Goal: Task Accomplishment & Management: Use online tool/utility

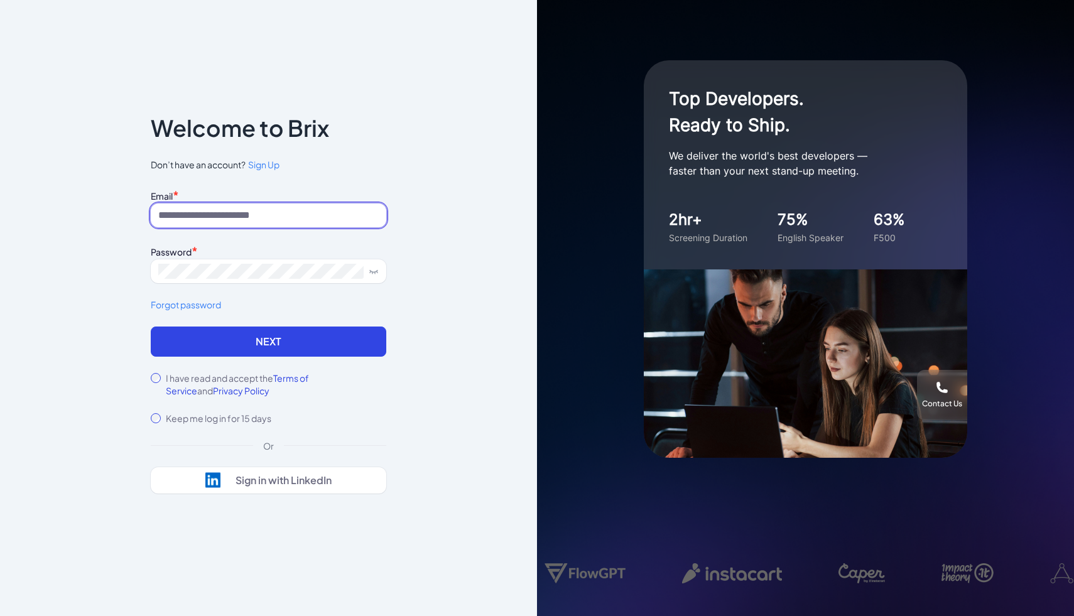
click at [291, 214] on input at bounding box center [268, 215] width 235 height 24
type input "**********"
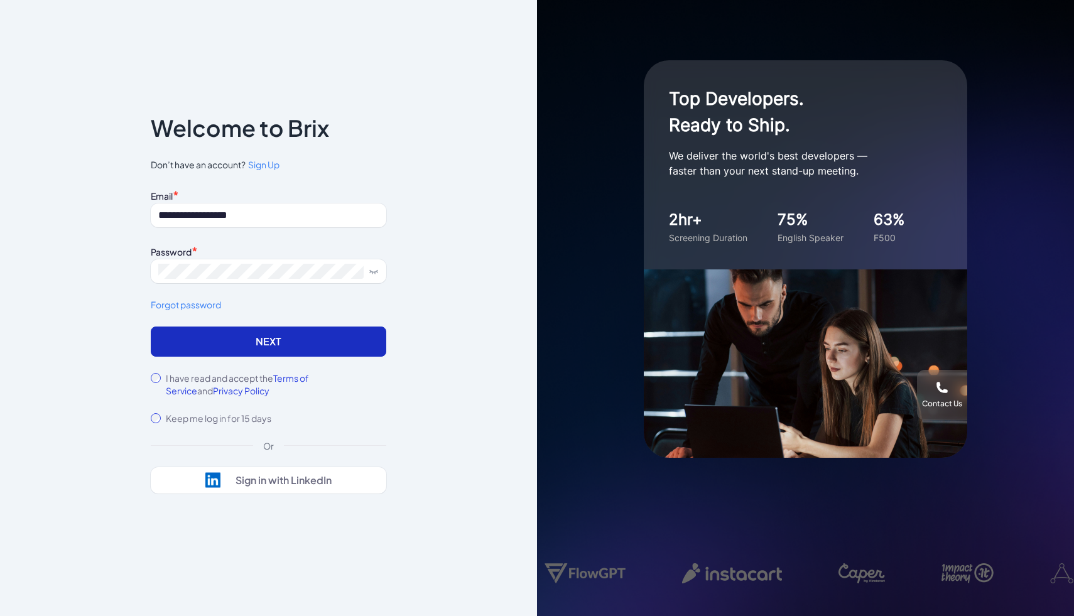
click at [318, 328] on button "Next" at bounding box center [268, 342] width 235 height 30
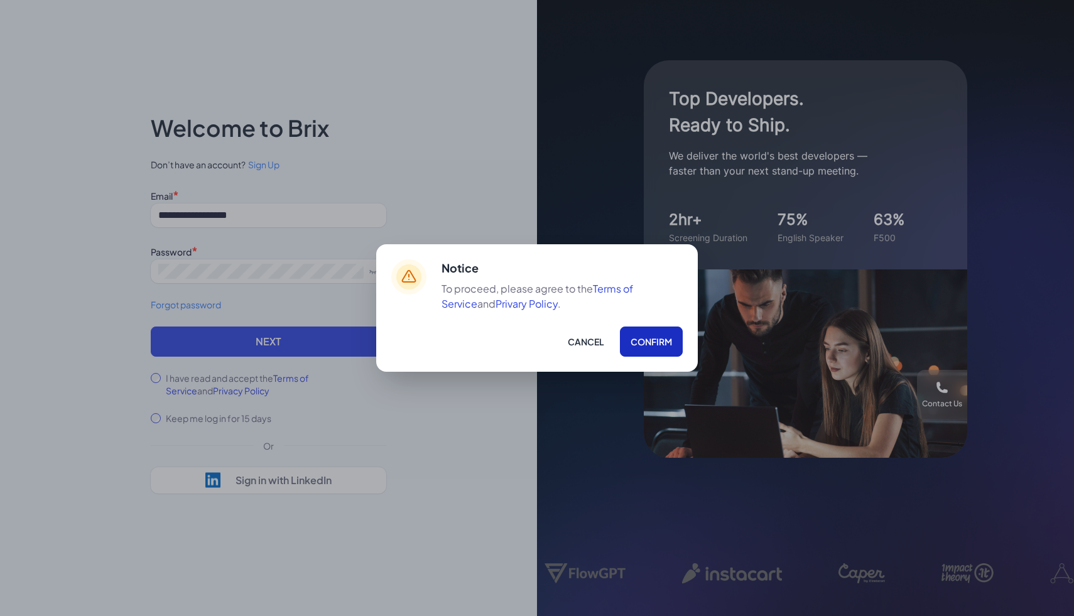
click at [646, 342] on button "Confirm" at bounding box center [651, 342] width 63 height 30
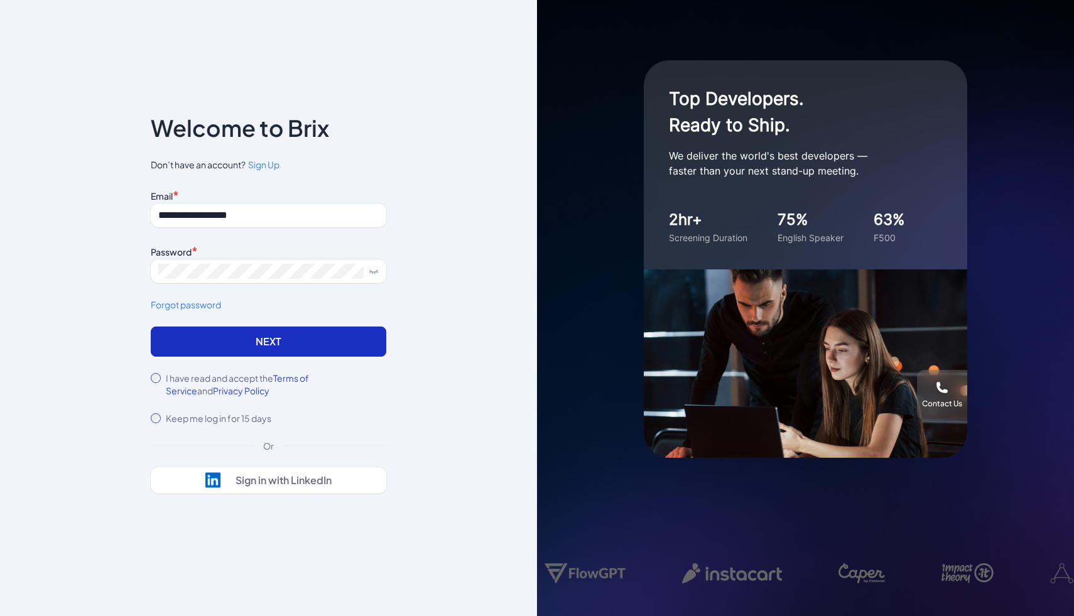
click at [355, 346] on button "Next" at bounding box center [268, 342] width 235 height 30
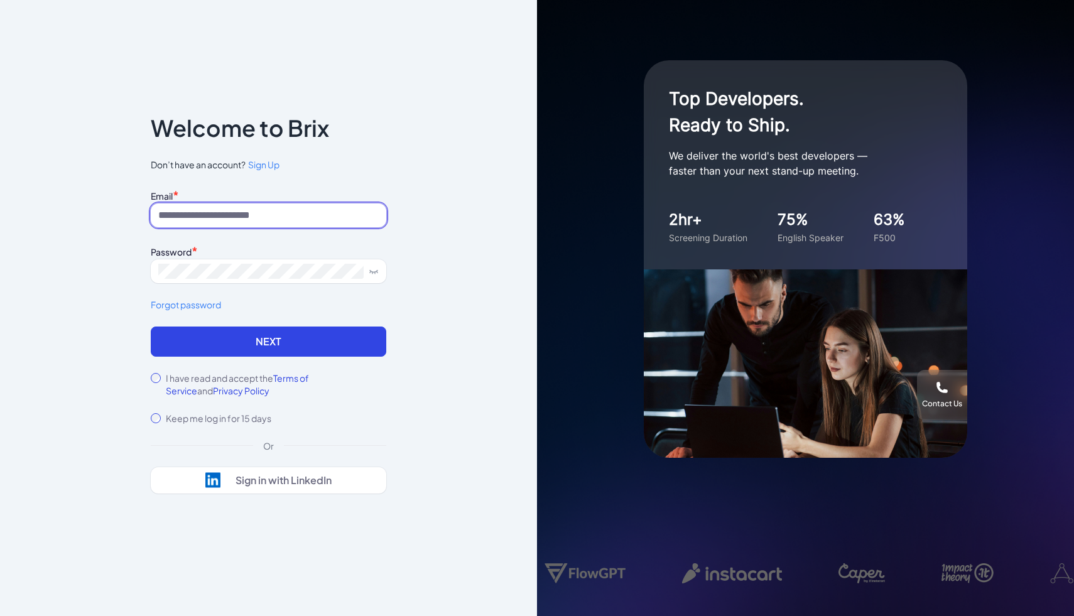
type input "**********"
click at [291, 224] on input "**********" at bounding box center [268, 215] width 235 height 24
type input "*"
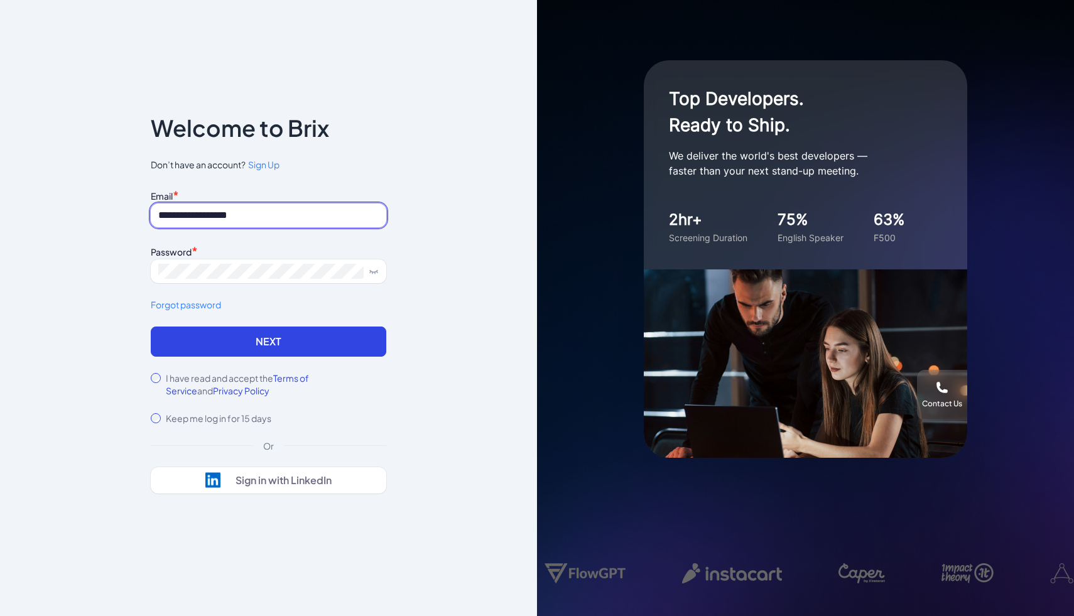
type input "**********"
click at [176, 357] on form "**********" at bounding box center [268, 306] width 235 height 238
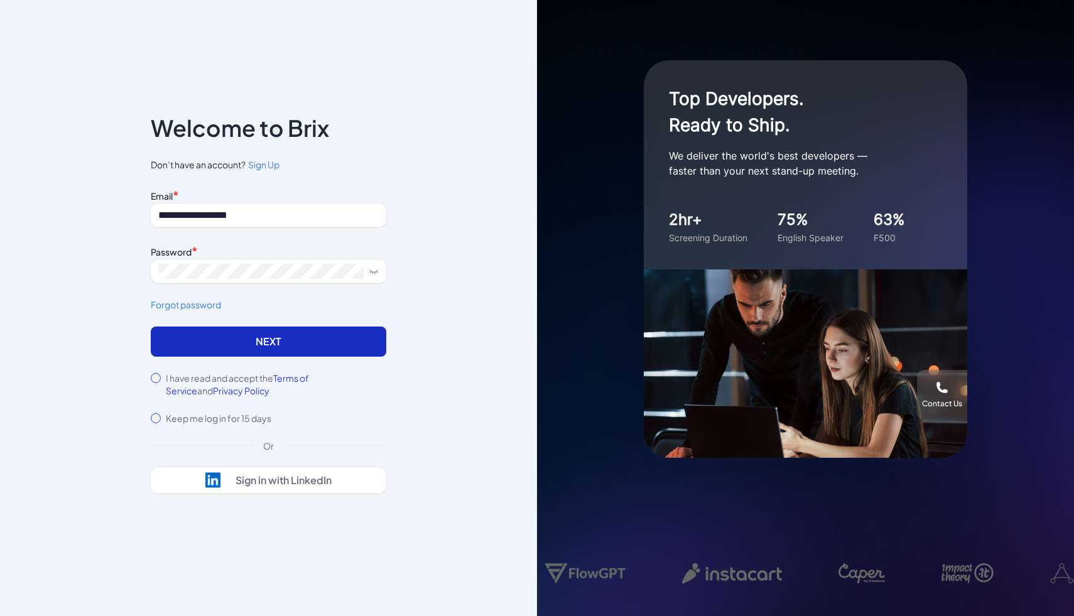
click at [185, 339] on button "Next" at bounding box center [268, 342] width 235 height 30
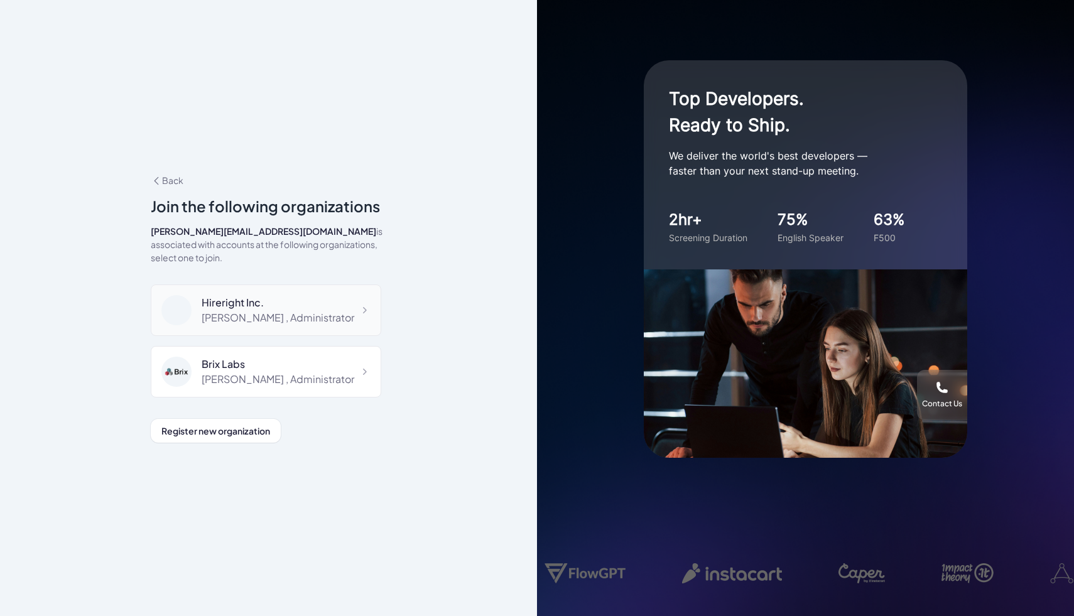
click at [285, 310] on div "Shuwei Yang , Administrator" at bounding box center [278, 317] width 153 height 15
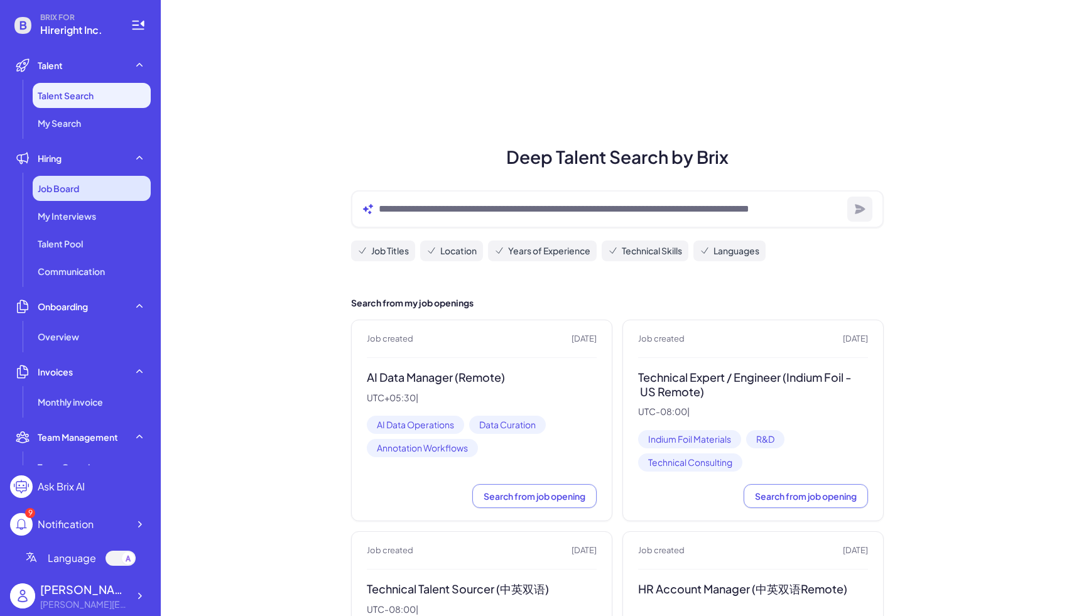
click at [89, 192] on div "Job Board" at bounding box center [92, 188] width 118 height 25
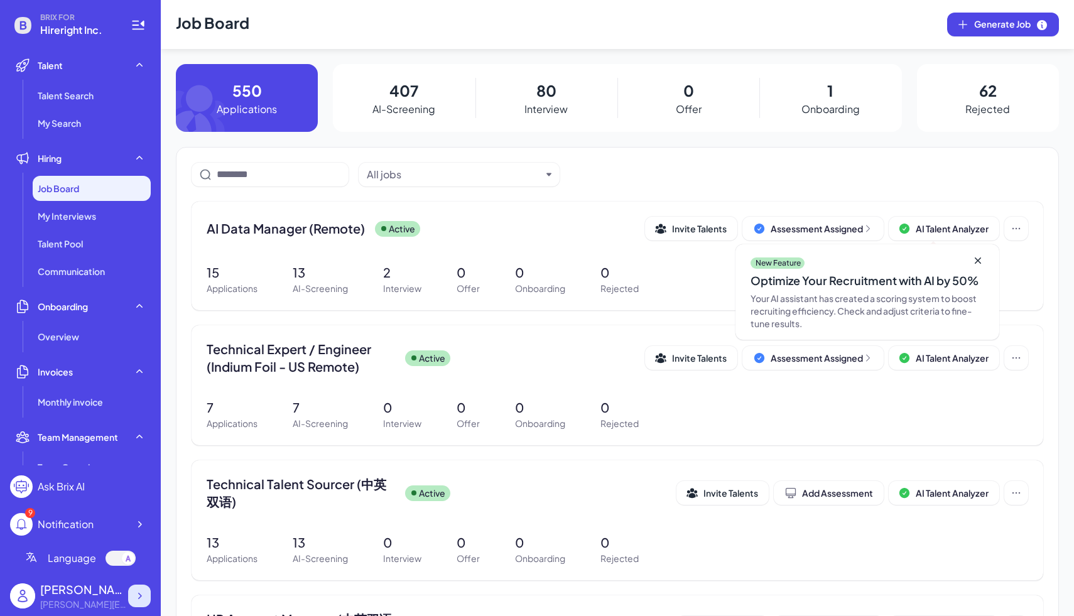
click at [141, 598] on icon at bounding box center [139, 596] width 13 height 13
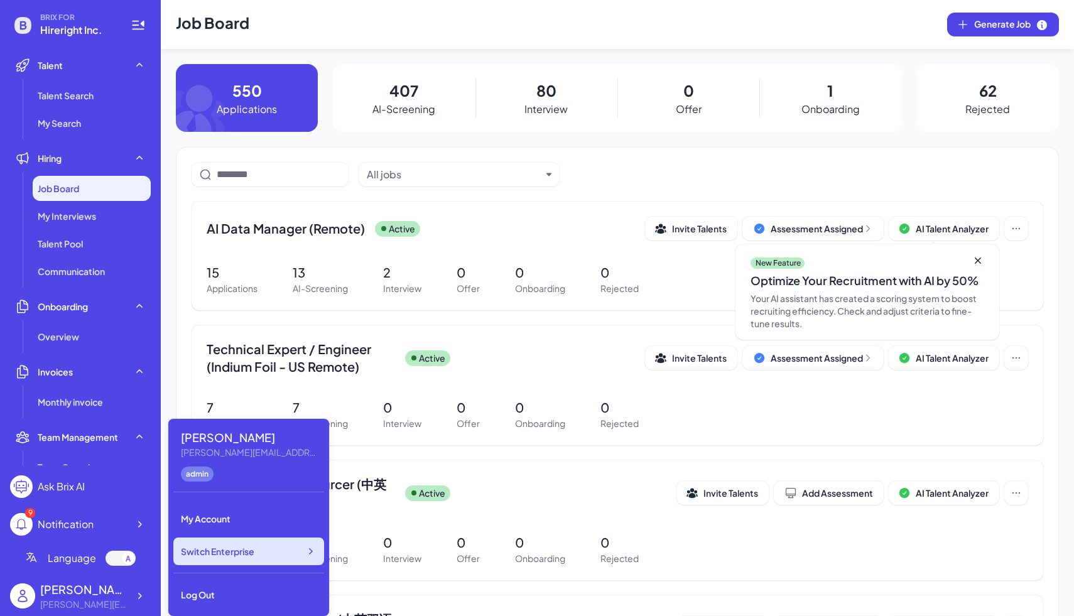
click at [183, 558] on div "Switch Enterprise" at bounding box center [248, 552] width 151 height 28
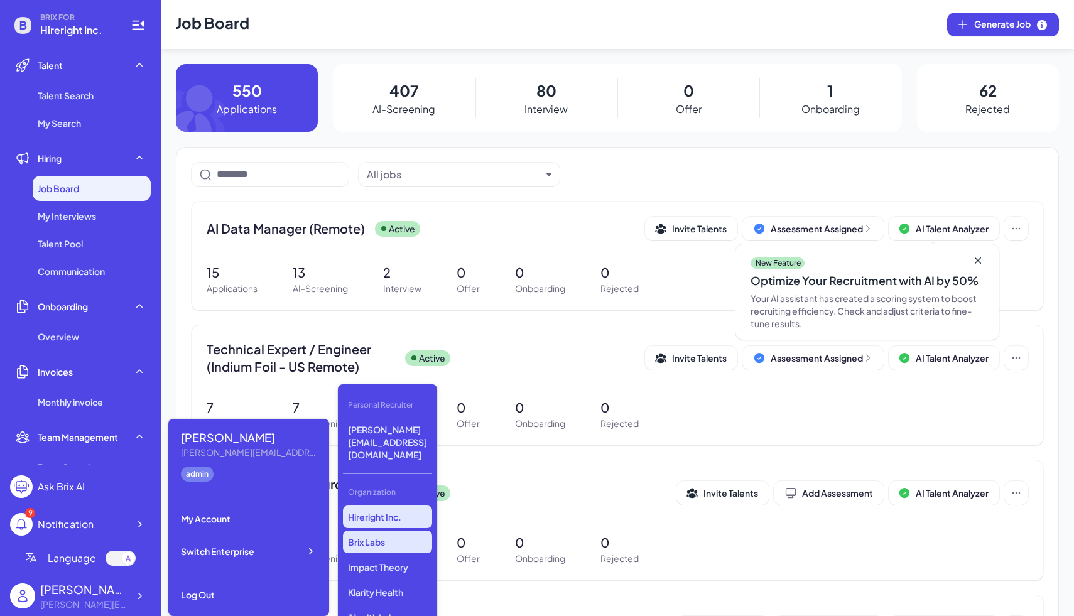
click at [351, 531] on p "Brix Labs" at bounding box center [387, 542] width 89 height 23
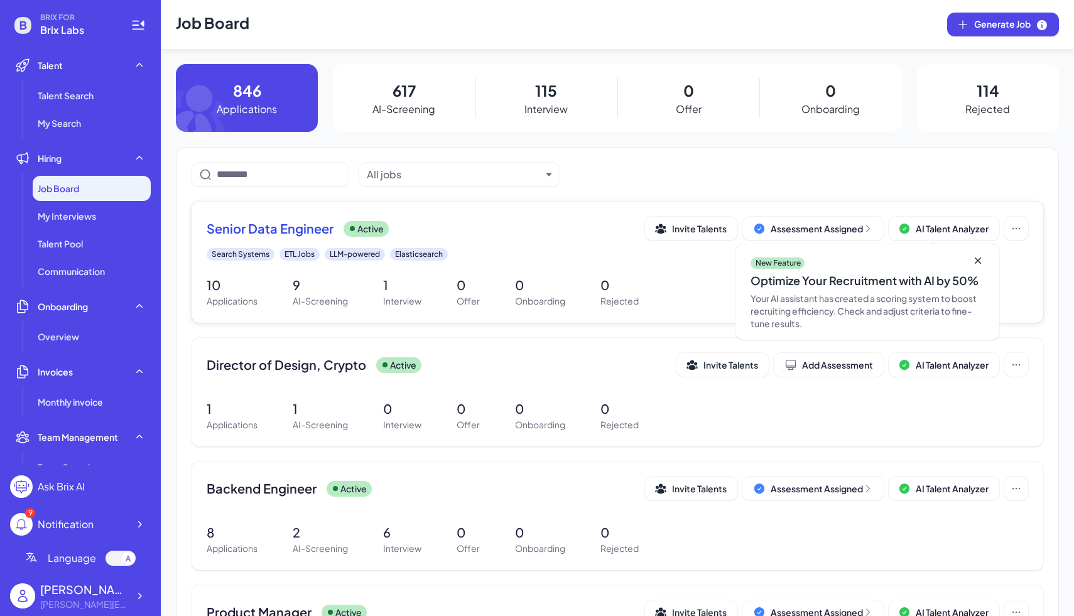
scroll to position [25, 0]
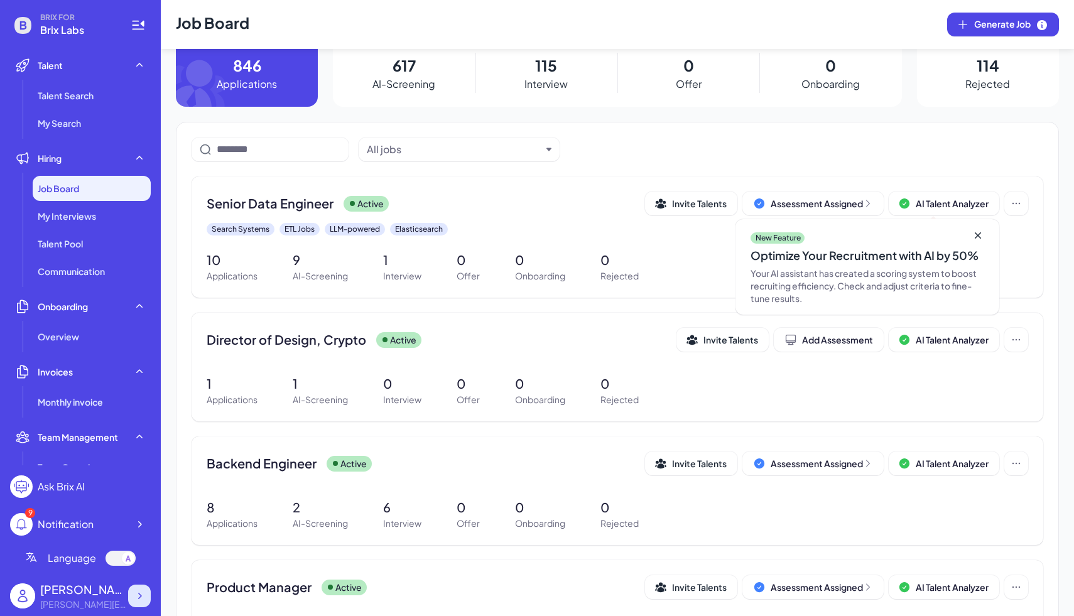
click at [136, 588] on div at bounding box center [139, 596] width 23 height 23
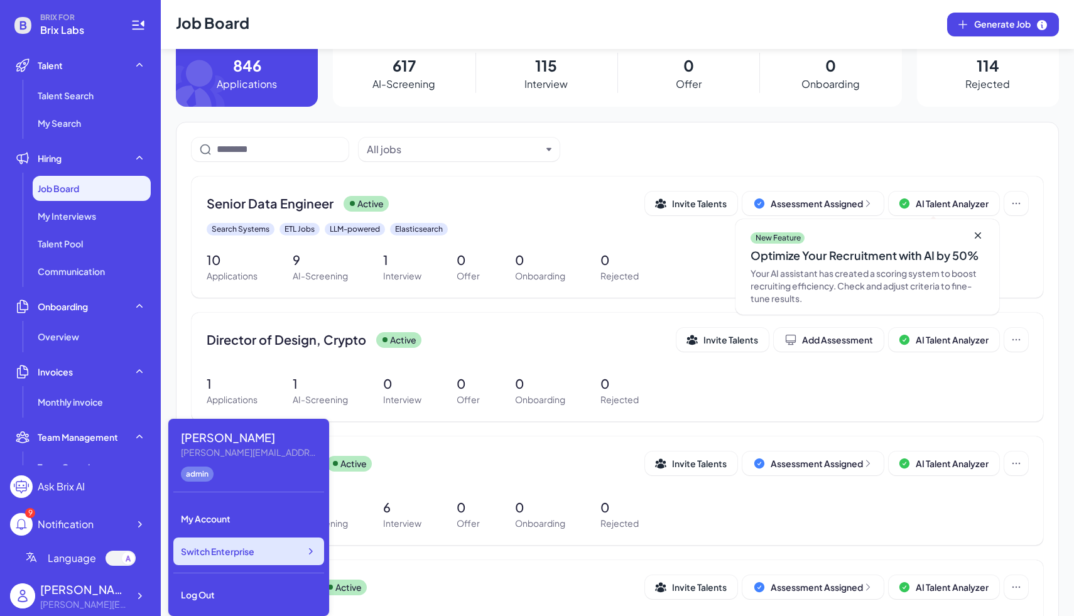
click at [227, 562] on div "Switch Enterprise" at bounding box center [248, 552] width 151 height 28
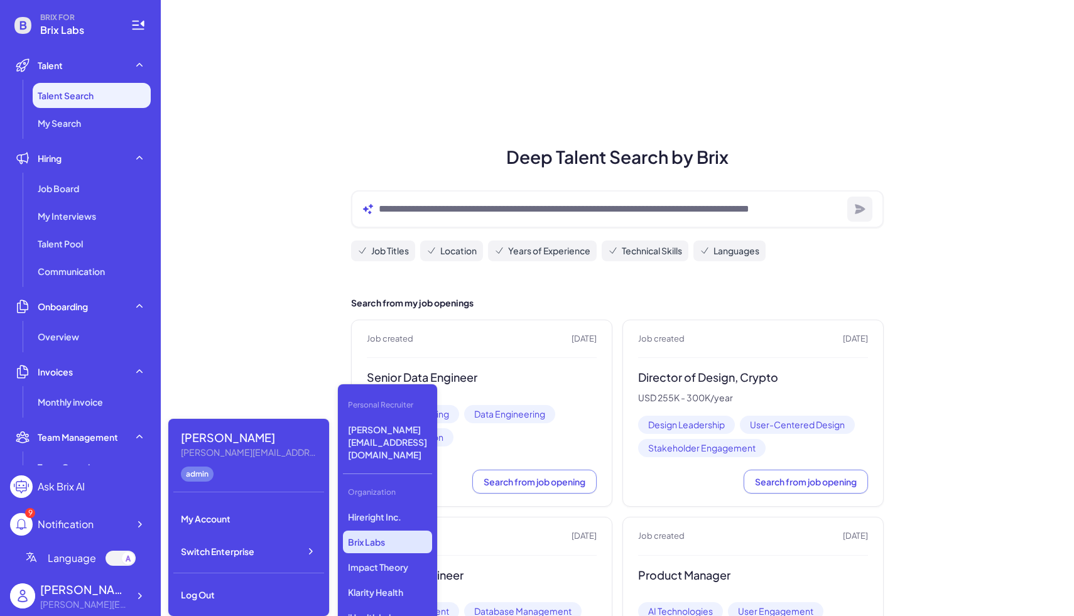
click at [130, 581] on div "Shuwei Yang carol@joinbrix.com" at bounding box center [80, 596] width 141 height 40
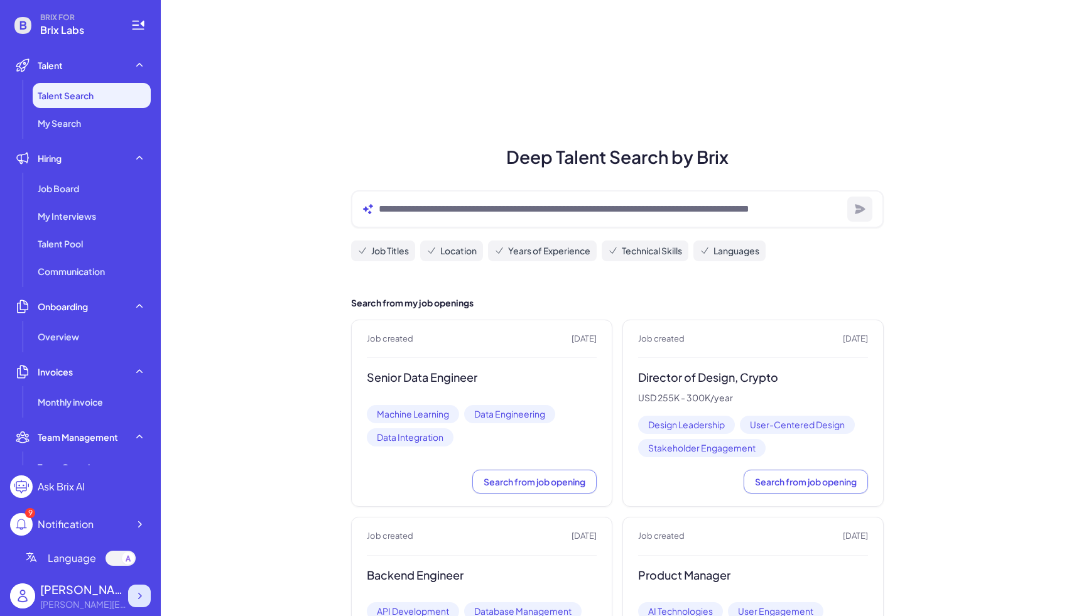
click at [146, 595] on div at bounding box center [139, 596] width 23 height 23
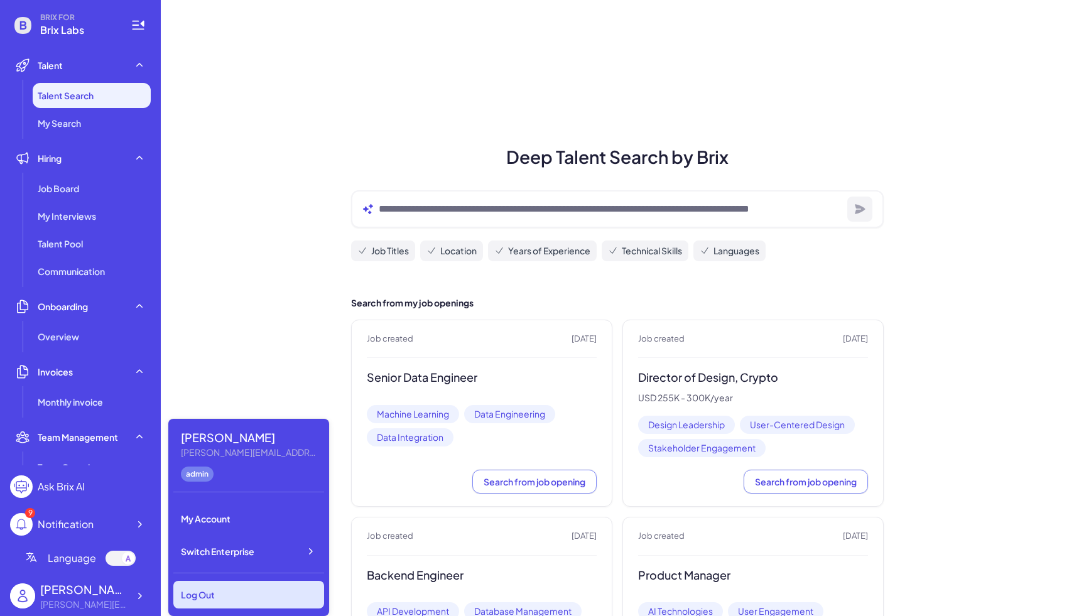
click at [202, 581] on div "Log Out" at bounding box center [248, 595] width 151 height 28
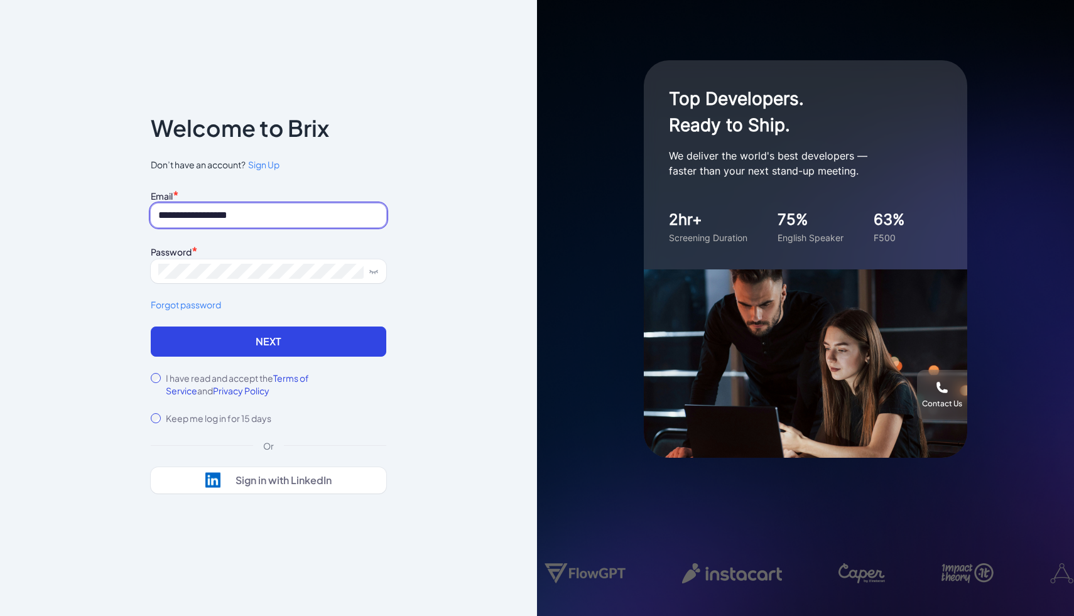
click at [257, 219] on input "**********" at bounding box center [268, 215] width 235 height 24
type input "*"
type input "**********"
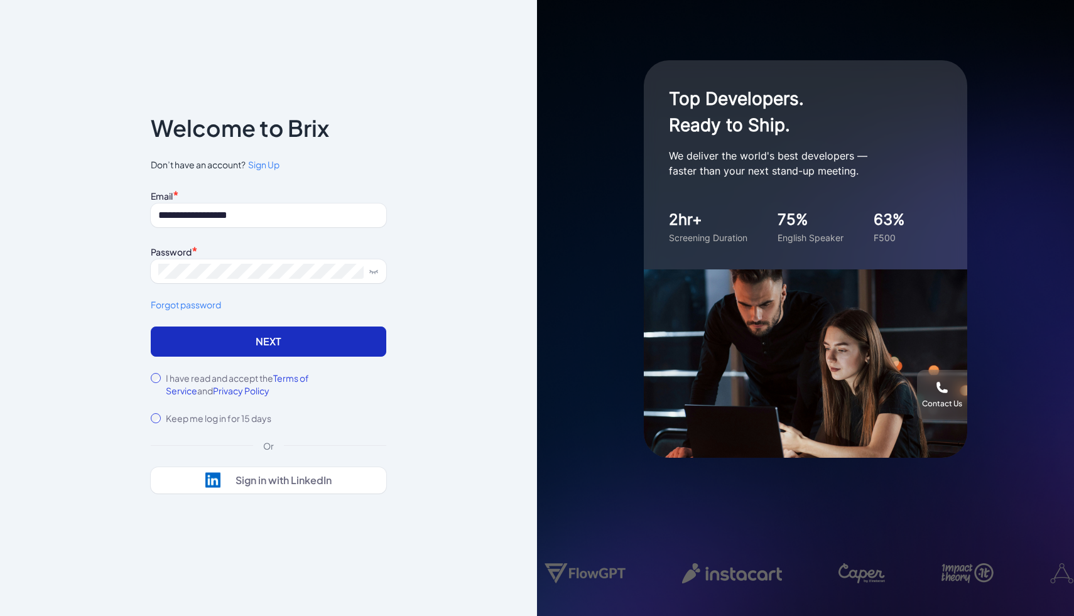
click at [176, 349] on button "Next" at bounding box center [268, 342] width 235 height 30
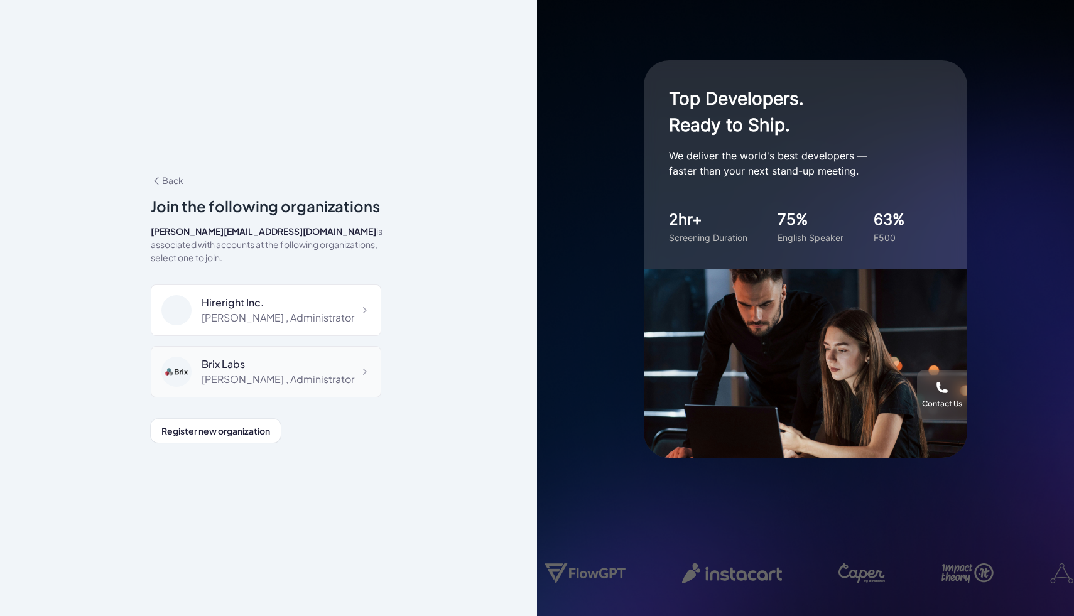
click at [291, 358] on div "Brix Labs" at bounding box center [278, 364] width 153 height 15
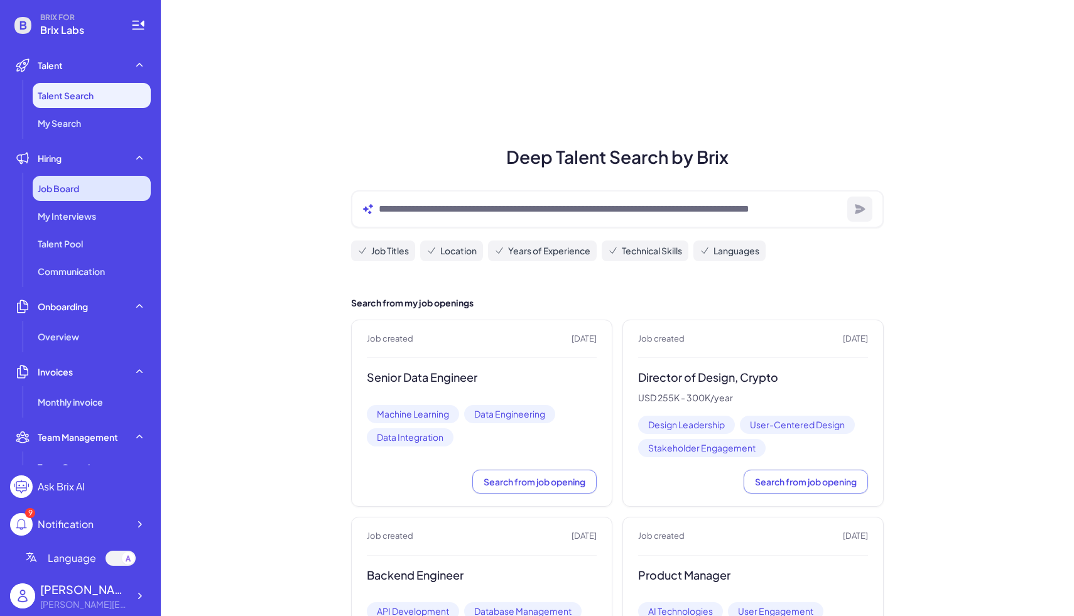
click at [73, 191] on span "Job Board" at bounding box center [58, 188] width 41 height 13
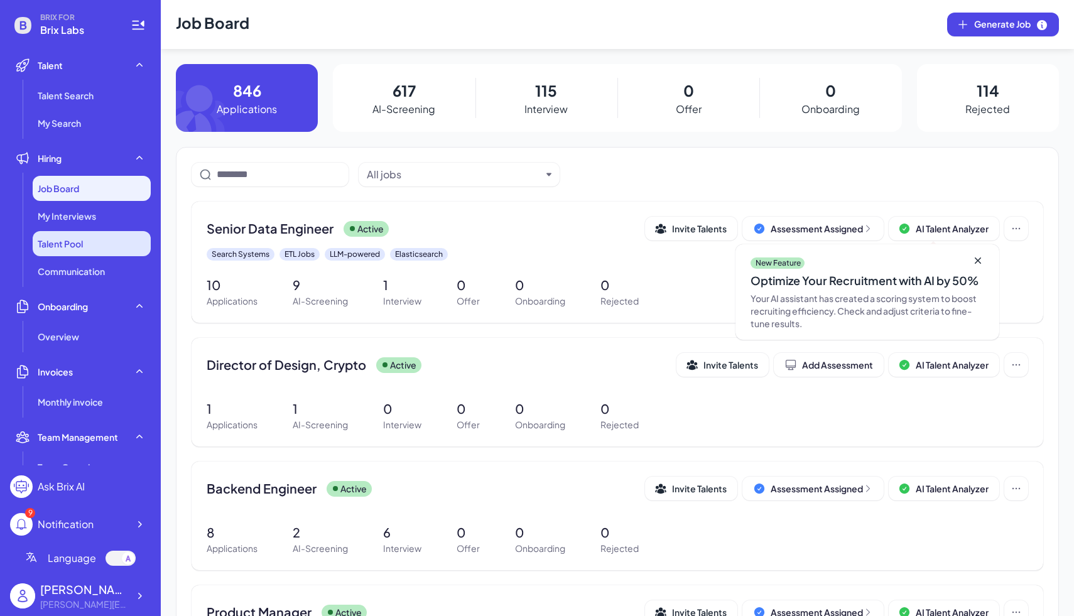
click at [50, 249] on span "Talent Pool" at bounding box center [60, 243] width 45 height 13
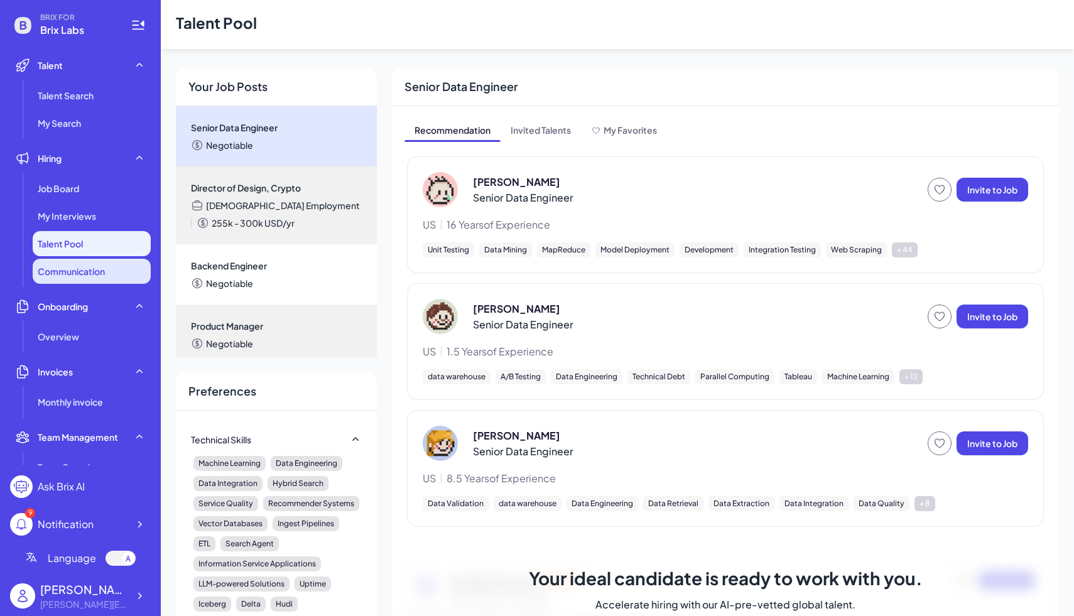
click at [59, 268] on span "Communication" at bounding box center [71, 271] width 67 height 13
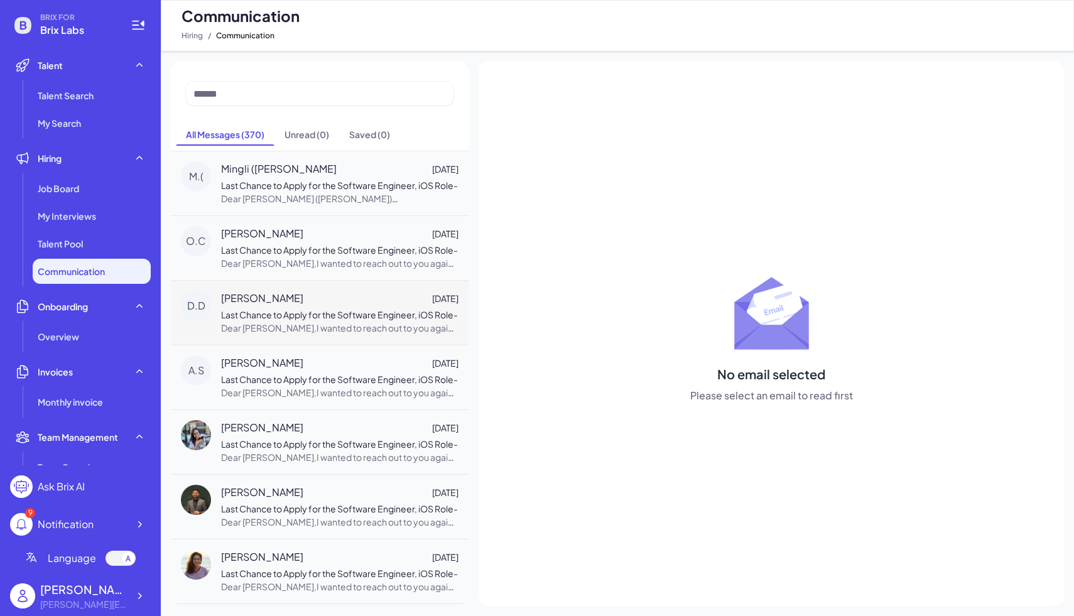
click at [305, 314] on span "Last Chance to Apply for the Software Engineer, iOS Role" at bounding box center [337, 314] width 232 height 11
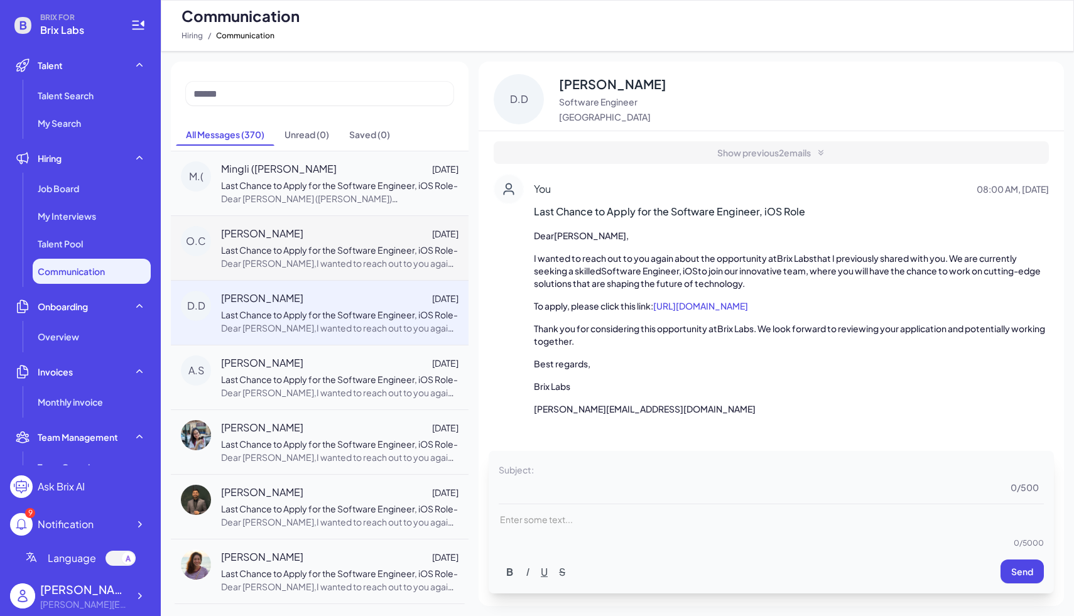
click at [290, 244] on span "Last Chance to Apply for the Software Engineer, iOS Role" at bounding box center [337, 249] width 232 height 11
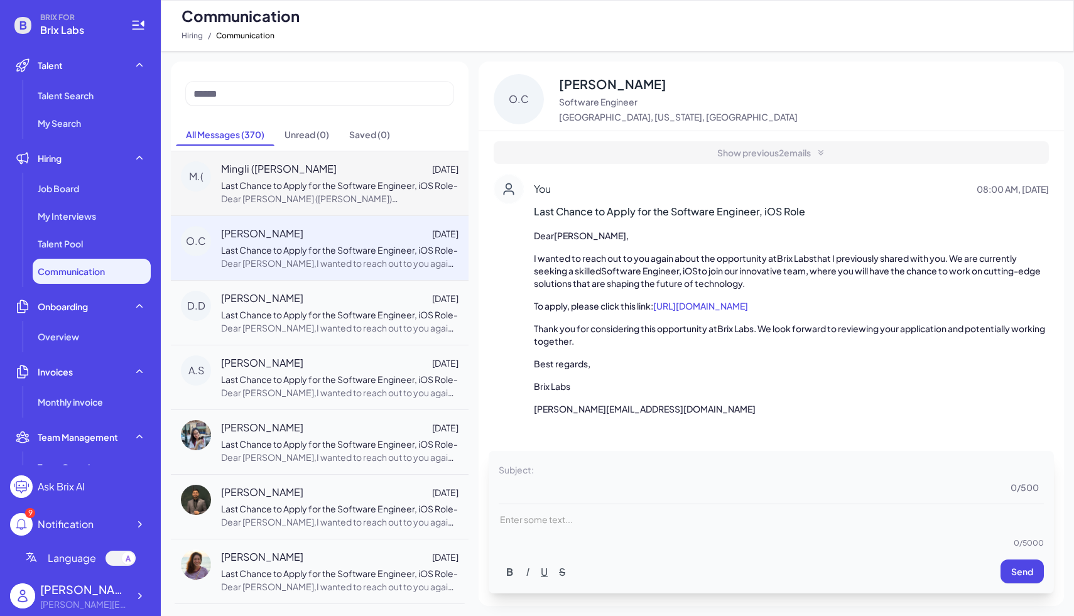
click at [291, 188] on span "Last Chance to Apply for the Software Engineer, iOS Role" at bounding box center [337, 185] width 232 height 11
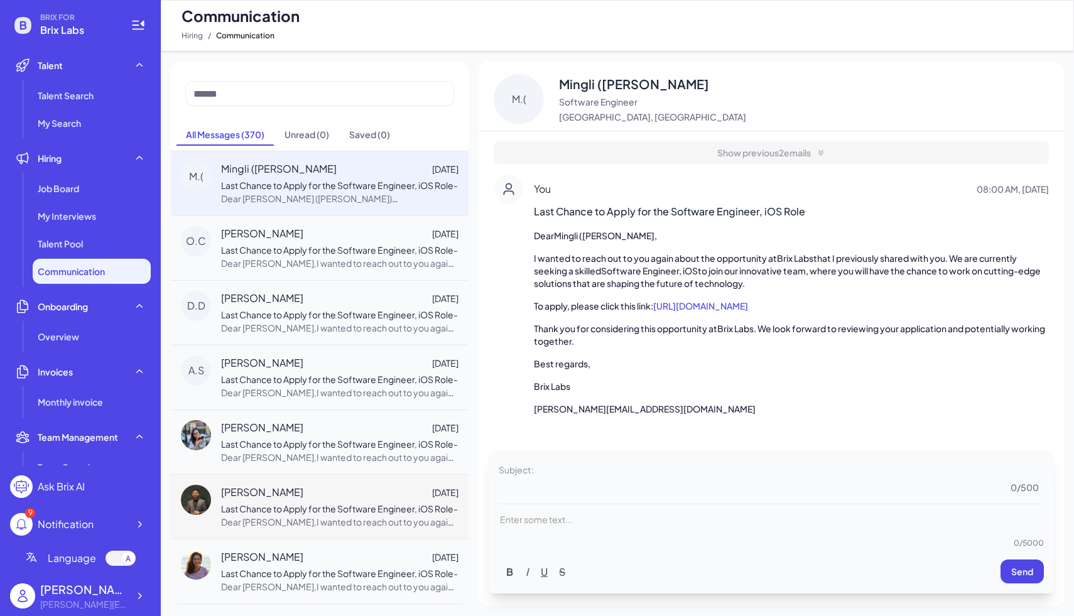
click at [345, 504] on span "Last Chance to Apply for the Software Engineer, iOS Role" at bounding box center [337, 508] width 232 height 11
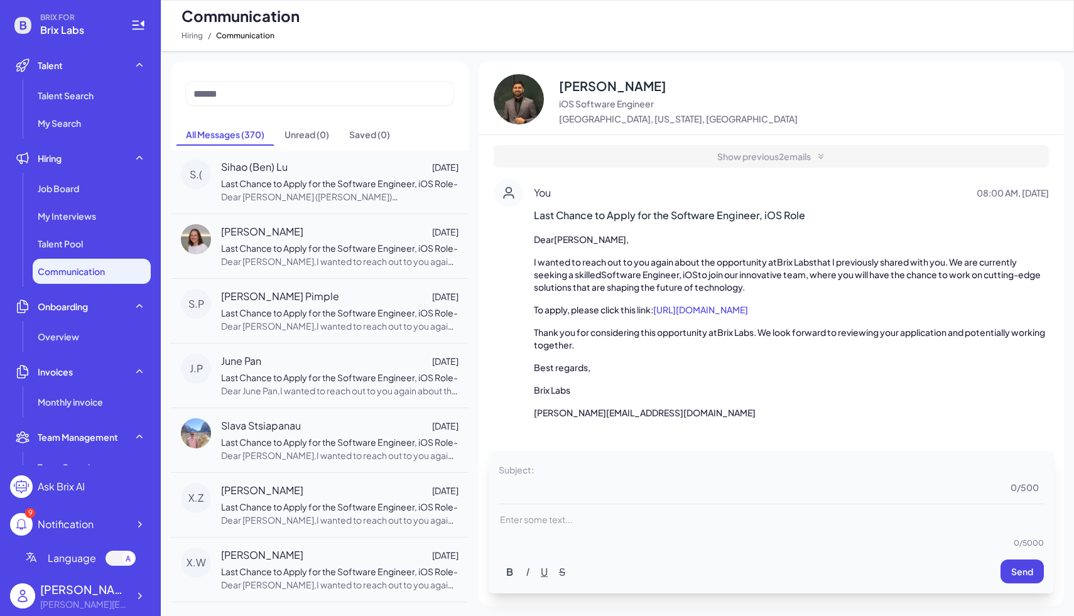
scroll to position [622, 0]
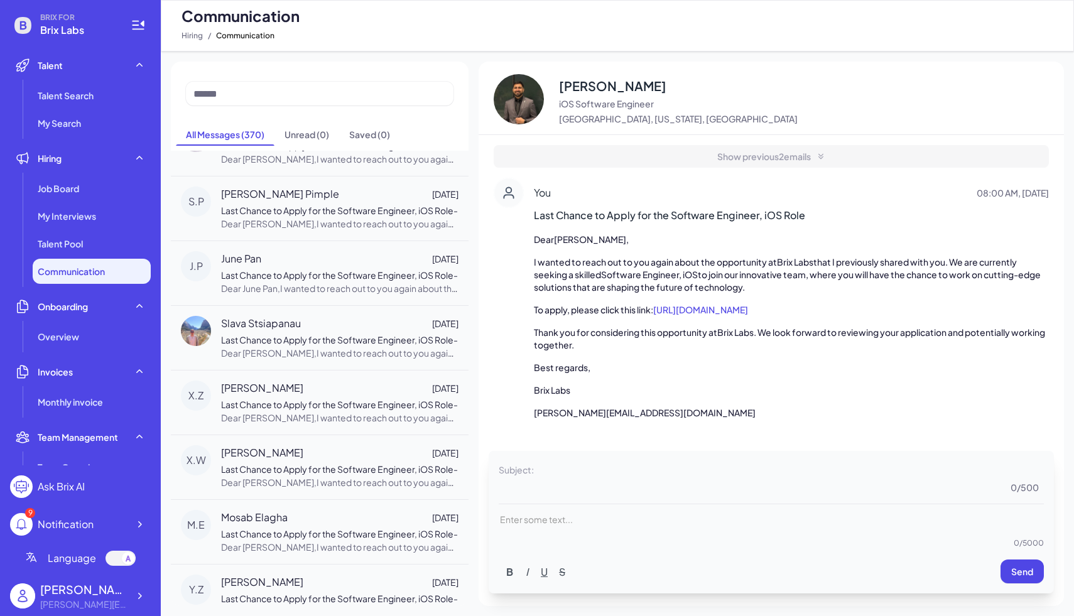
click at [345, 504] on div "M.E Mosab Elagha [DATE] Last Chance to Apply for the Software Engineer, iOS Rol…" at bounding box center [320, 531] width 298 height 65
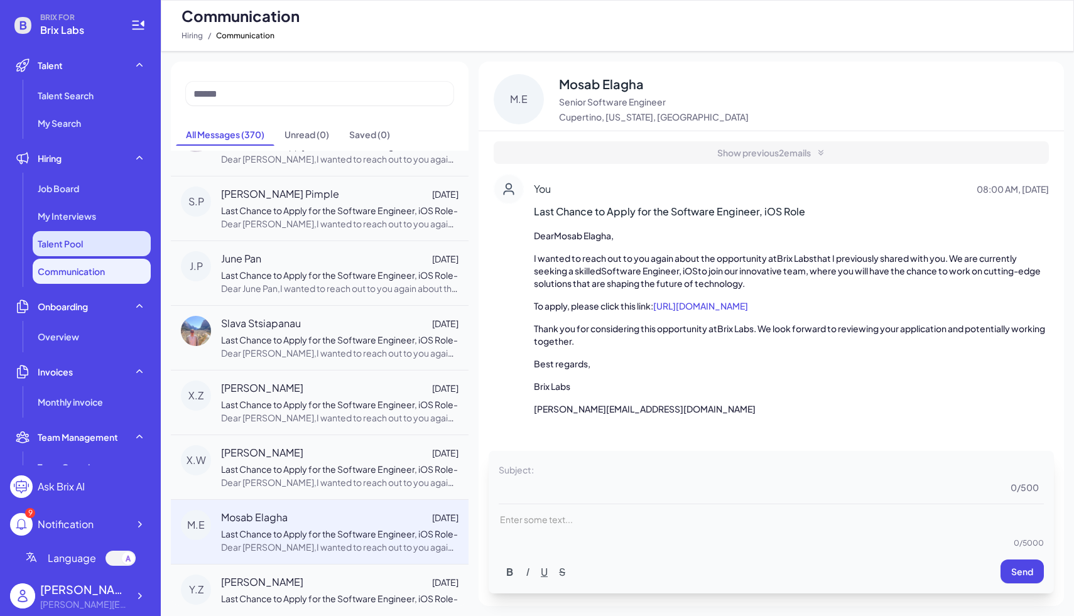
click at [98, 246] on li "Talent Pool" at bounding box center [92, 243] width 118 height 25
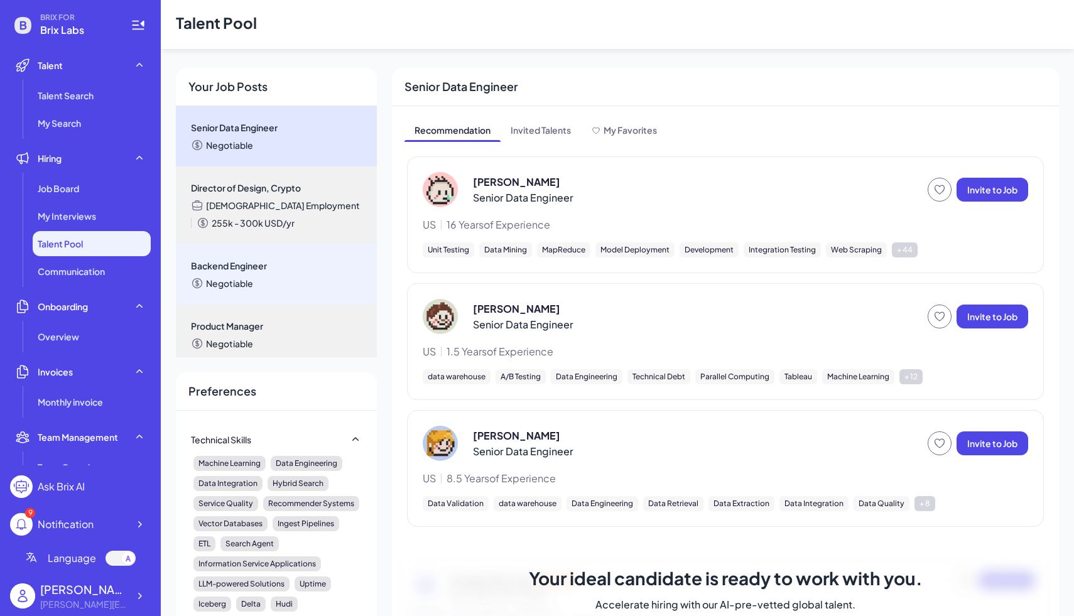
click at [249, 252] on div "Backend Engineer Negotiable" at bounding box center [276, 274] width 201 height 60
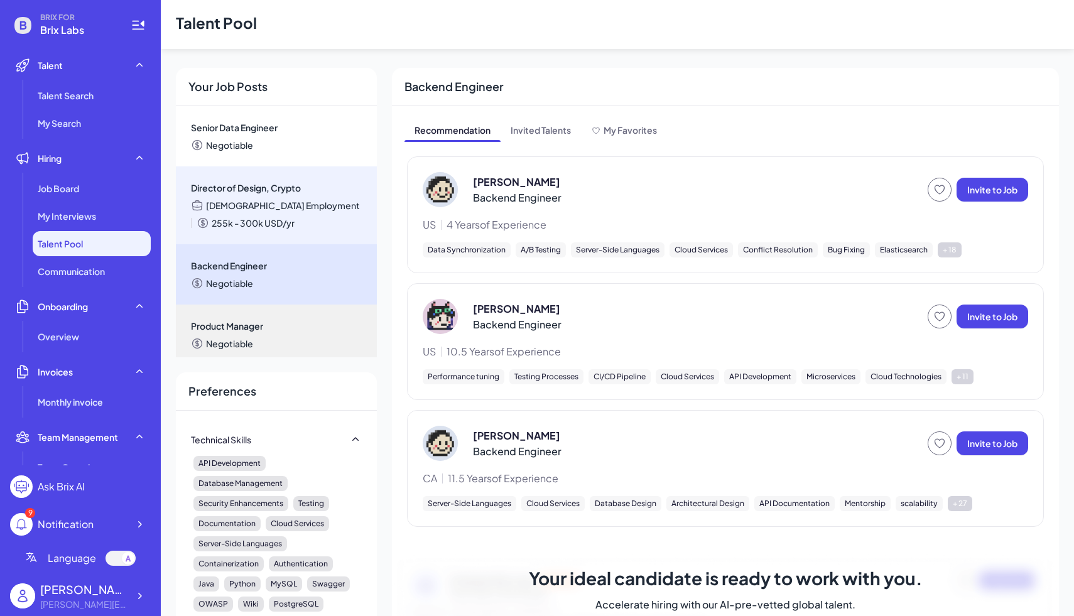
click at [242, 203] on span "Full-time Employment" at bounding box center [283, 205] width 154 height 13
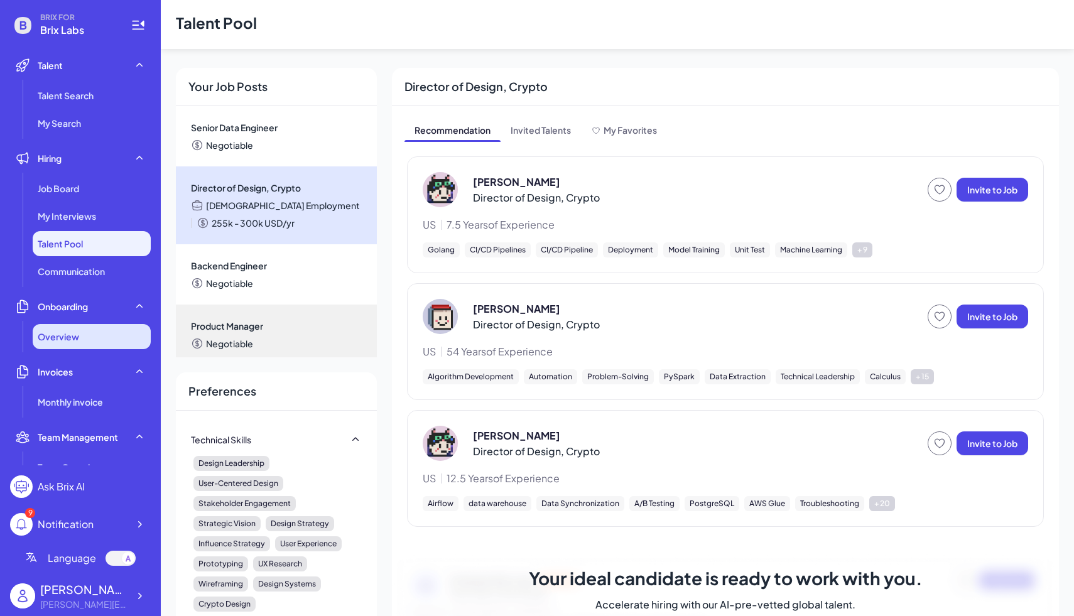
click at [90, 342] on div "Overview" at bounding box center [92, 336] width 118 height 25
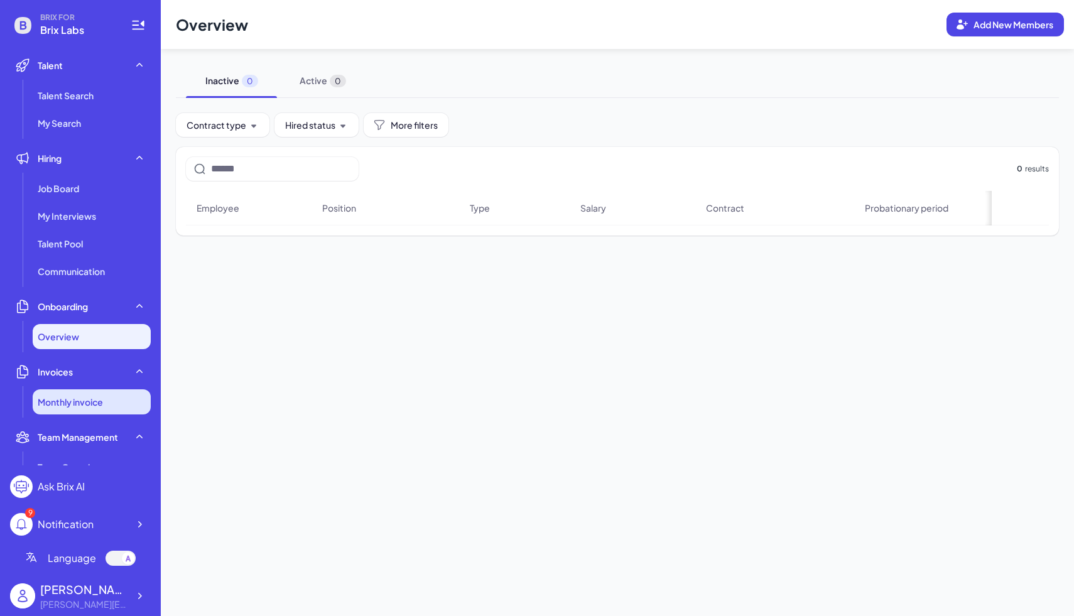
click at [87, 402] on span "Monthly invoice" at bounding box center [70, 402] width 65 height 13
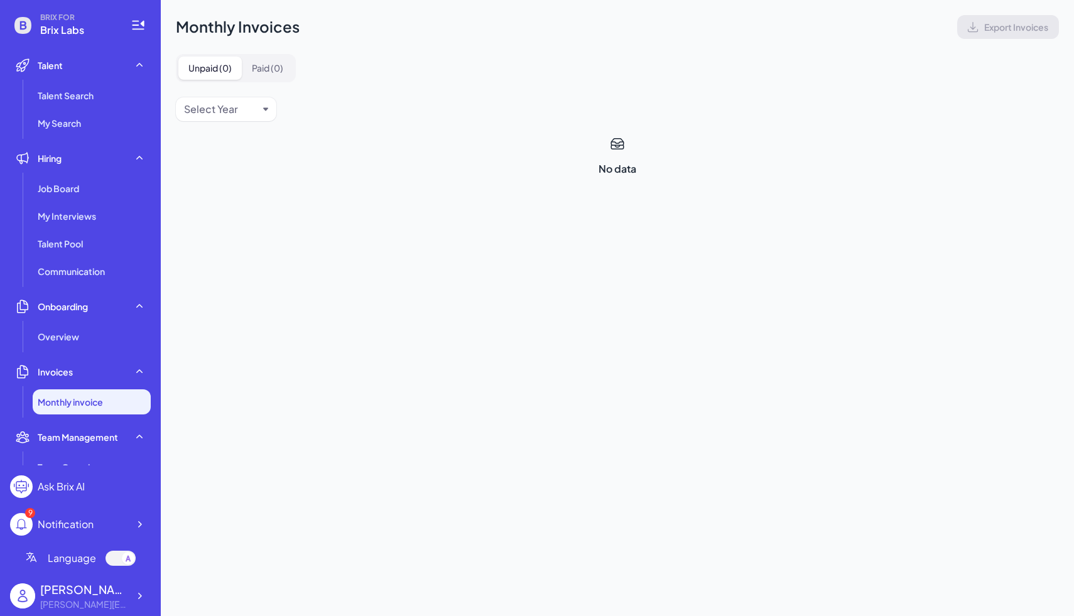
click at [220, 102] on div "Select Year" at bounding box center [211, 109] width 54 height 15
click at [230, 173] on div "2024" at bounding box center [226, 165] width 90 height 23
click at [271, 68] on button "Paid ( 0 )" at bounding box center [267, 68] width 51 height 23
click at [84, 192] on div "Job Board" at bounding box center [92, 188] width 118 height 25
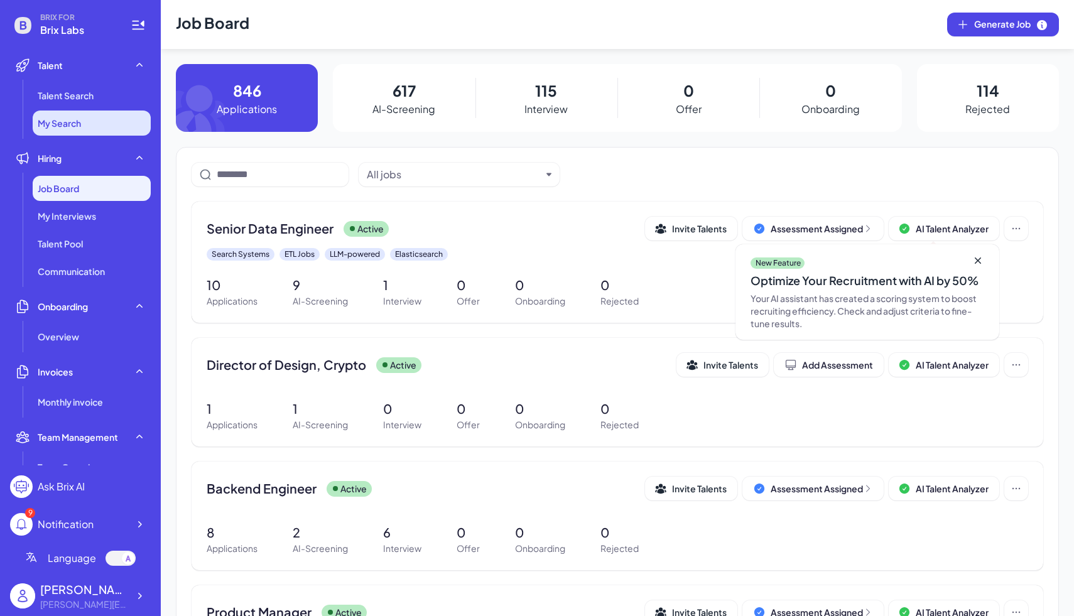
click at [97, 120] on li "My Search" at bounding box center [92, 123] width 118 height 25
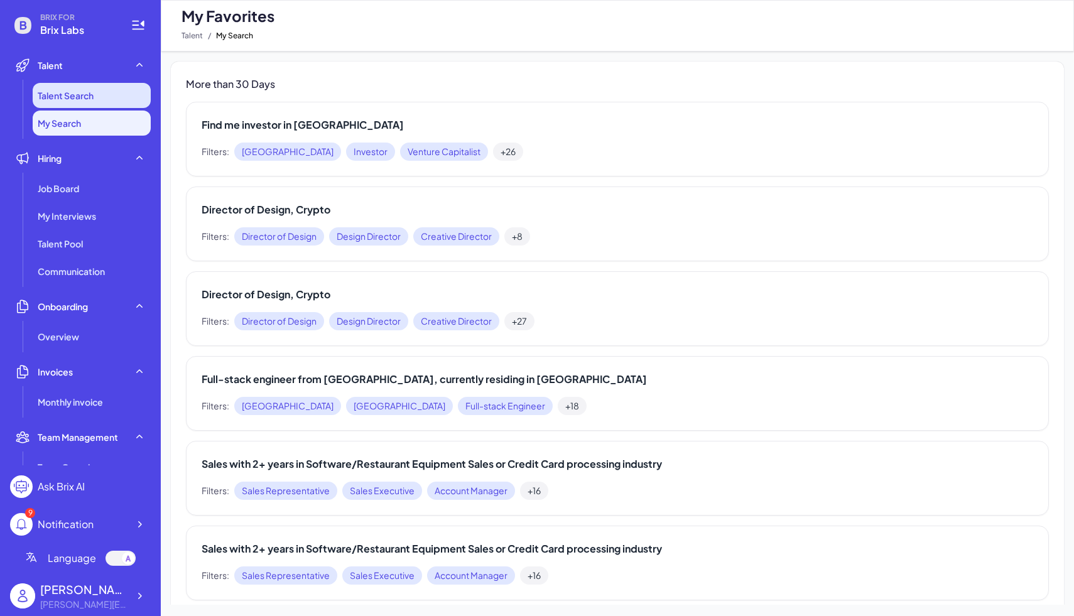
click at [94, 95] on span "Talent Search" at bounding box center [66, 95] width 56 height 13
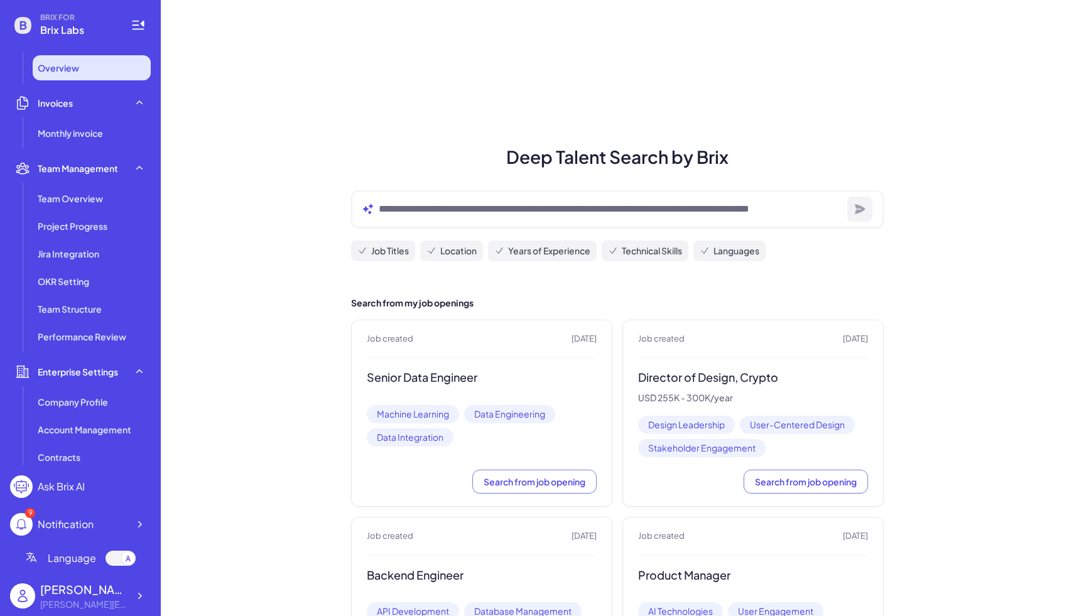
scroll to position [269, 0]
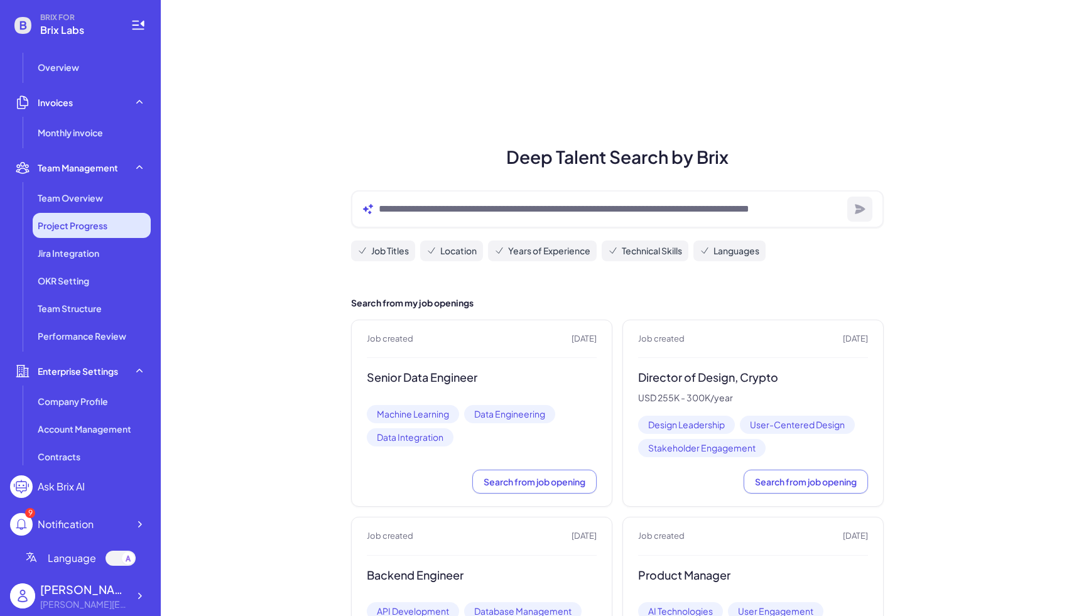
click at [79, 215] on li "Project Progress" at bounding box center [92, 225] width 118 height 25
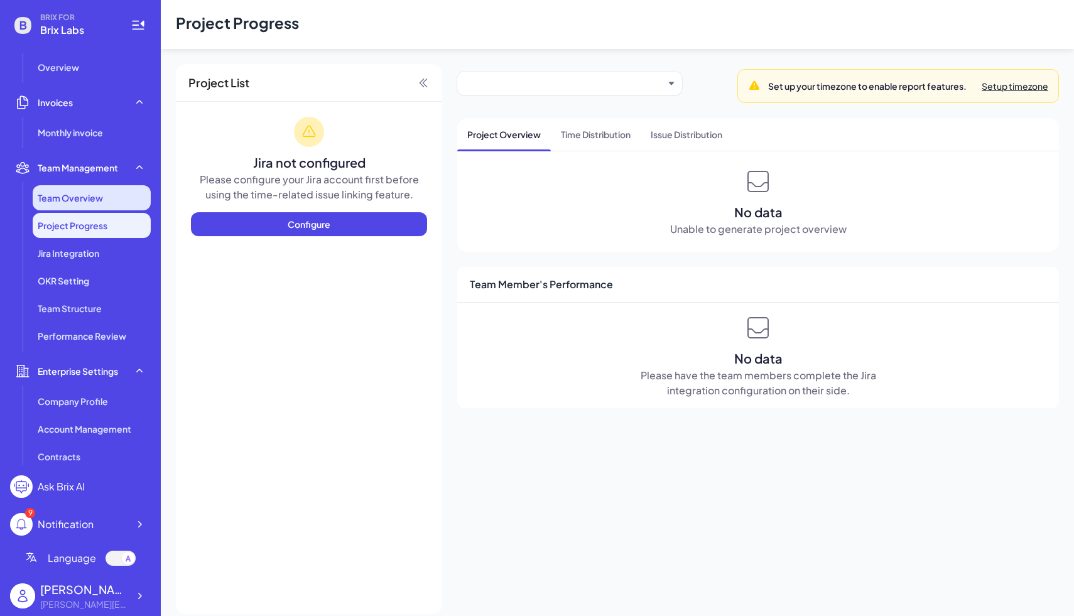
click at [84, 198] on span "Team Overview" at bounding box center [70, 198] width 65 height 13
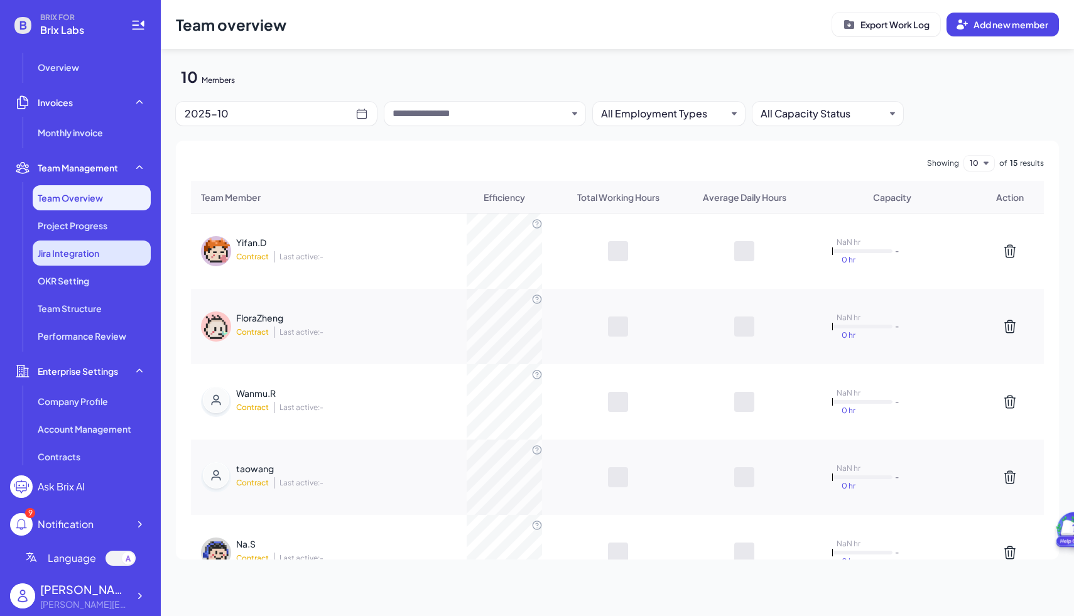
click at [85, 258] on span "Jira Integration" at bounding box center [69, 253] width 62 height 13
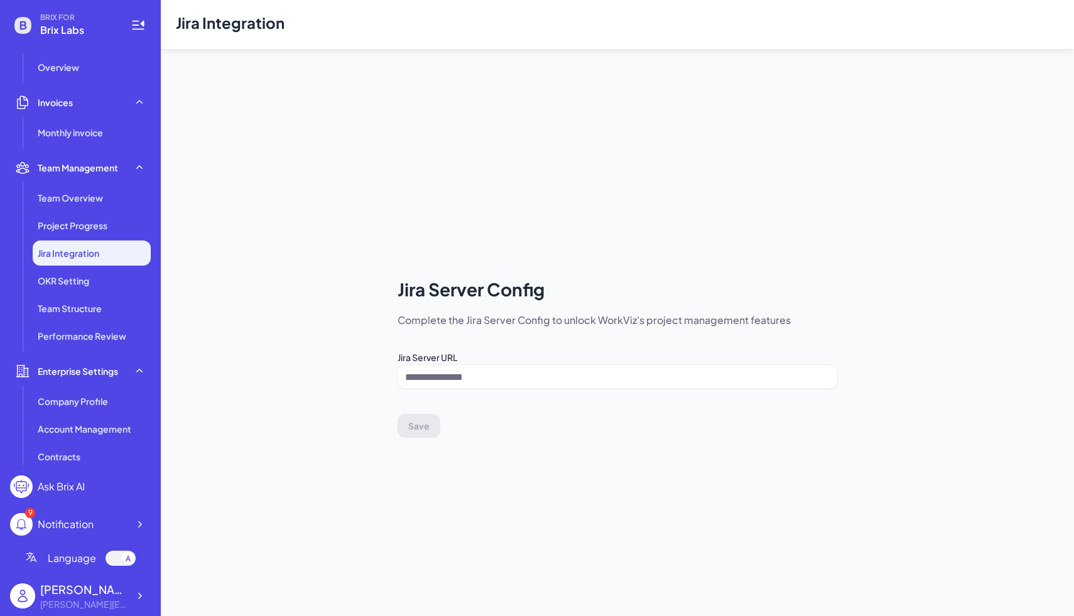
click at [81, 294] on ul "Team Overview Project Progress Jira Integration OKR Setting Team Structure Perf…" at bounding box center [80, 266] width 141 height 163
click at [77, 284] on span "OKR Setting" at bounding box center [63, 280] width 51 height 13
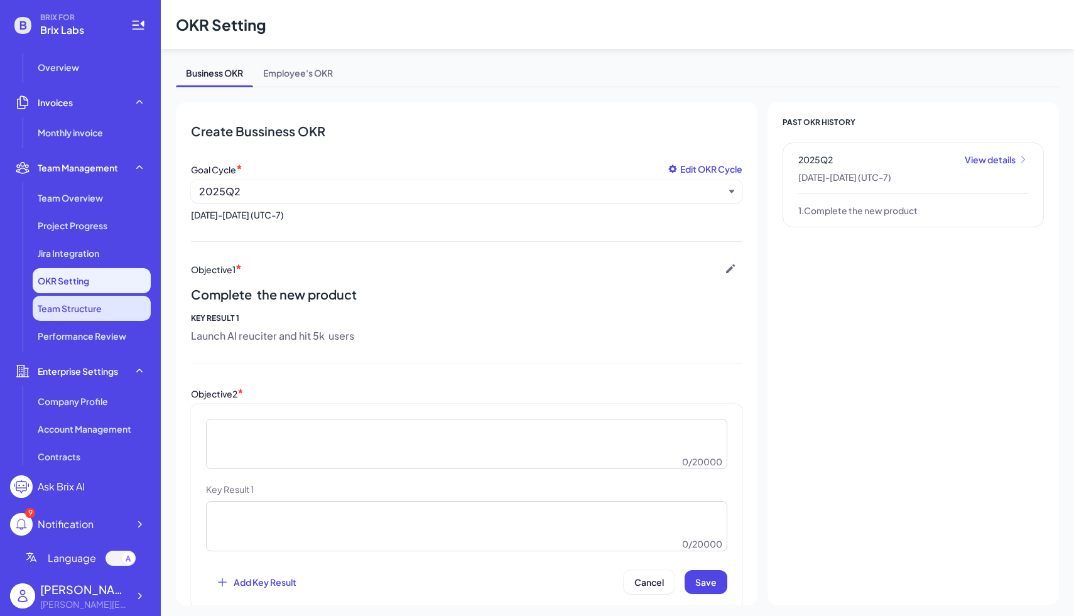
click at [82, 307] on span "Team Structure" at bounding box center [70, 308] width 64 height 13
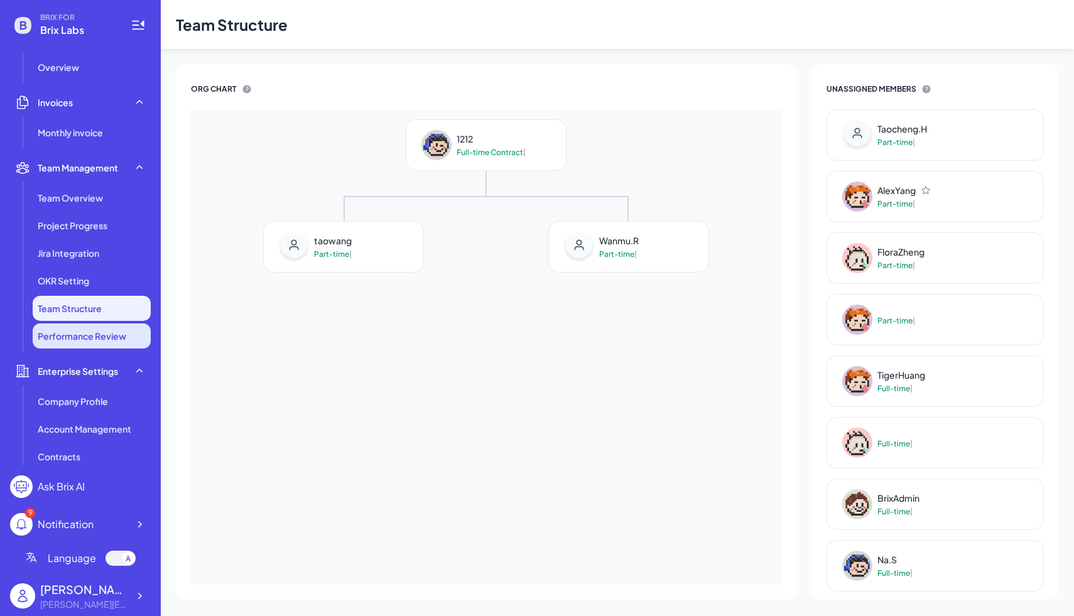
click at [85, 332] on span "Performance Review" at bounding box center [82, 336] width 89 height 13
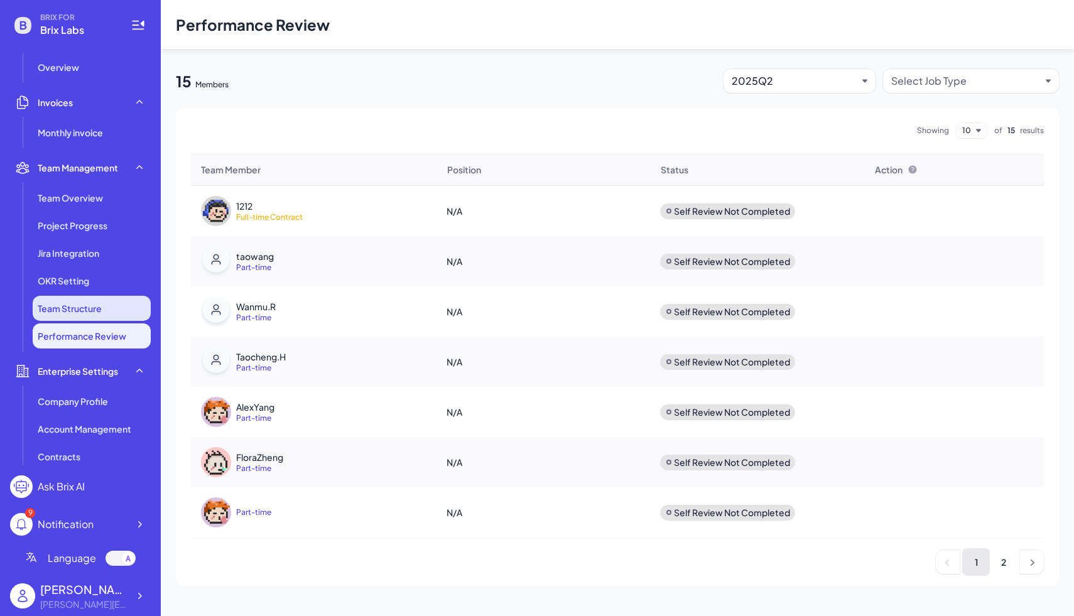
click at [85, 311] on span "Team Structure" at bounding box center [70, 308] width 64 height 13
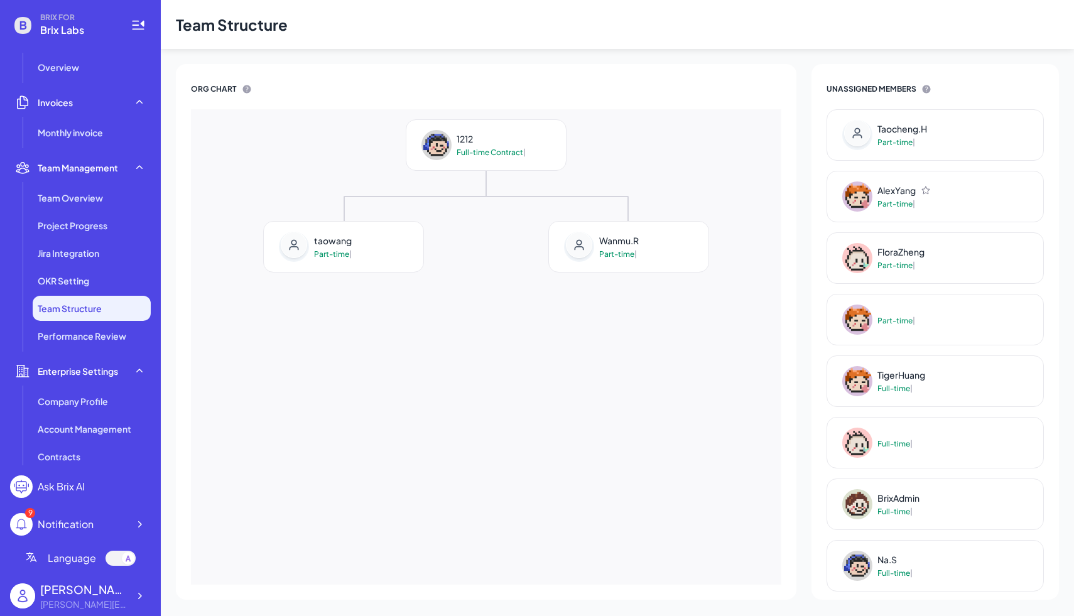
click at [105, 414] on ul "Company Profile Account Management Contracts AI Match Score API Settings" at bounding box center [80, 457] width 141 height 136
click at [100, 408] on li "Company Profile" at bounding box center [92, 401] width 118 height 25
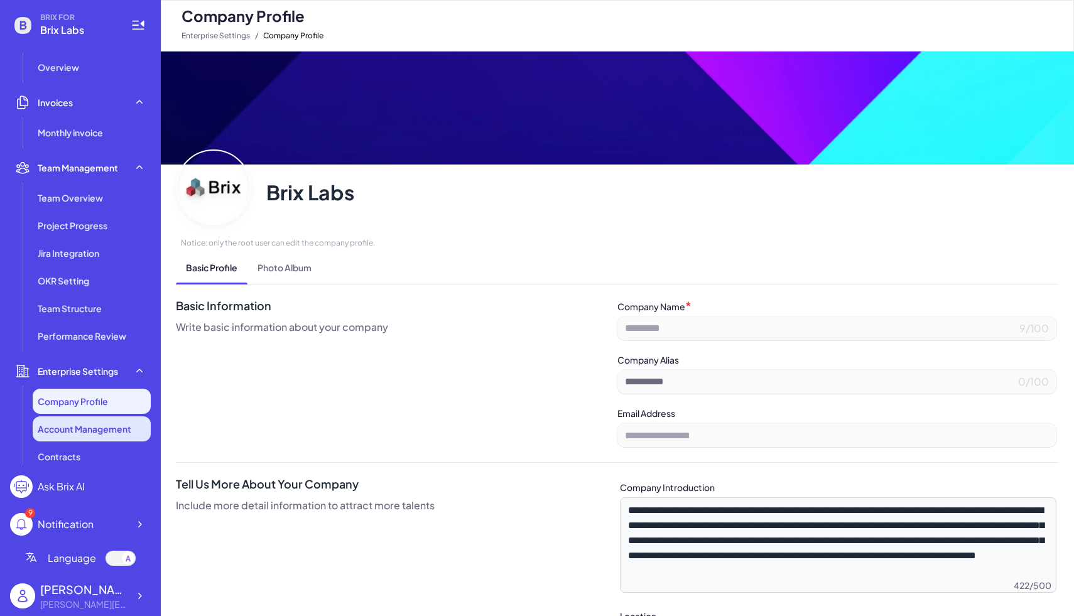
click at [101, 430] on span "Account Management" at bounding box center [85, 429] width 94 height 13
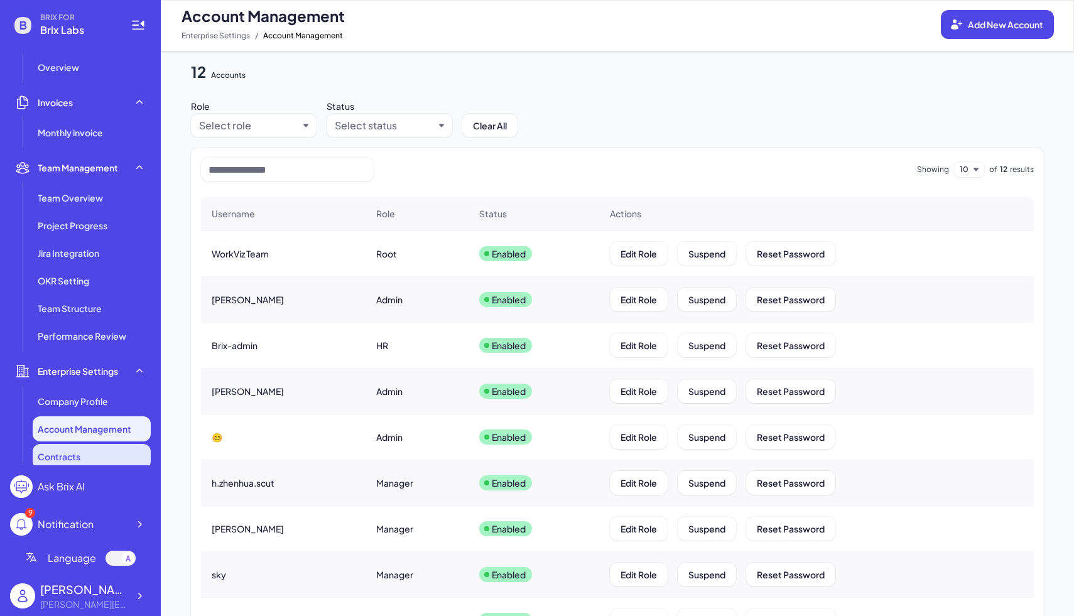
click at [97, 451] on div "Contracts" at bounding box center [92, 456] width 118 height 25
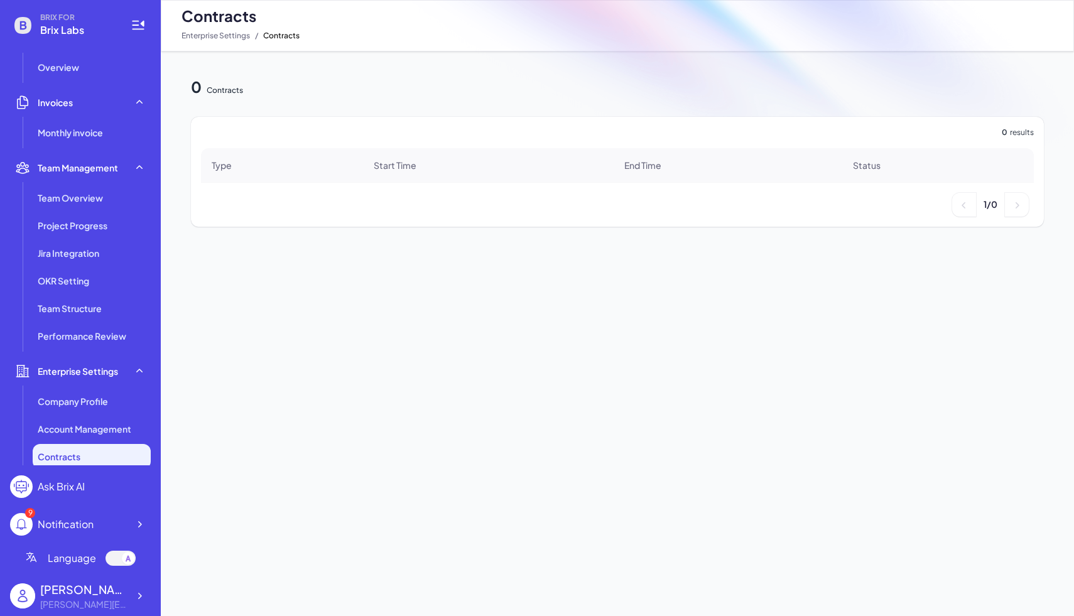
click at [88, 414] on ul "Company Profile Account Management Contracts AI Match Score API Settings" at bounding box center [80, 457] width 141 height 136
click at [97, 398] on span "Company Profile" at bounding box center [73, 401] width 70 height 13
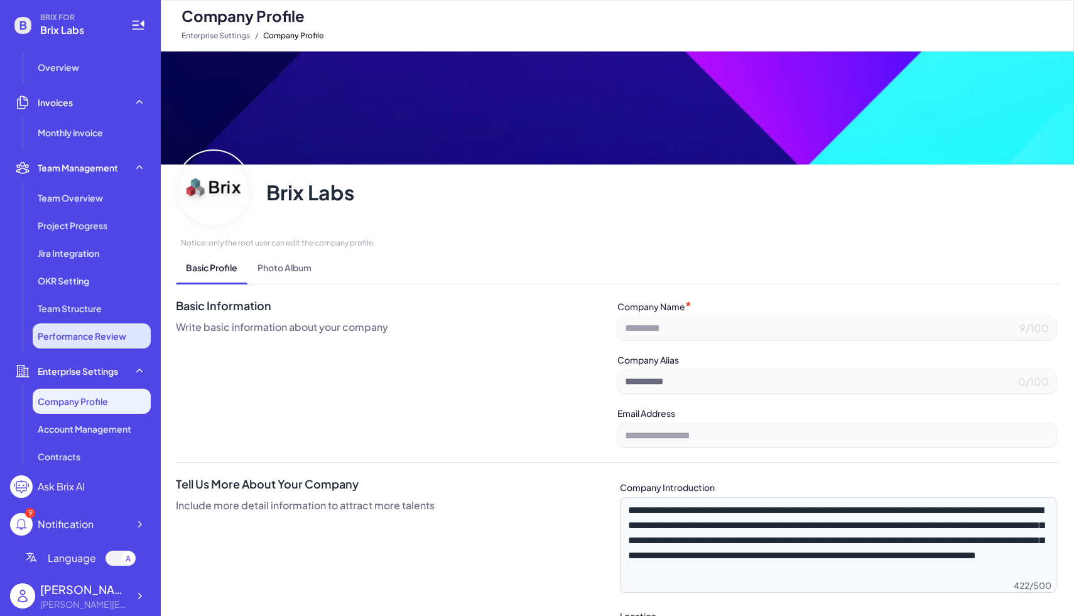
click at [68, 337] on span "Performance Review" at bounding box center [82, 336] width 89 height 13
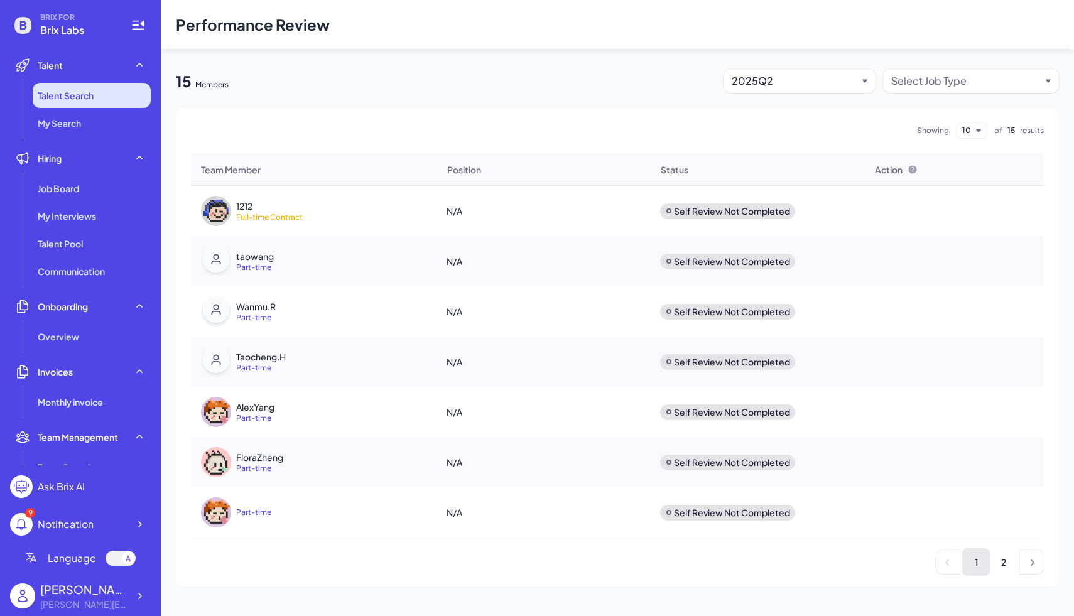
click at [73, 97] on span "Talent Search" at bounding box center [66, 95] width 56 height 13
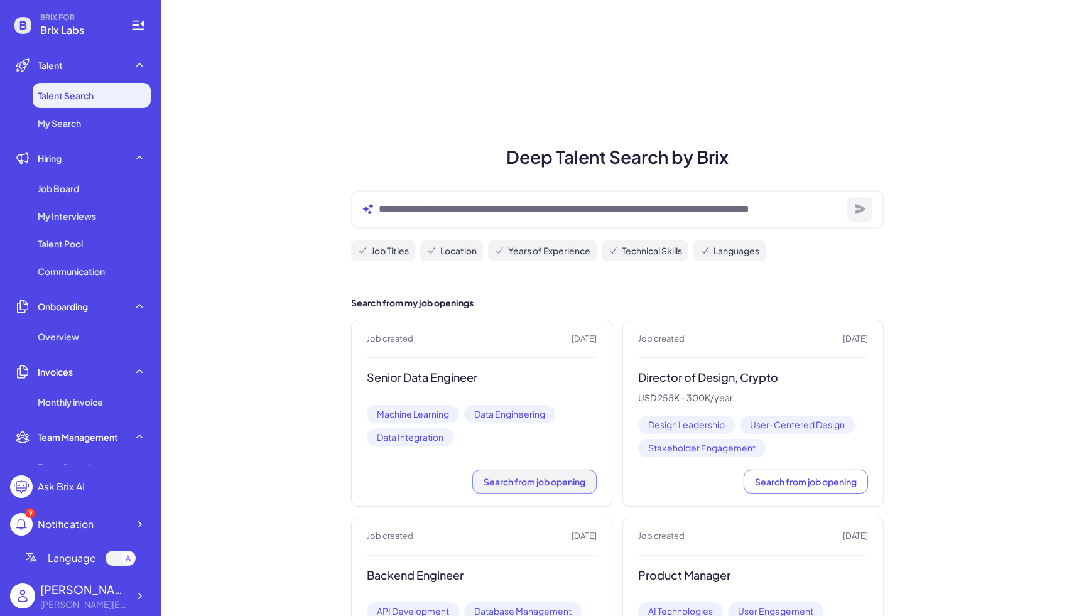
click at [515, 480] on span "Search from job opening" at bounding box center [535, 481] width 102 height 11
click at [64, 188] on span "Job Board" at bounding box center [58, 188] width 41 height 13
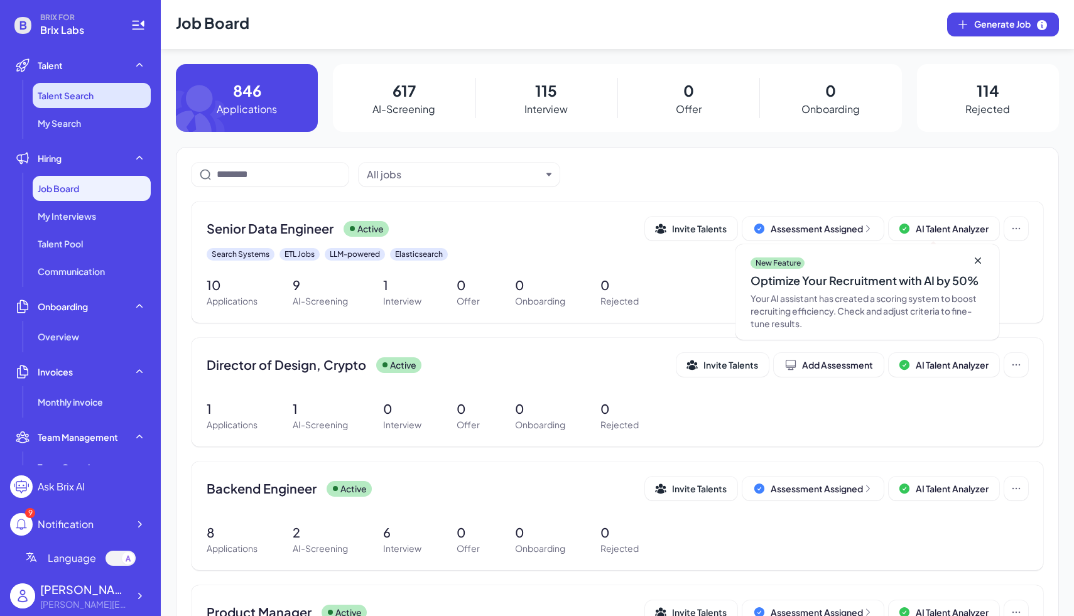
click at [106, 100] on li "Talent Search" at bounding box center [92, 95] width 118 height 25
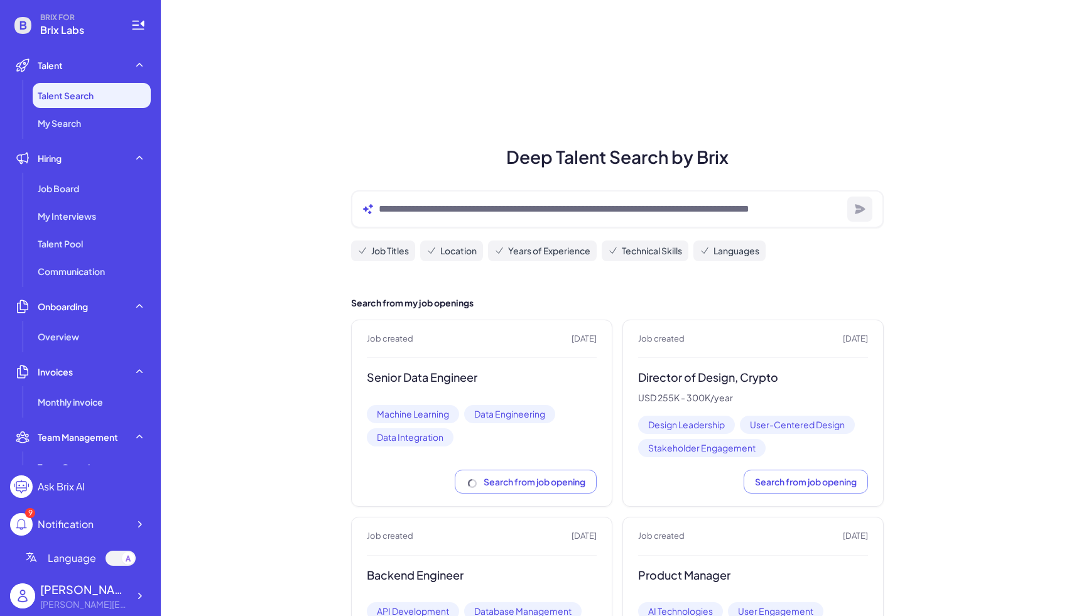
click at [669, 226] on div at bounding box center [617, 209] width 533 height 38
click at [644, 251] on span "Technical Skills" at bounding box center [652, 250] width 60 height 13
click at [722, 254] on span "Languages" at bounding box center [736, 250] width 46 height 13
click at [507, 482] on div "Search from job opening" at bounding box center [482, 482] width 230 height 24
click at [782, 477] on div "Search from job opening" at bounding box center [753, 482] width 230 height 24
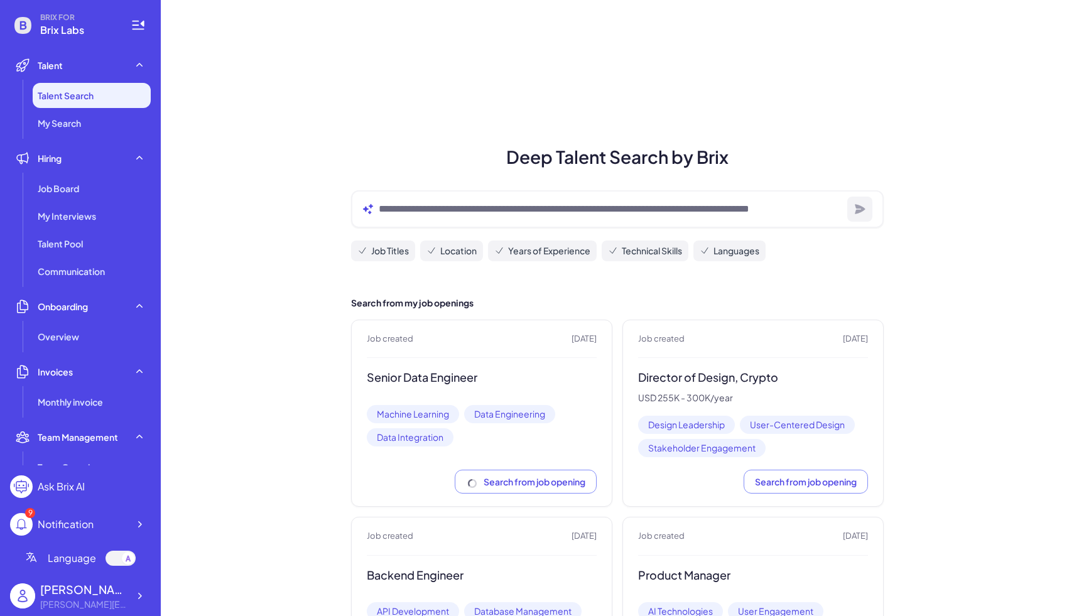
click at [465, 298] on h2 "Search from my job openings" at bounding box center [617, 302] width 533 height 13
click at [406, 413] on span "Machine Learning" at bounding box center [413, 414] width 92 height 18
click at [516, 414] on span "Data Engineering" at bounding box center [509, 414] width 91 height 18
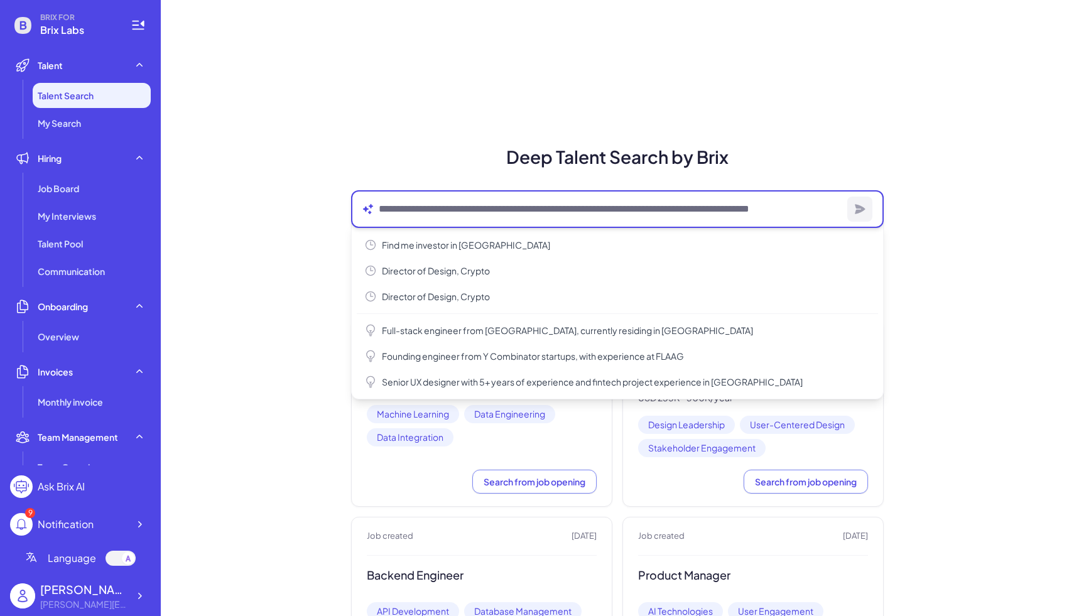
click at [458, 212] on textarea at bounding box center [610, 209] width 463 height 15
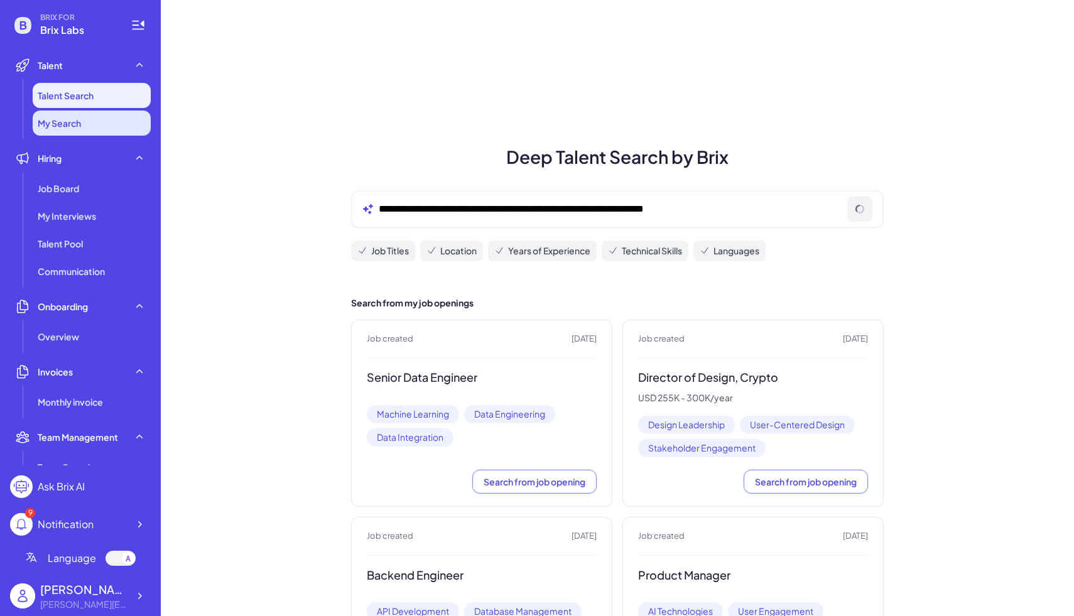
click at [67, 126] on span "My Search" at bounding box center [59, 123] width 43 height 13
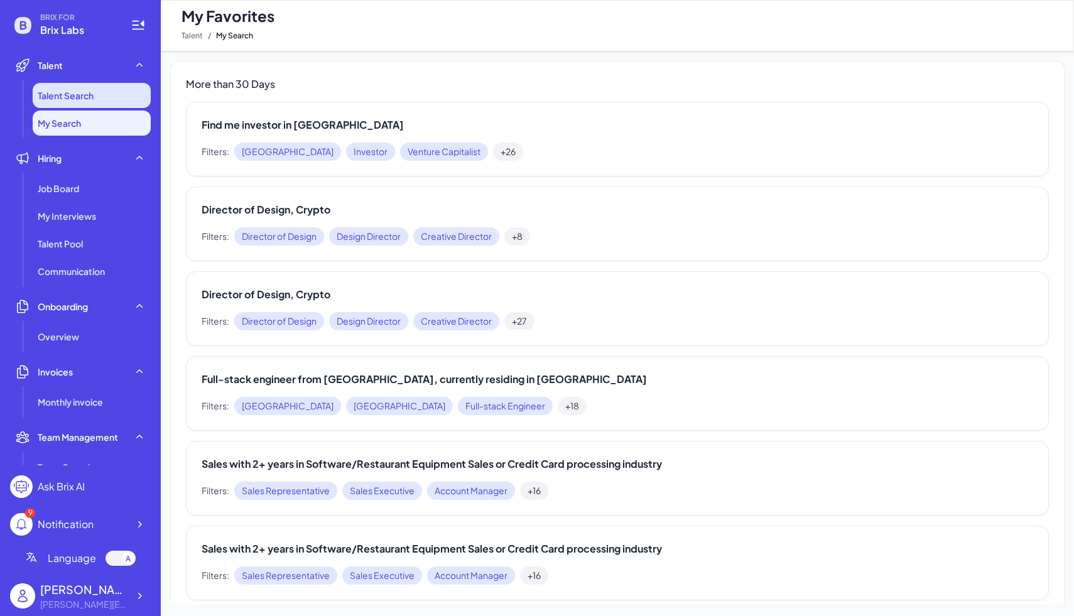
click at [66, 102] on li "Talent Search" at bounding box center [92, 95] width 118 height 25
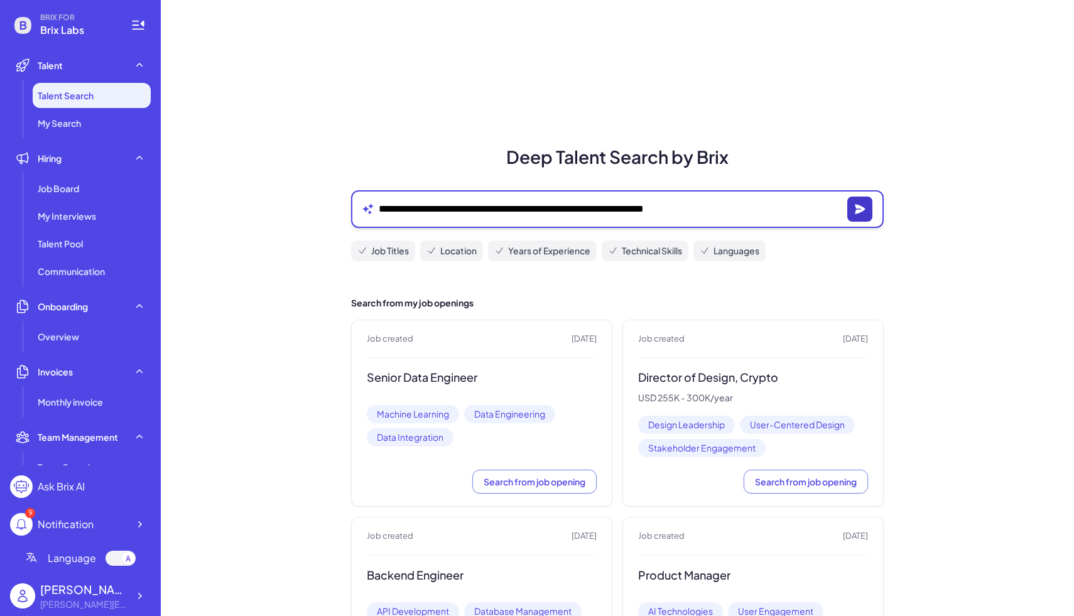
click at [863, 208] on icon "button" at bounding box center [860, 208] width 10 height 9
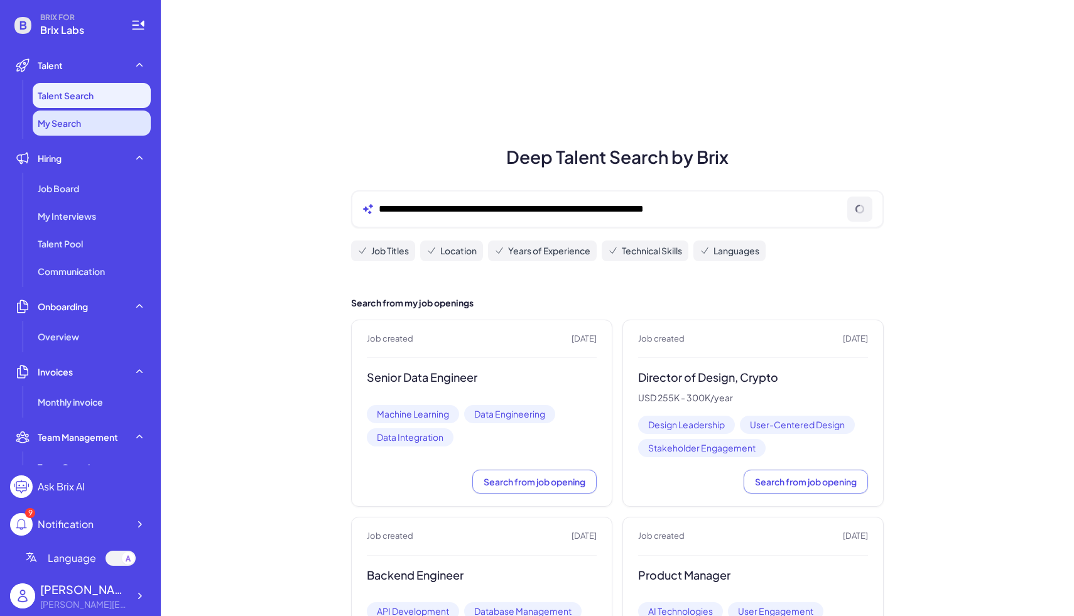
click at [91, 124] on li "My Search" at bounding box center [92, 123] width 118 height 25
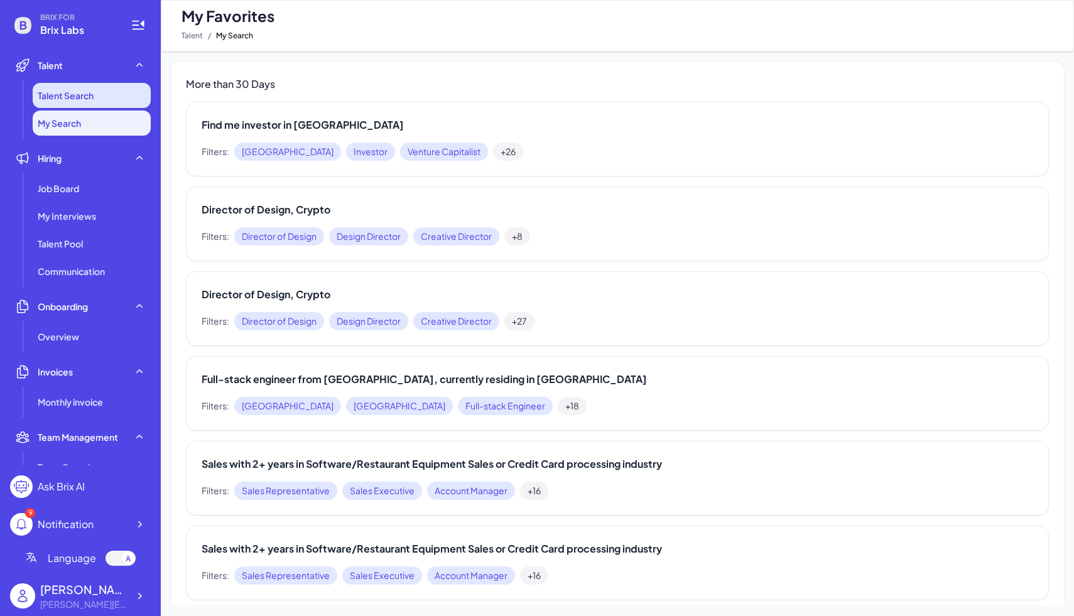
click at [86, 92] on span "Talent Search" at bounding box center [66, 95] width 56 height 13
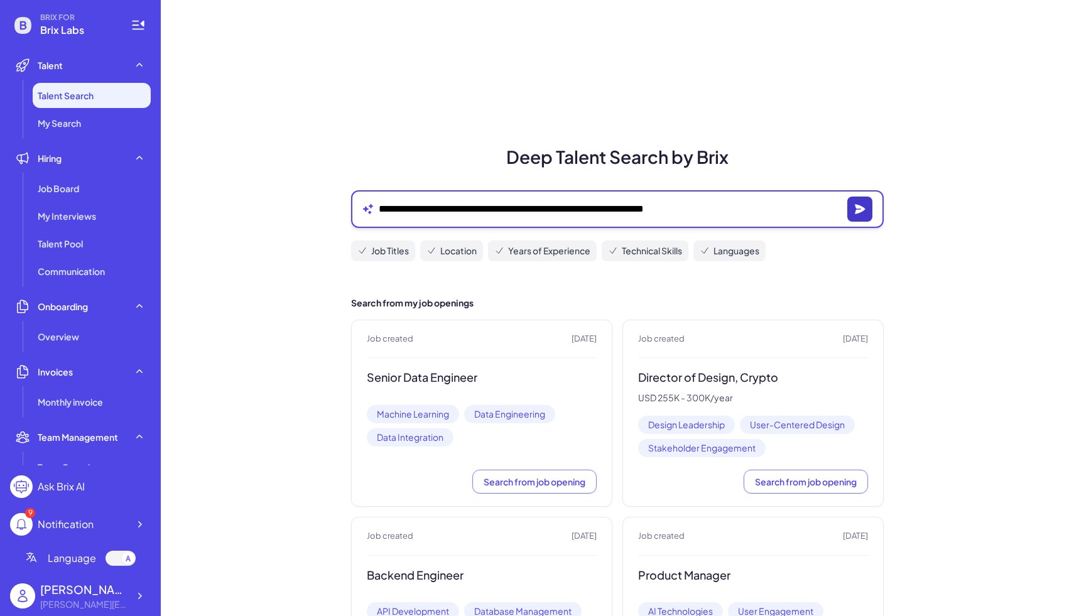
click at [859, 202] on button "button" at bounding box center [859, 209] width 25 height 25
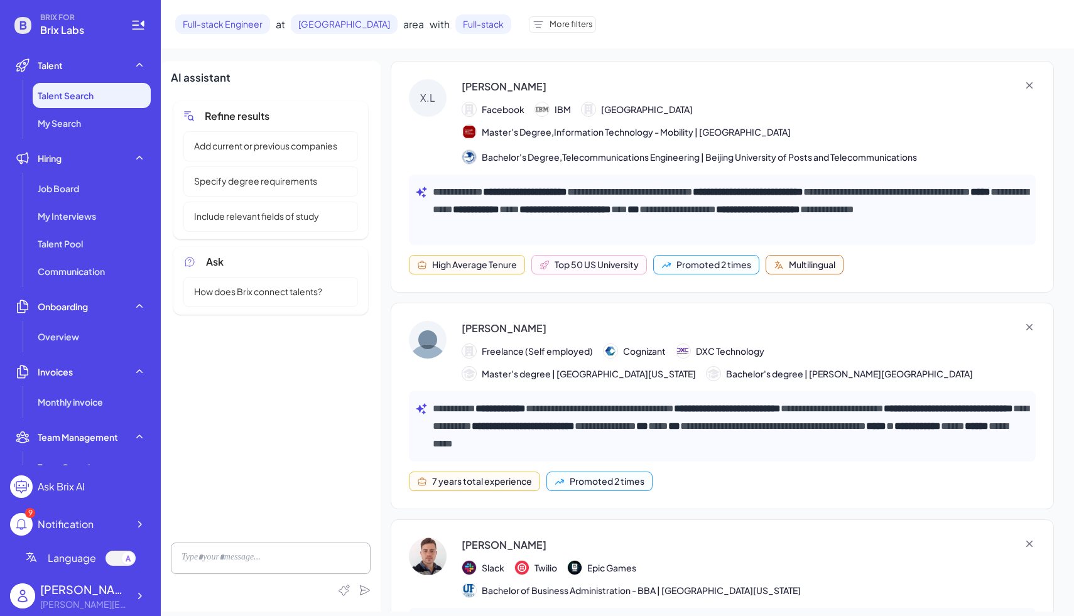
click at [815, 100] on div "[PERSON_NAME] Facebook IBM [GEOGRAPHIC_DATA] Master's Degree,Information Techno…" at bounding box center [749, 121] width 574 height 85
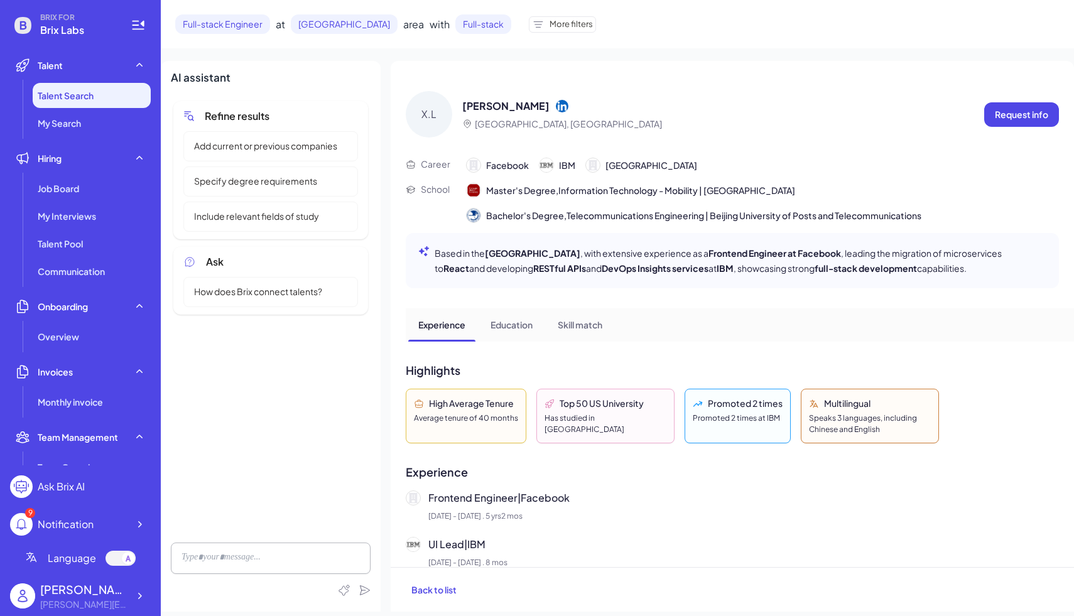
click at [786, 147] on div "X.L Xunrong Li [GEOGRAPHIC_DATA], [GEOGRAPHIC_DATA] Request info Career Faceboo…" at bounding box center [732, 314] width 683 height 506
click at [1011, 121] on p "Request info" at bounding box center [1021, 114] width 53 height 13
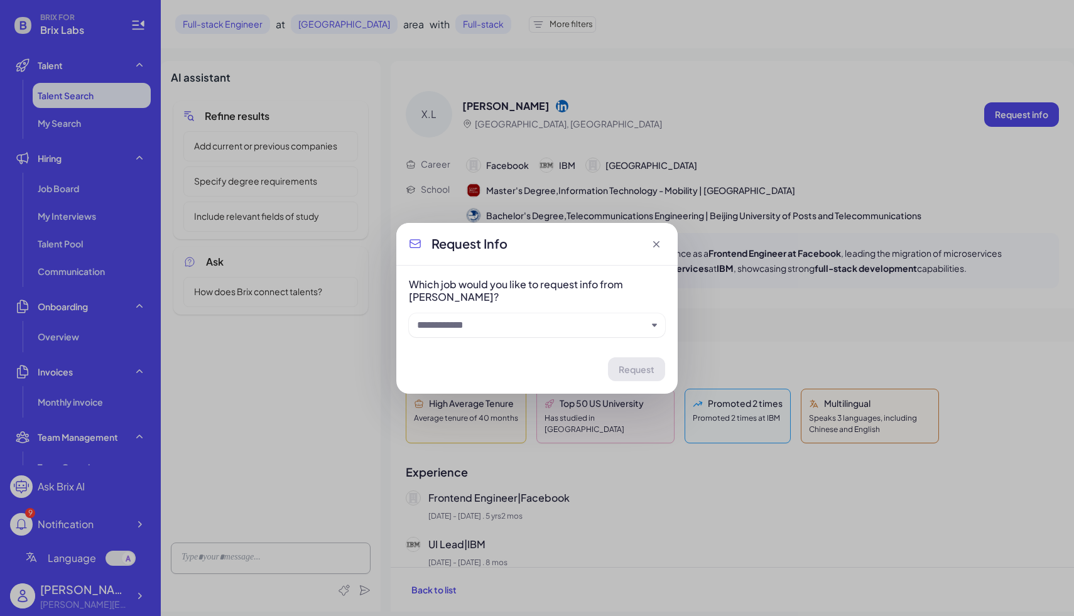
click at [567, 313] on div at bounding box center [537, 325] width 256 height 24
click at [546, 325] on input "text" at bounding box center [532, 325] width 230 height 15
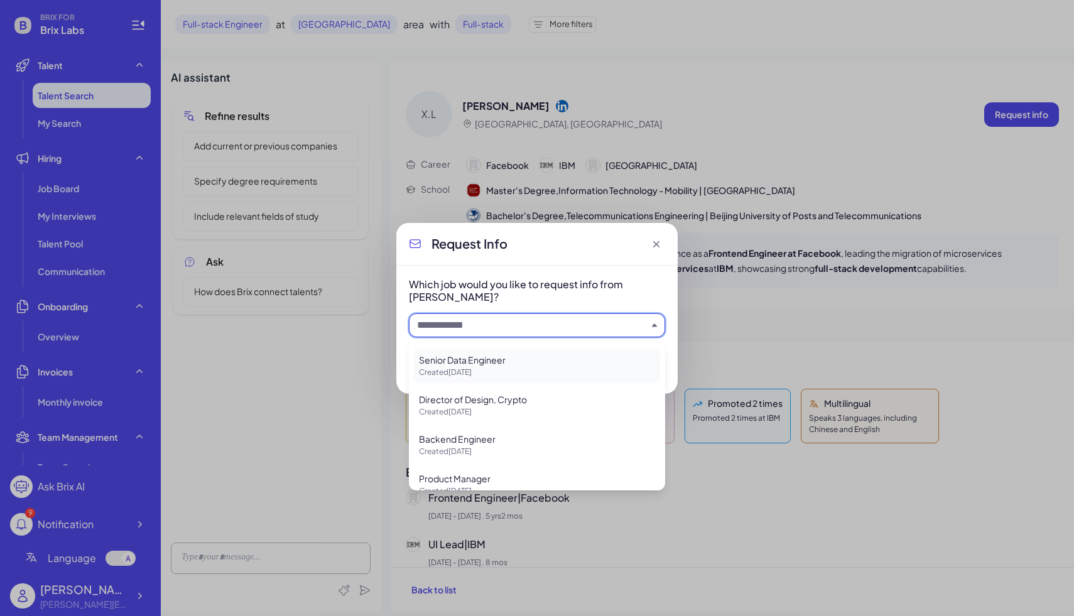
click at [499, 363] on p "Senior Data Engineer" at bounding box center [537, 360] width 236 height 13
type input "**********"
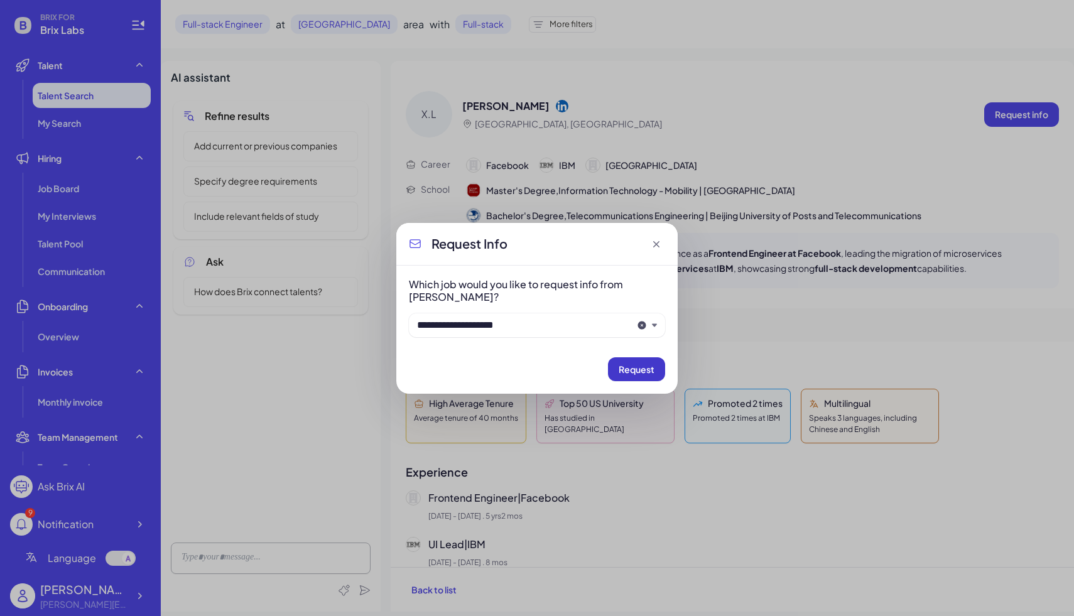
click at [621, 364] on span "Request" at bounding box center [637, 369] width 36 height 11
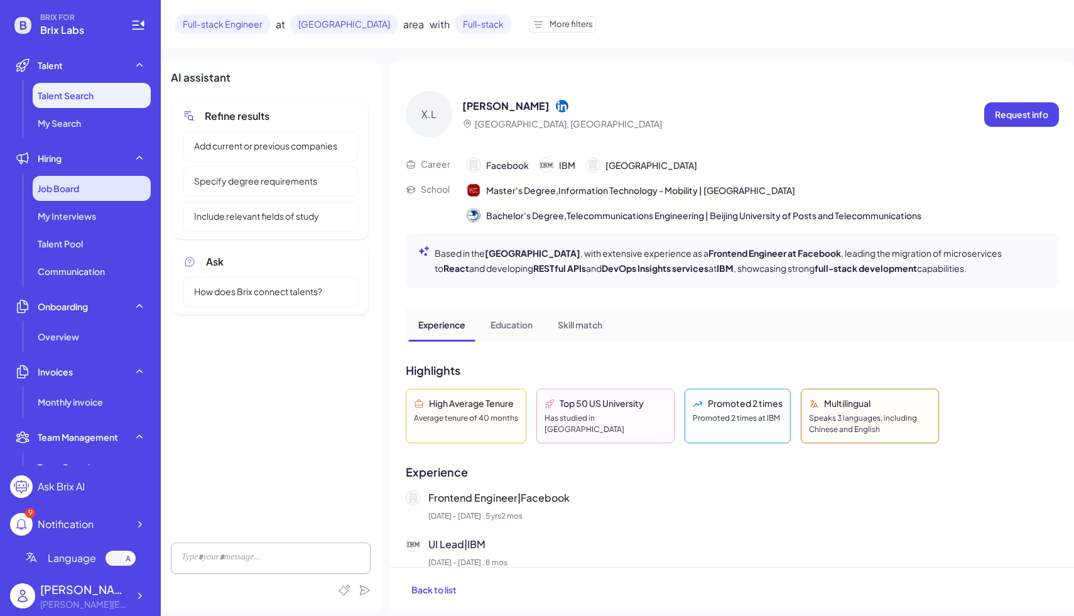
click at [79, 182] on span "Job Board" at bounding box center [58, 188] width 41 height 13
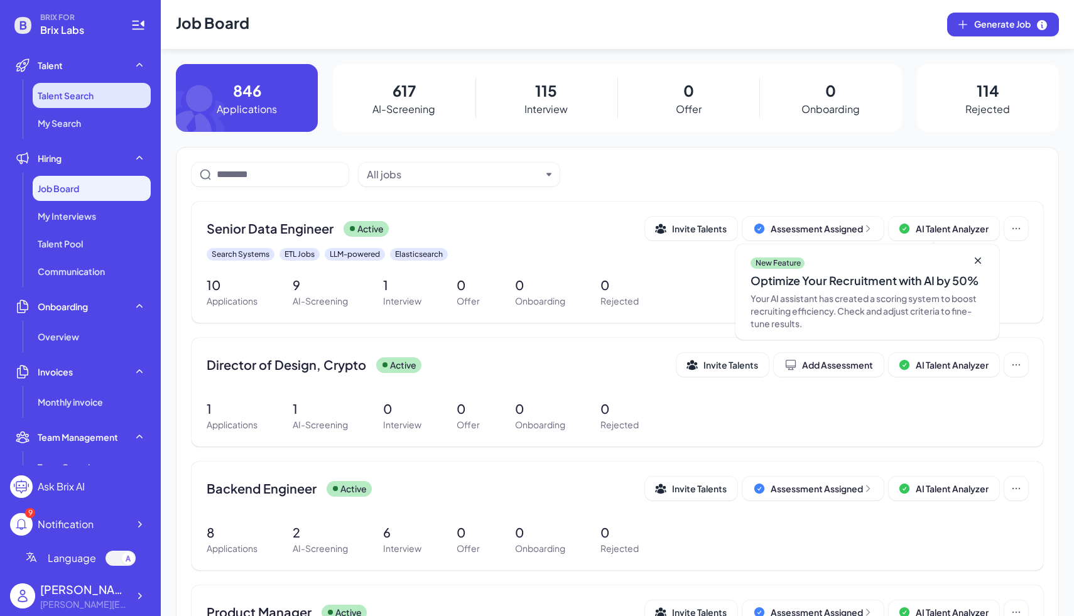
click at [85, 94] on span "Talent Search" at bounding box center [66, 95] width 56 height 13
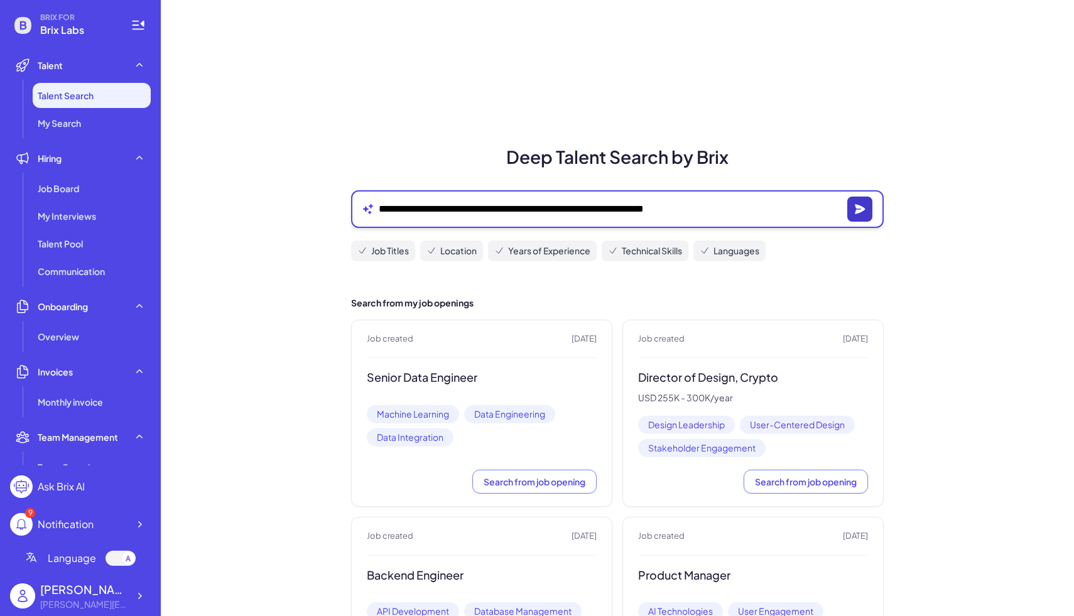
click at [865, 208] on icon "button" at bounding box center [859, 209] width 13 height 13
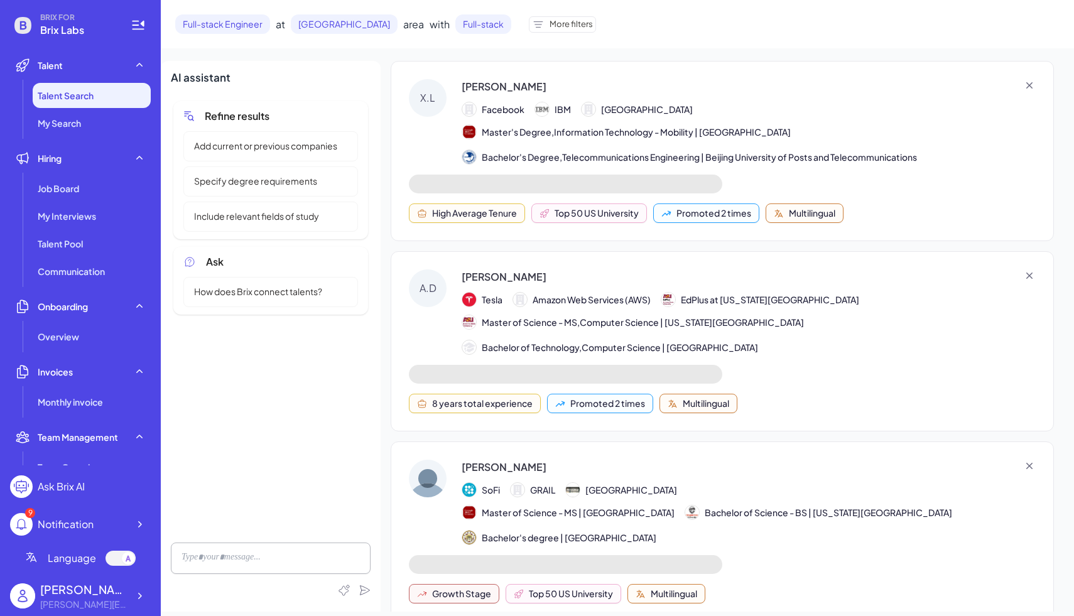
click at [761, 105] on div "Facebook [GEOGRAPHIC_DATA]" at bounding box center [749, 109] width 574 height 15
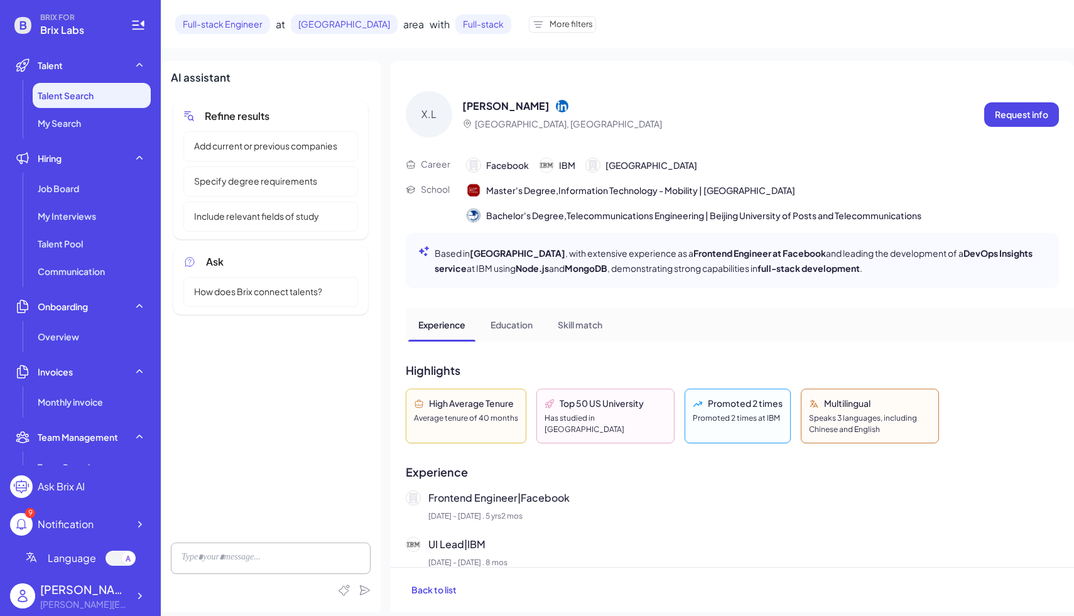
click at [715, 133] on div "X.L Xunrong Li [GEOGRAPHIC_DATA], [GEOGRAPHIC_DATA] Request info" at bounding box center [732, 114] width 653 height 46
click at [1006, 114] on p "Request info" at bounding box center [1021, 114] width 53 height 13
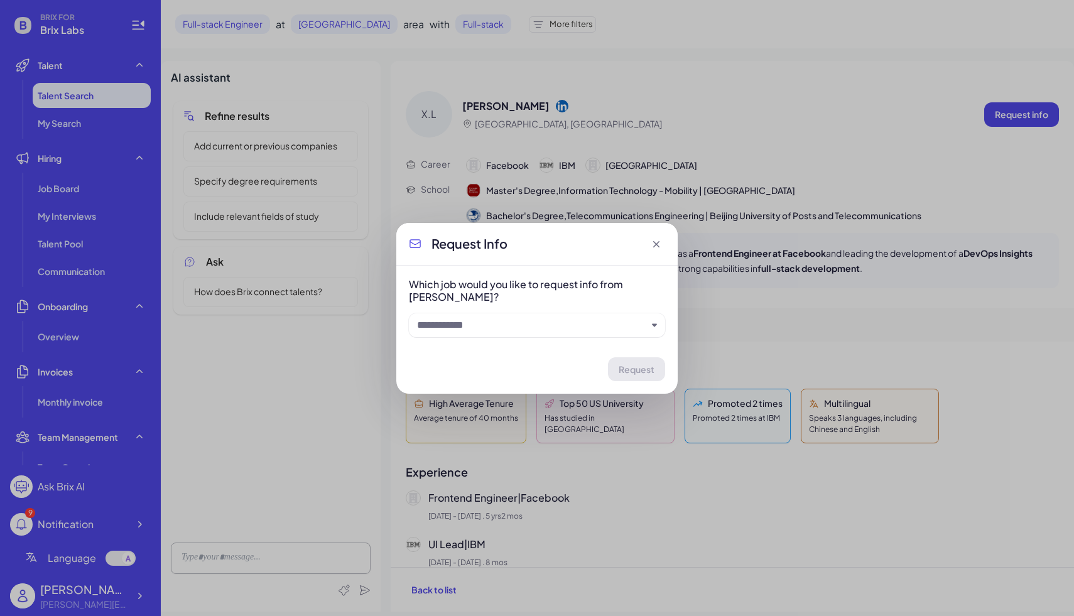
click at [480, 322] on input "text" at bounding box center [532, 325] width 230 height 15
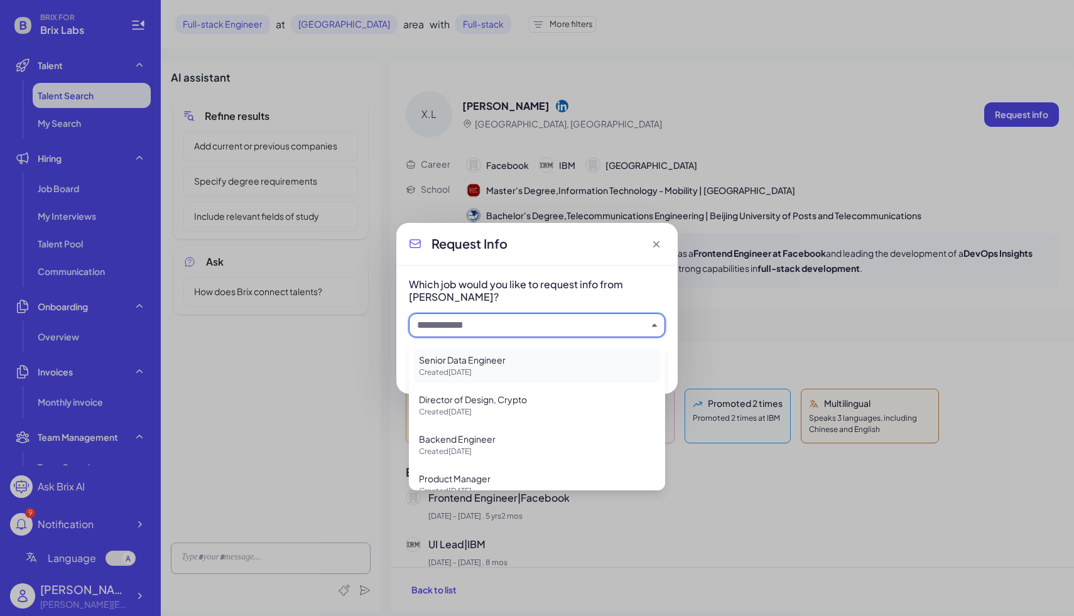
click at [484, 372] on p "Created [DATE]" at bounding box center [537, 372] width 236 height 11
type input "**********"
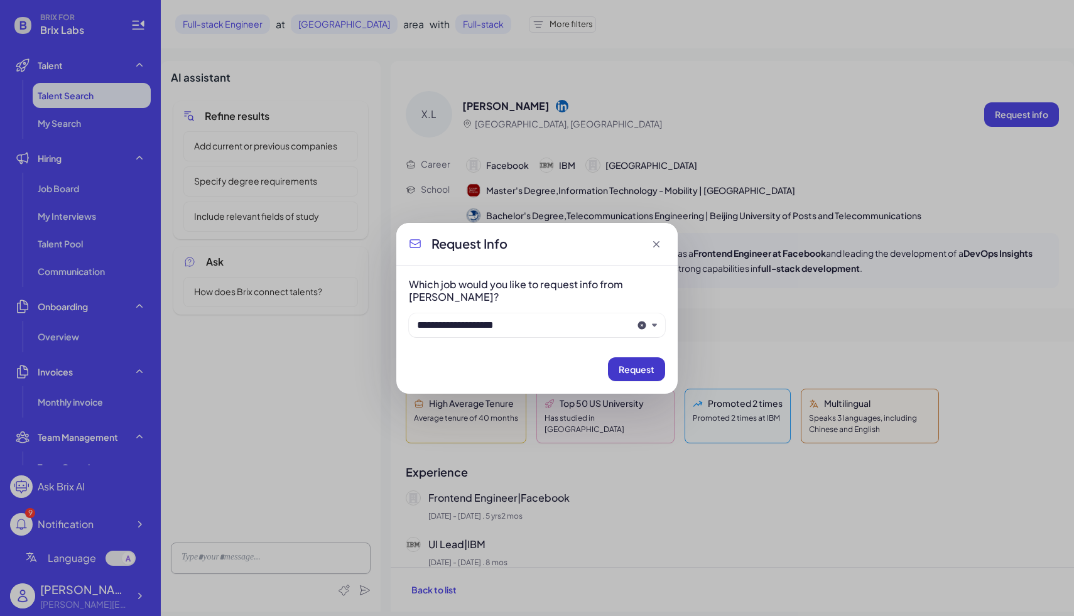
click at [646, 361] on button "Request" at bounding box center [636, 369] width 57 height 24
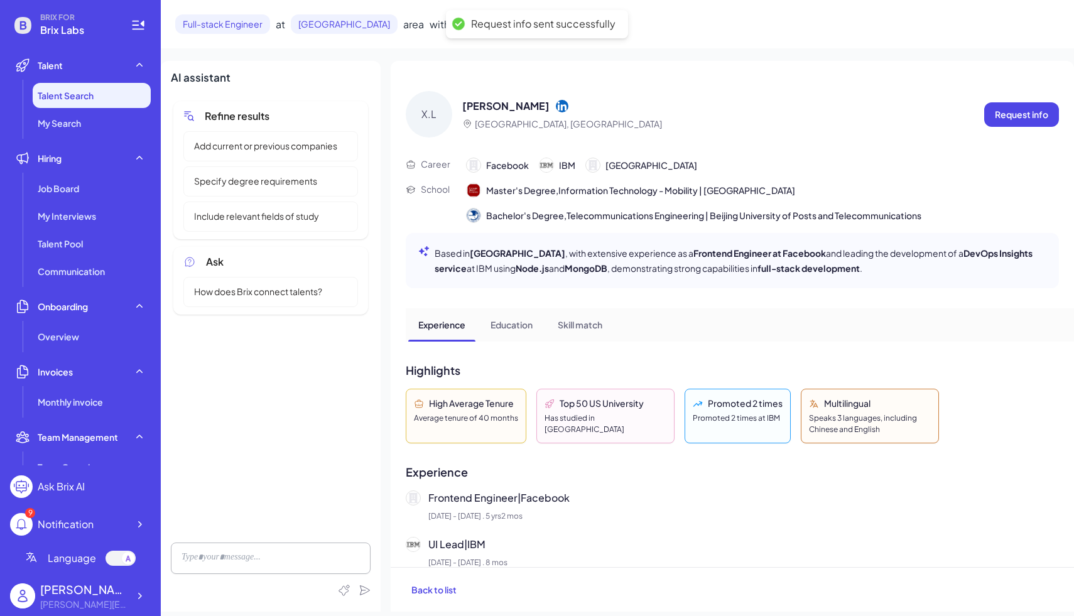
click at [242, 338] on div "Refine results Add current or previous companies Specify degree requirements In…" at bounding box center [271, 316] width 200 height 434
click at [69, 185] on span "Job Board" at bounding box center [58, 188] width 41 height 13
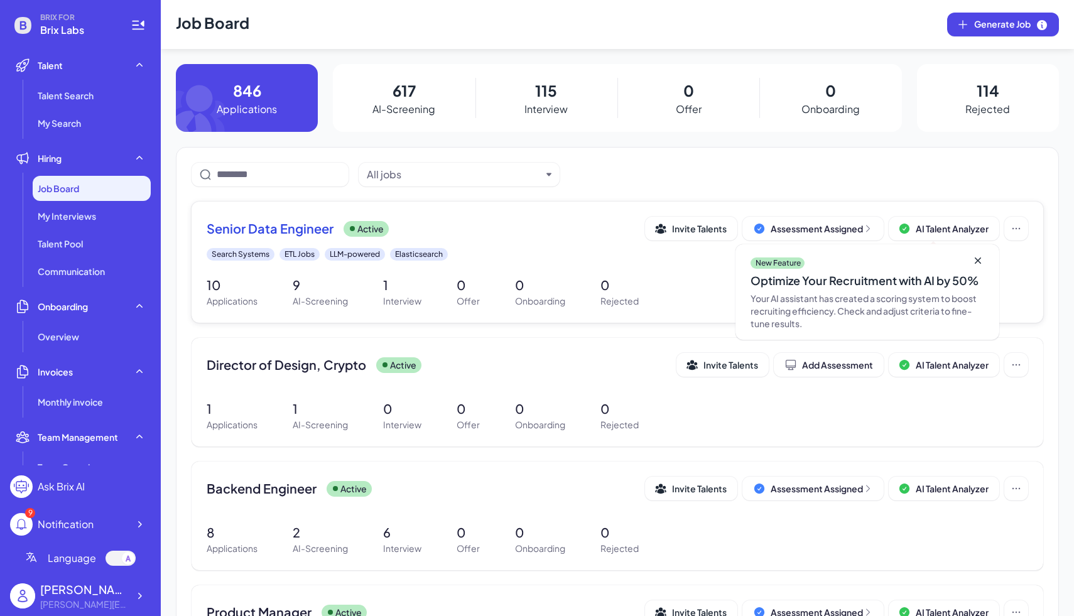
click at [488, 243] on div "Senior Data Engineer Active Invite Talents Assessment Assigned AI Talent Analyz…" at bounding box center [617, 239] width 821 height 44
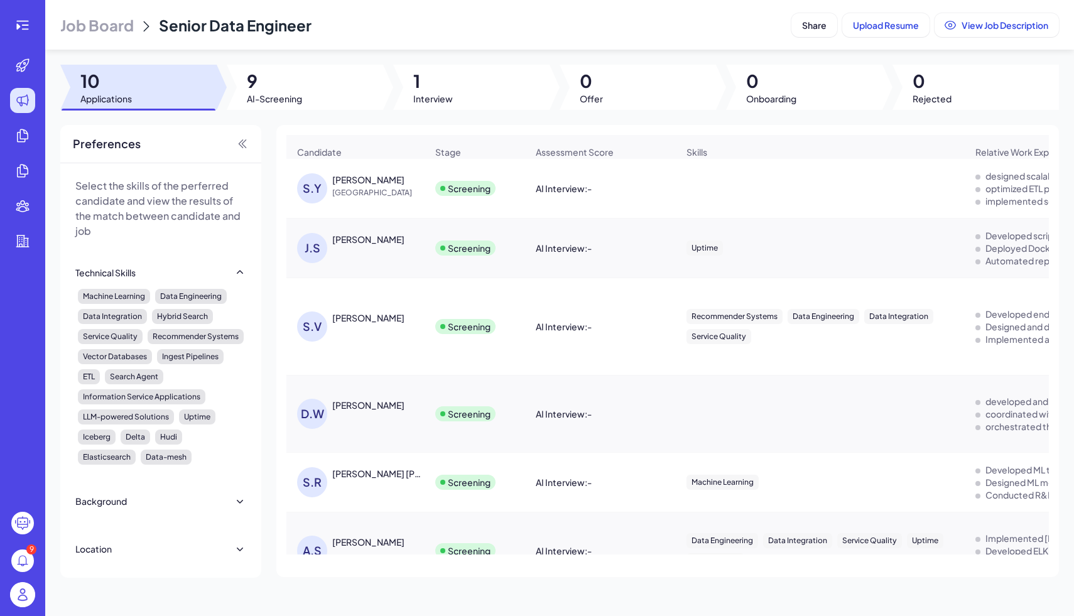
click at [374, 326] on div "S.V [PERSON_NAME]" at bounding box center [361, 326] width 129 height 30
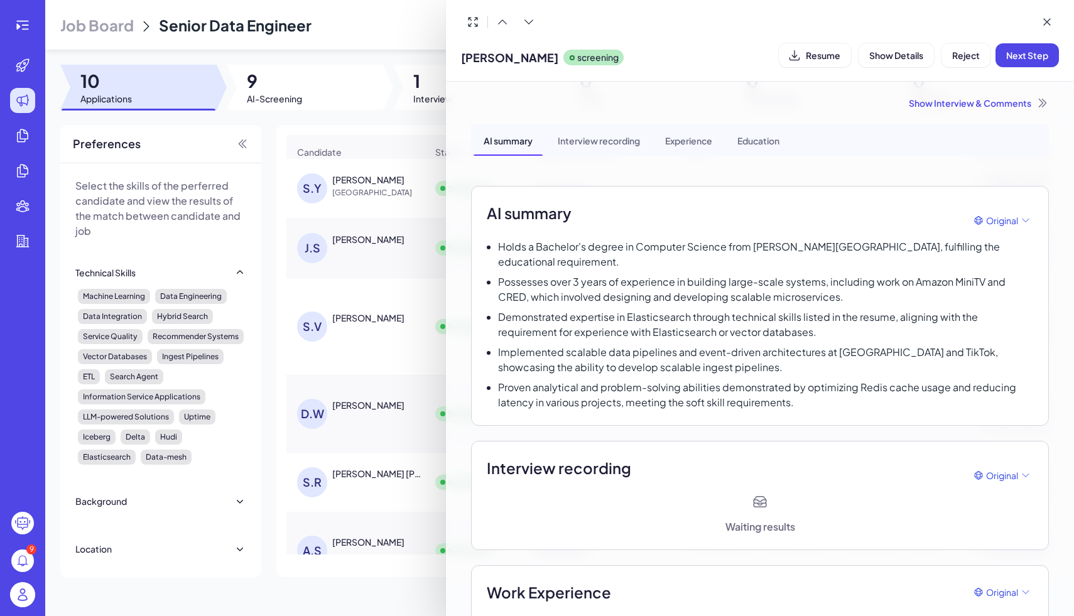
click at [363, 333] on div at bounding box center [537, 308] width 1074 height 616
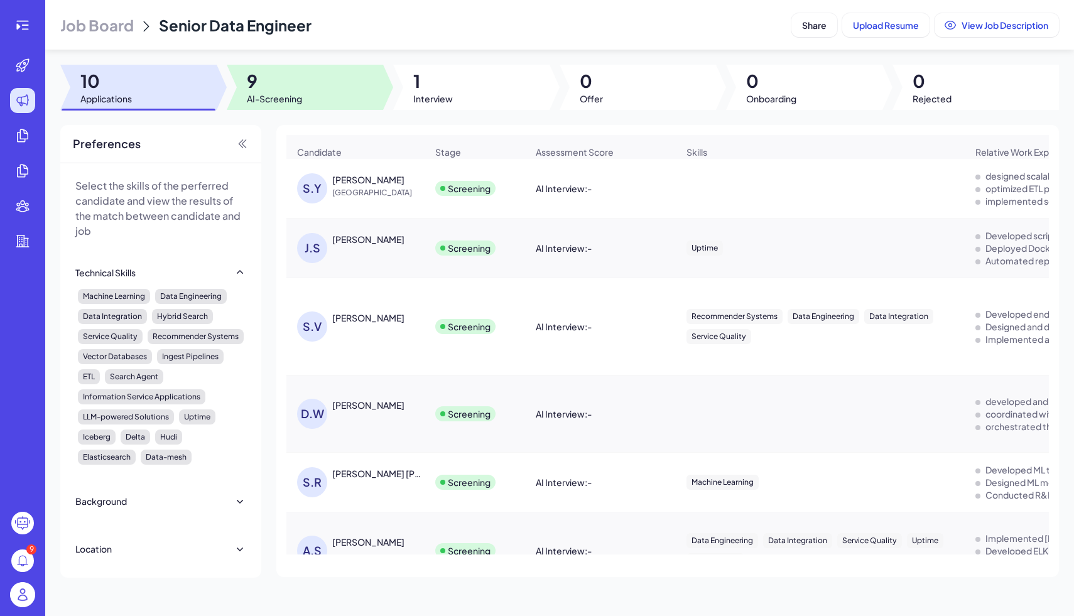
click at [283, 84] on span "9" at bounding box center [274, 81] width 55 height 23
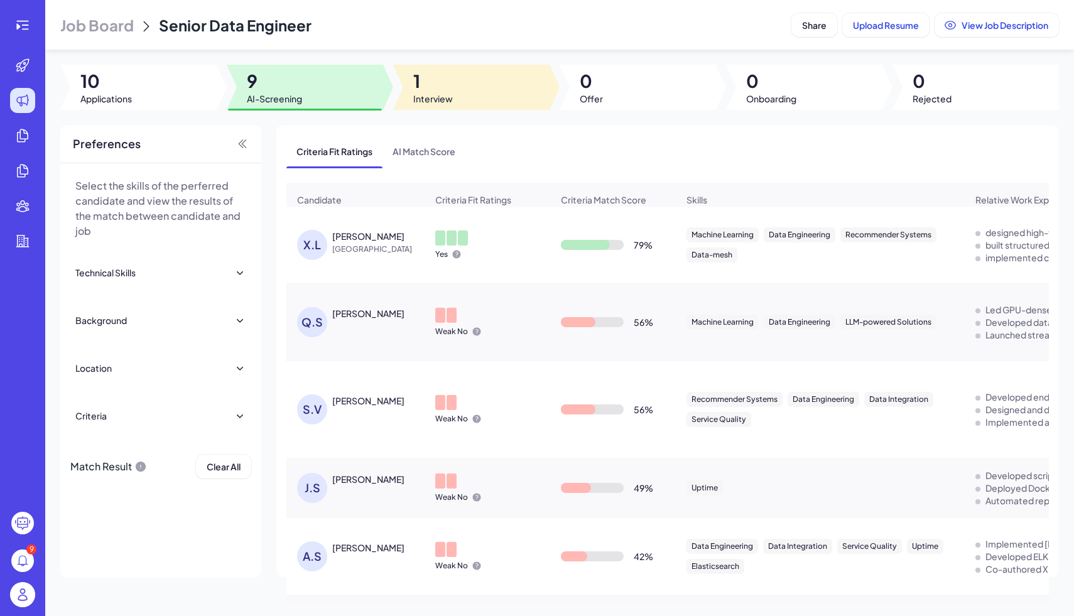
click at [425, 93] on span "Interview" at bounding box center [433, 98] width 40 height 13
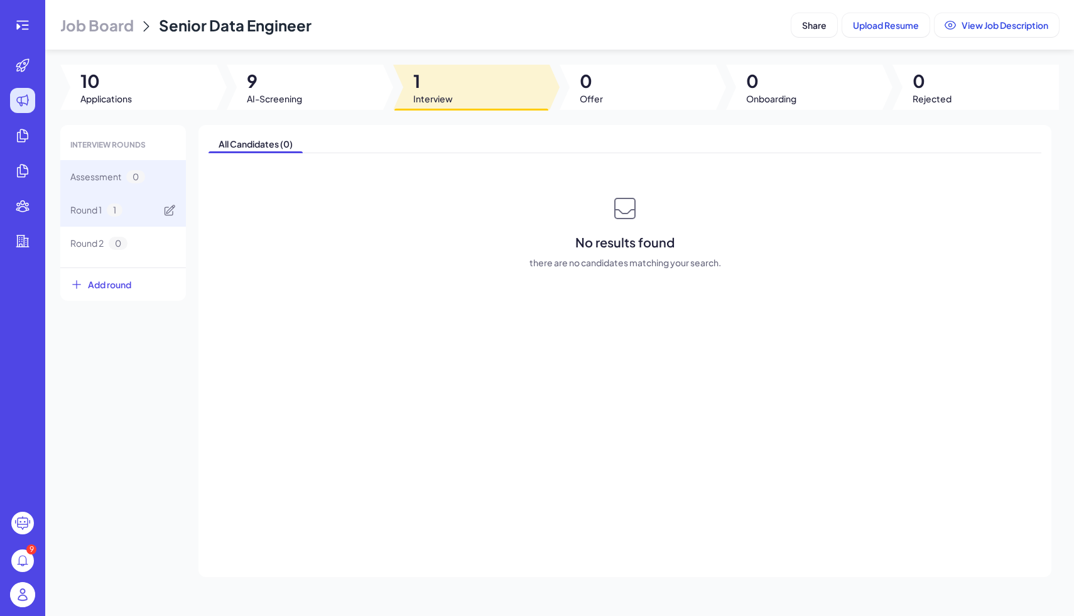
click at [79, 216] on span "Round 1" at bounding box center [85, 209] width 31 height 13
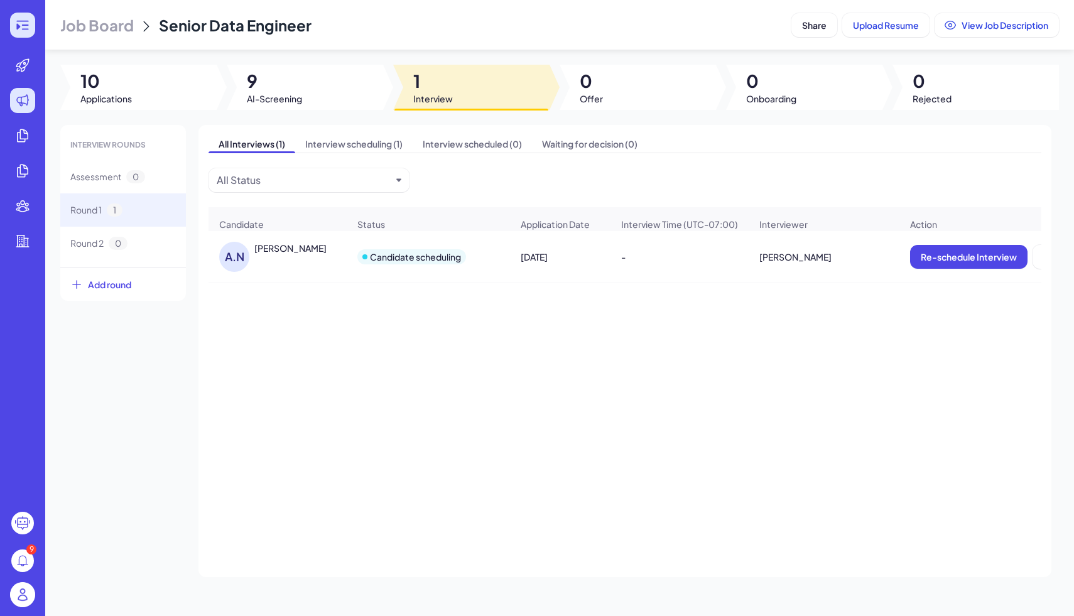
click at [35, 23] on div at bounding box center [22, 25] width 25 height 25
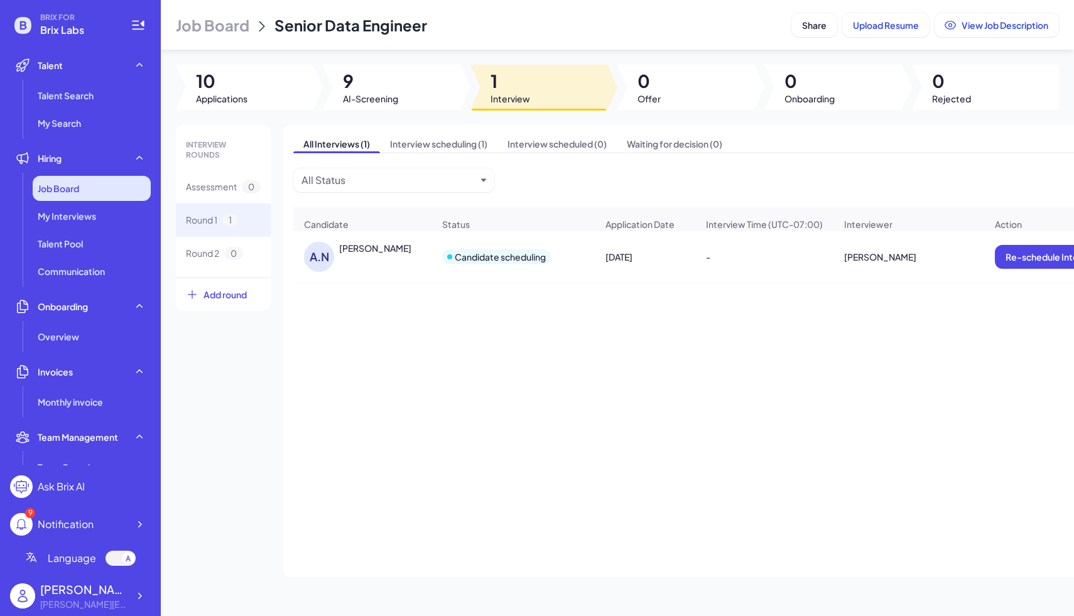
click at [112, 183] on div "Job Board" at bounding box center [92, 188] width 118 height 25
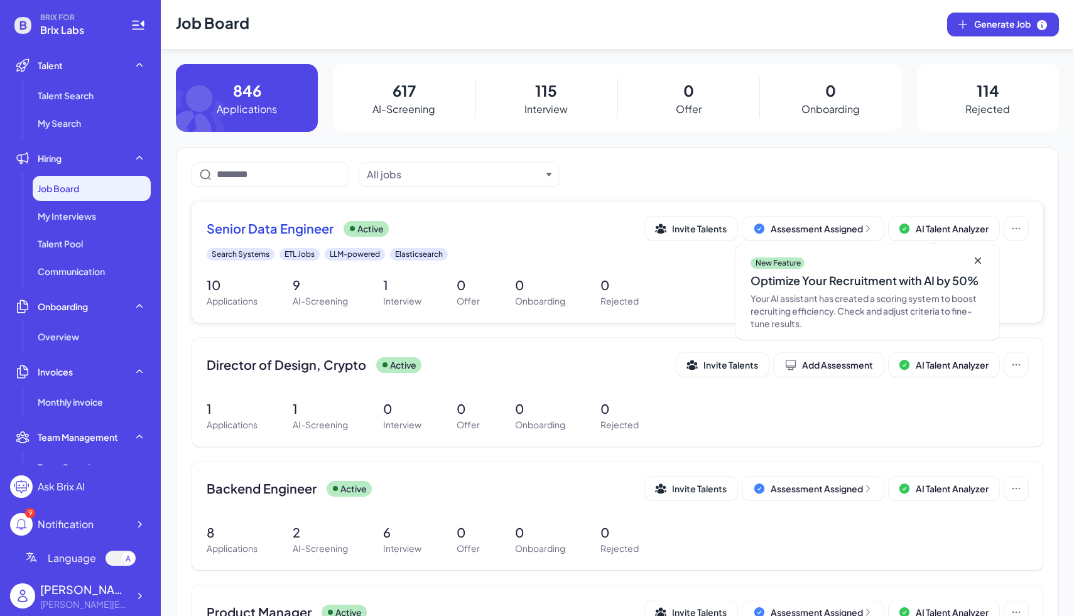
click at [692, 274] on div "Senior Data Engineer Active Invite Talents Assessment Assigned AI Talent Analyz…" at bounding box center [618, 262] width 852 height 121
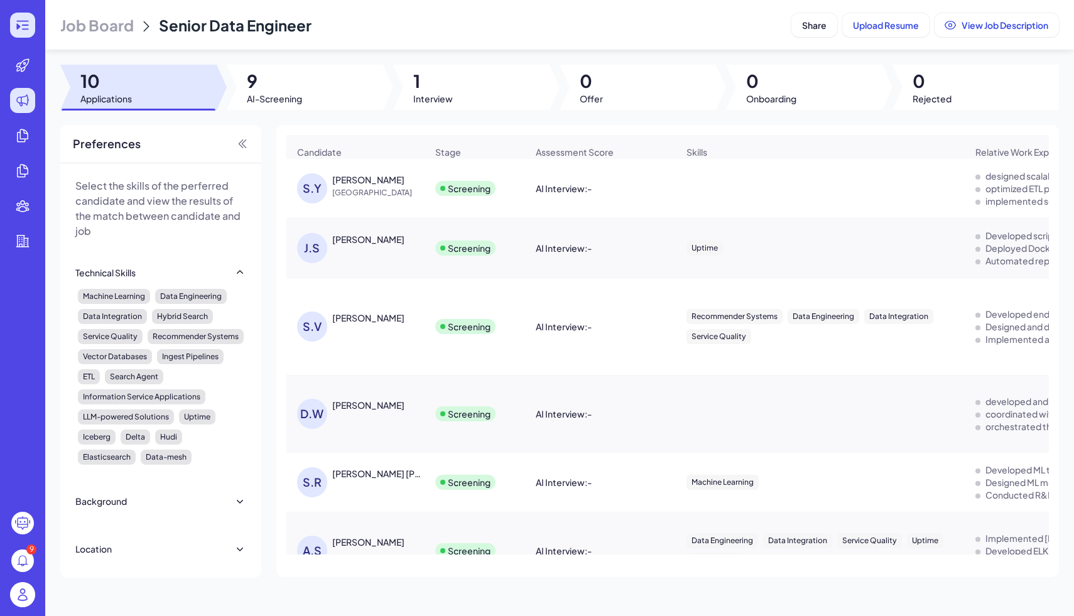
click at [32, 33] on div at bounding box center [22, 25] width 25 height 25
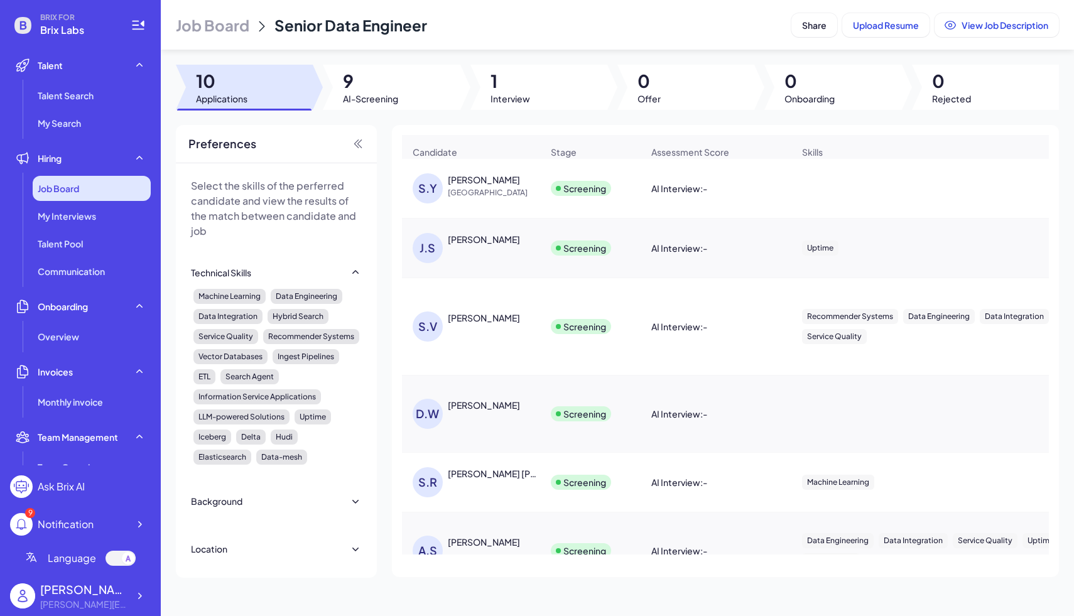
click at [64, 187] on span "Job Board" at bounding box center [58, 188] width 41 height 13
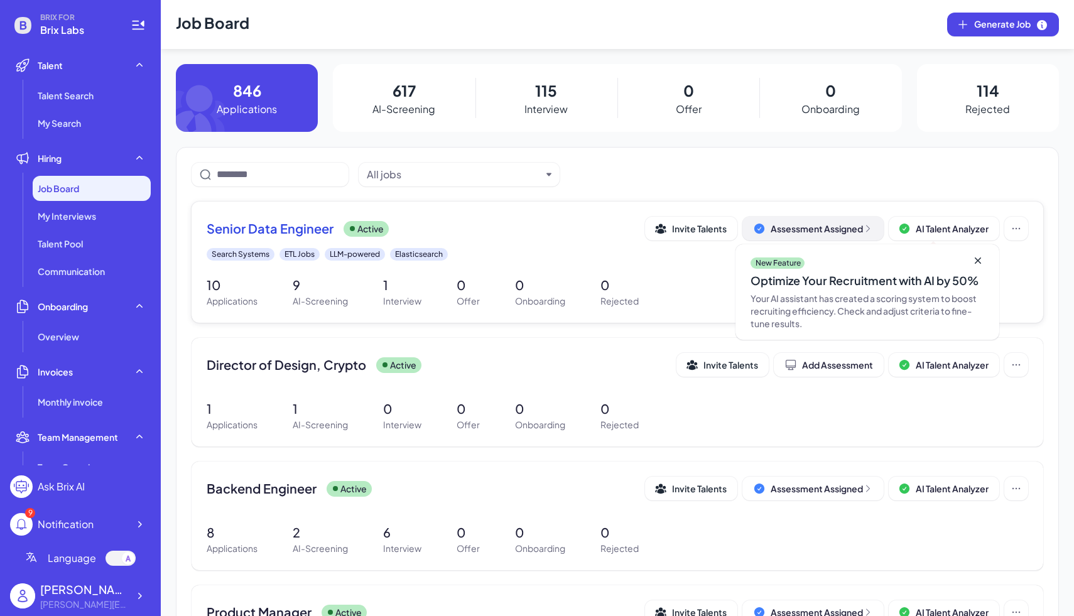
click at [850, 223] on div "Assessment Assigned" at bounding box center [821, 228] width 102 height 13
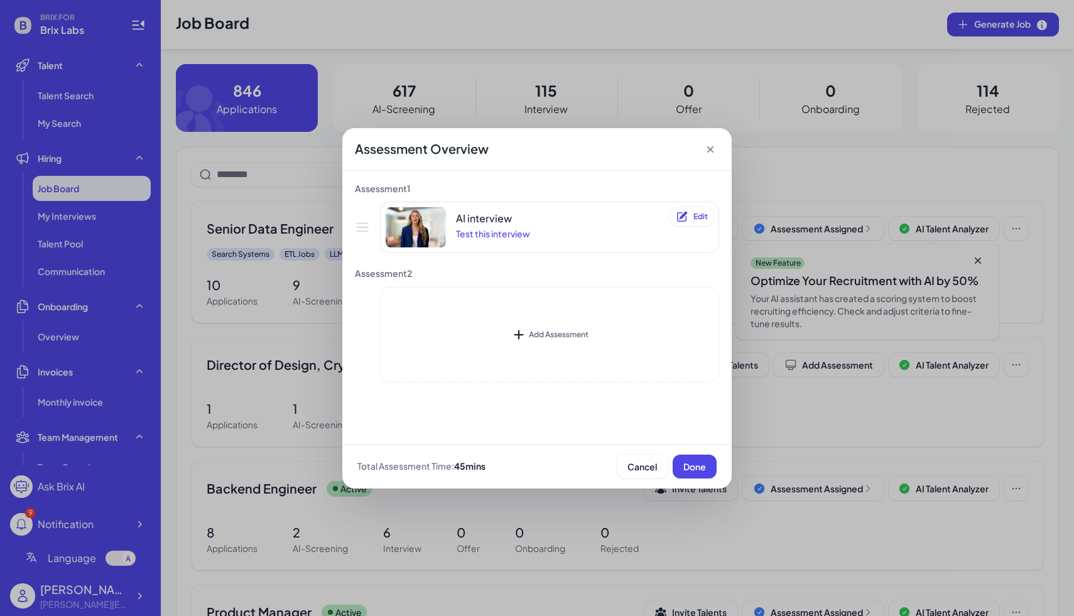
click at [706, 148] on icon at bounding box center [710, 149] width 13 height 13
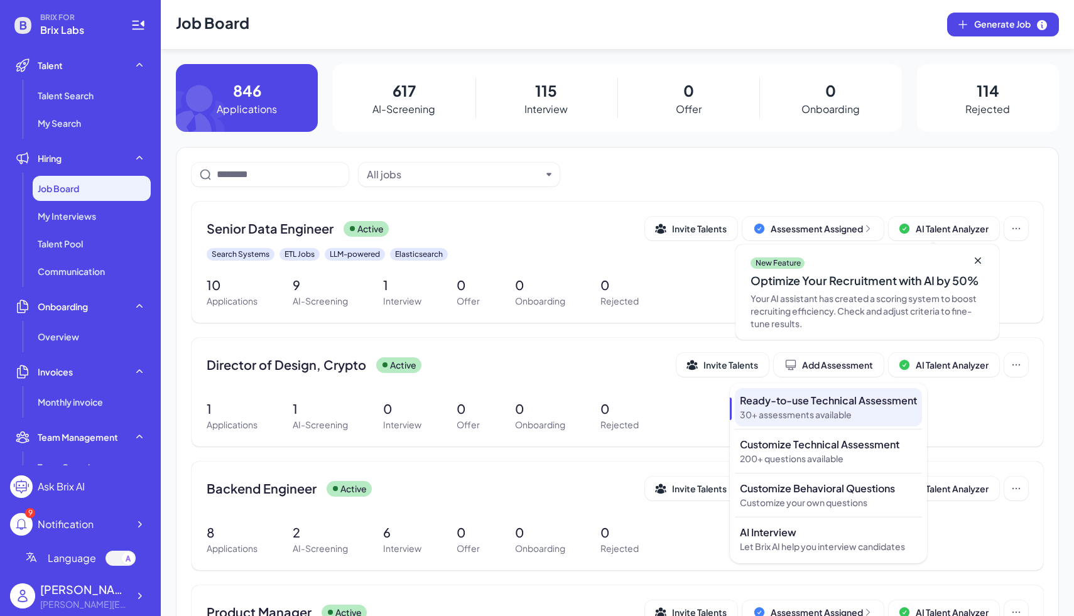
click at [839, 414] on p "30+ assessments available" at bounding box center [828, 414] width 177 height 13
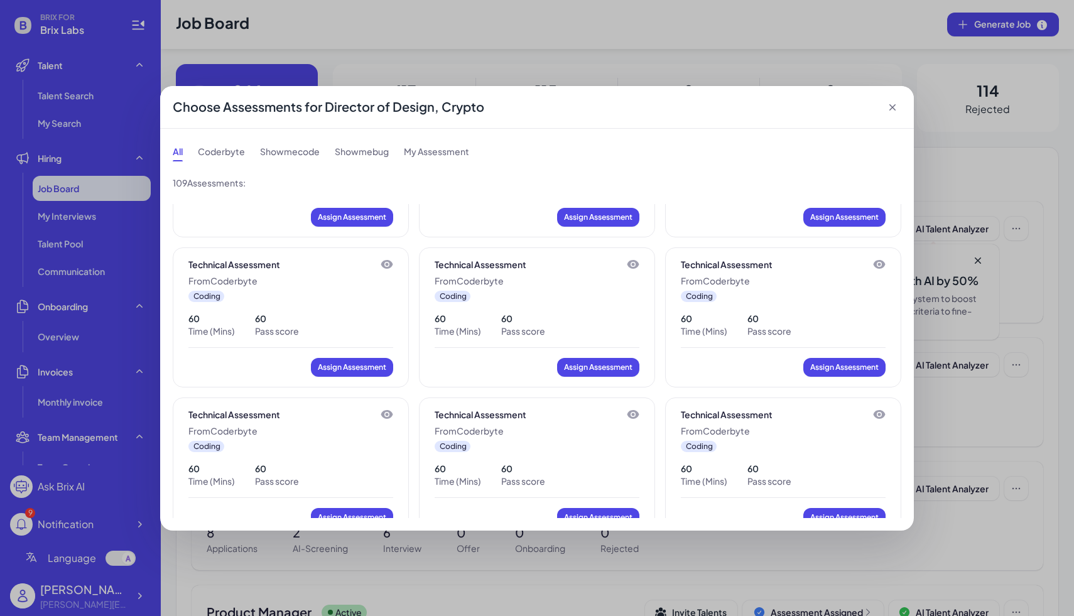
scroll to position [2651, 0]
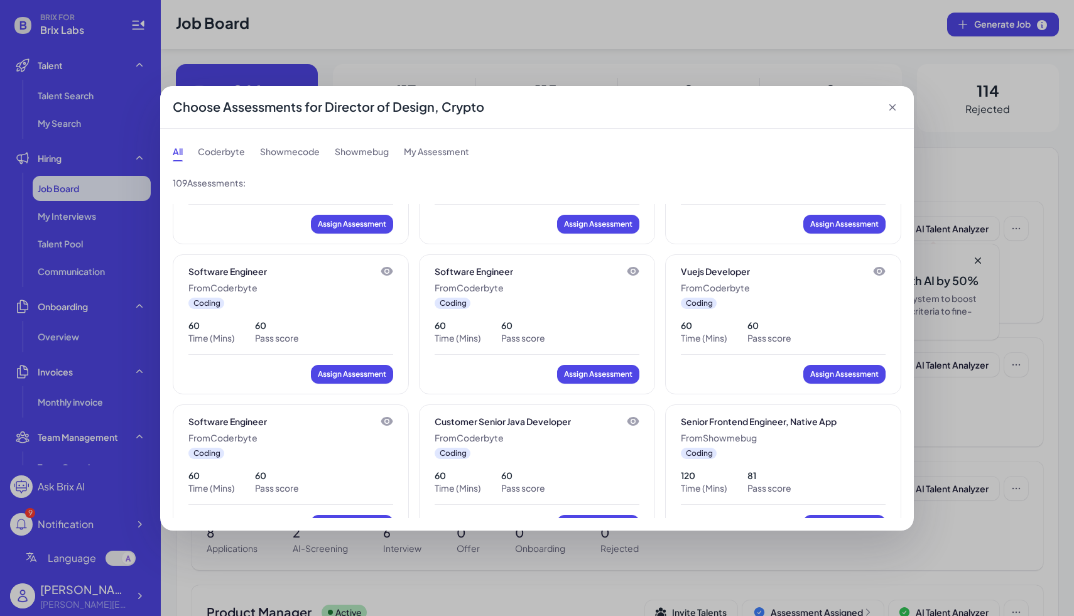
click at [896, 105] on icon at bounding box center [892, 107] width 13 height 13
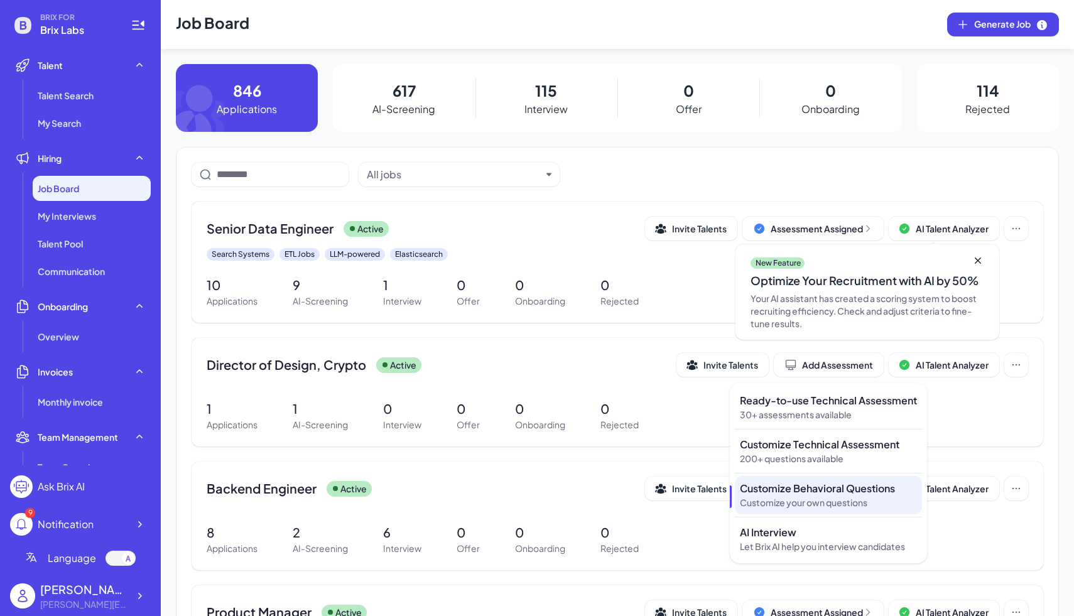
click at [828, 487] on p "Customize Behavioral Questions" at bounding box center [828, 488] width 177 height 15
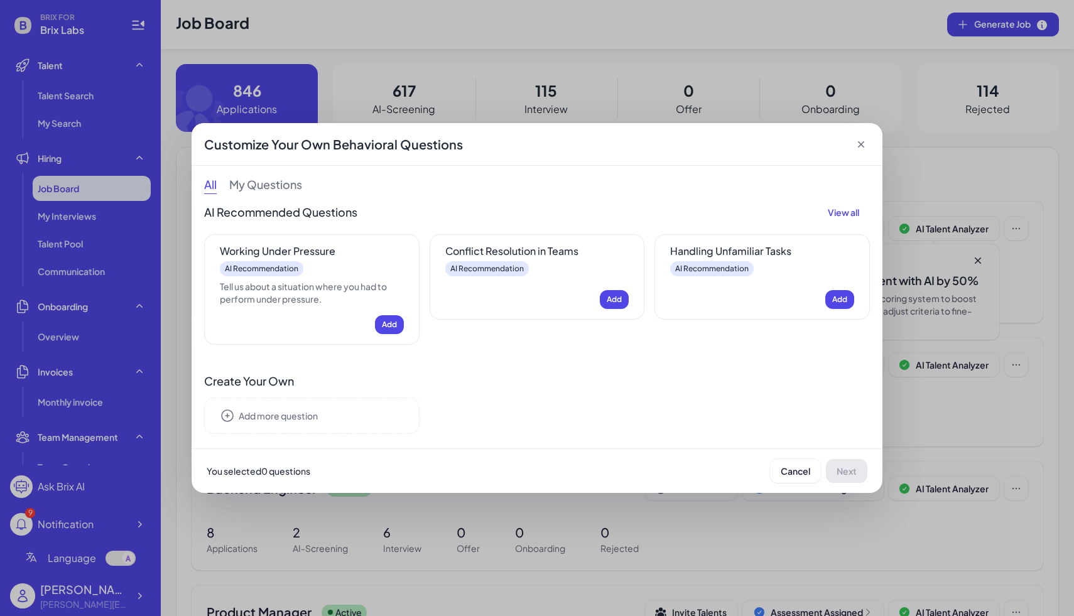
click at [278, 185] on p "My Questions" at bounding box center [265, 186] width 73 height 16
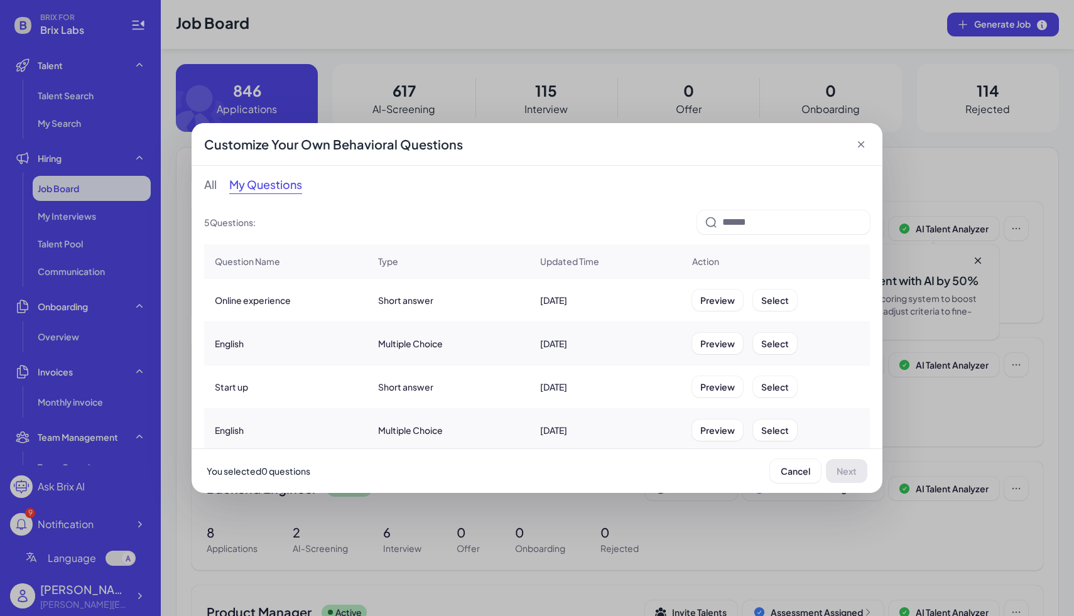
click at [214, 185] on p "All" at bounding box center [210, 186] width 13 height 16
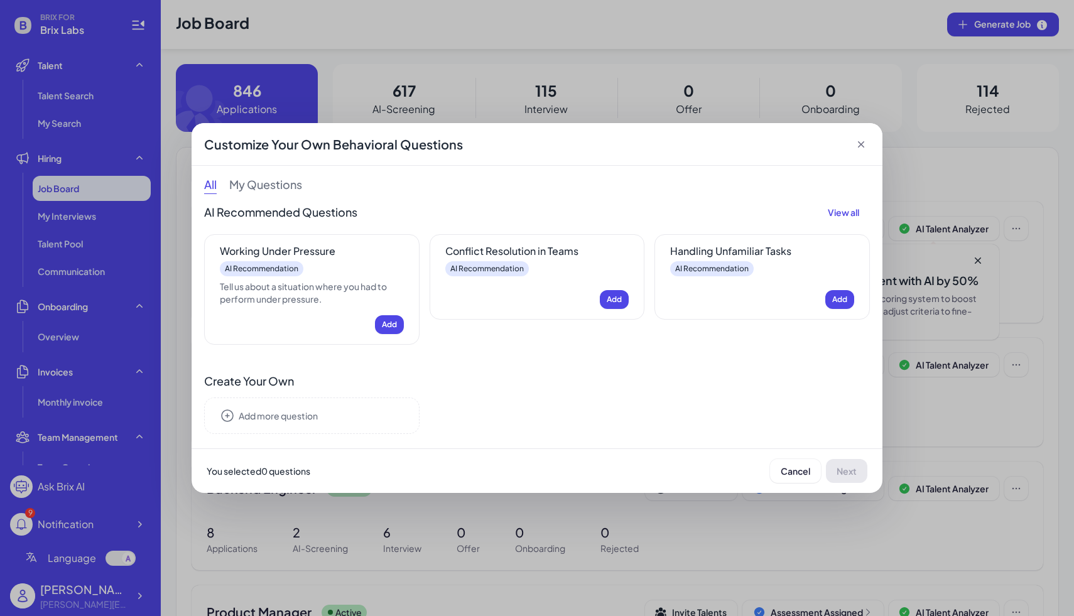
click at [865, 145] on icon at bounding box center [861, 144] width 13 height 13
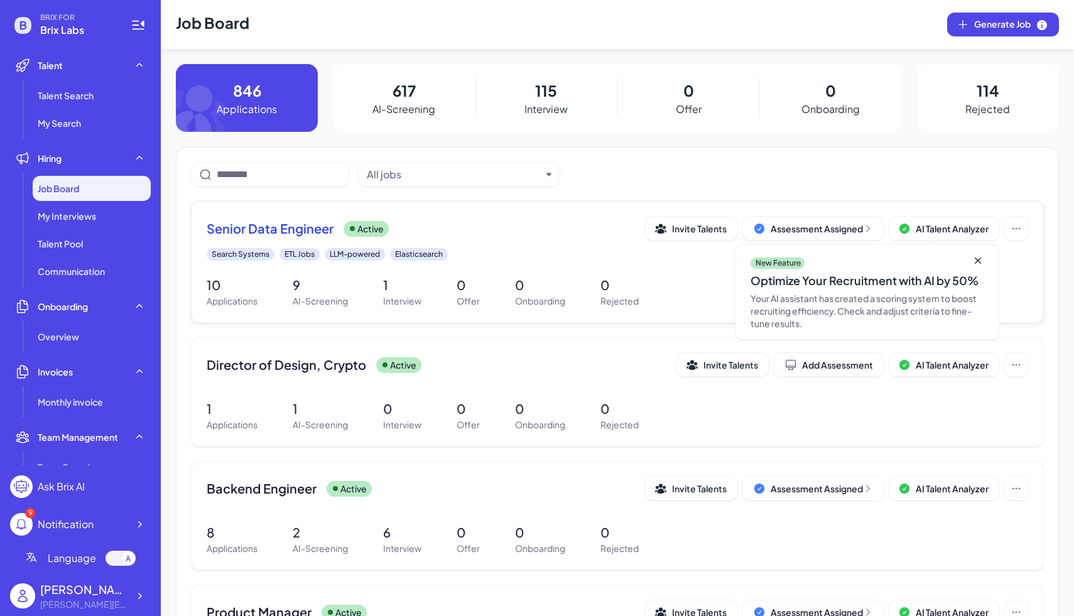
click at [673, 274] on div "Senior Data Engineer Active Invite Talents Assessment Assigned AI Talent Analyz…" at bounding box center [618, 262] width 852 height 121
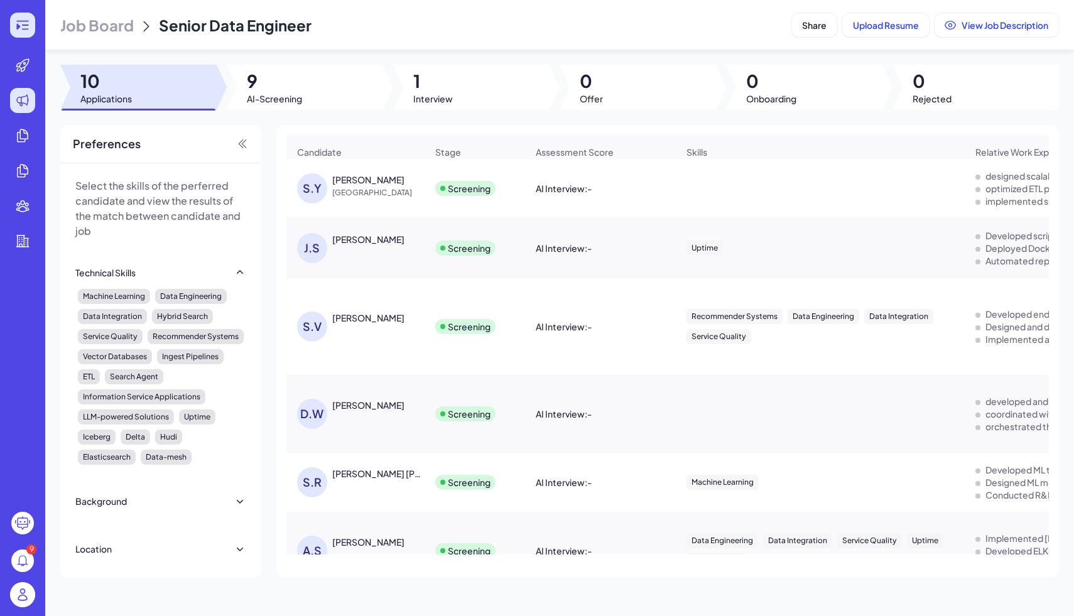
click at [26, 32] on icon at bounding box center [22, 25] width 15 height 15
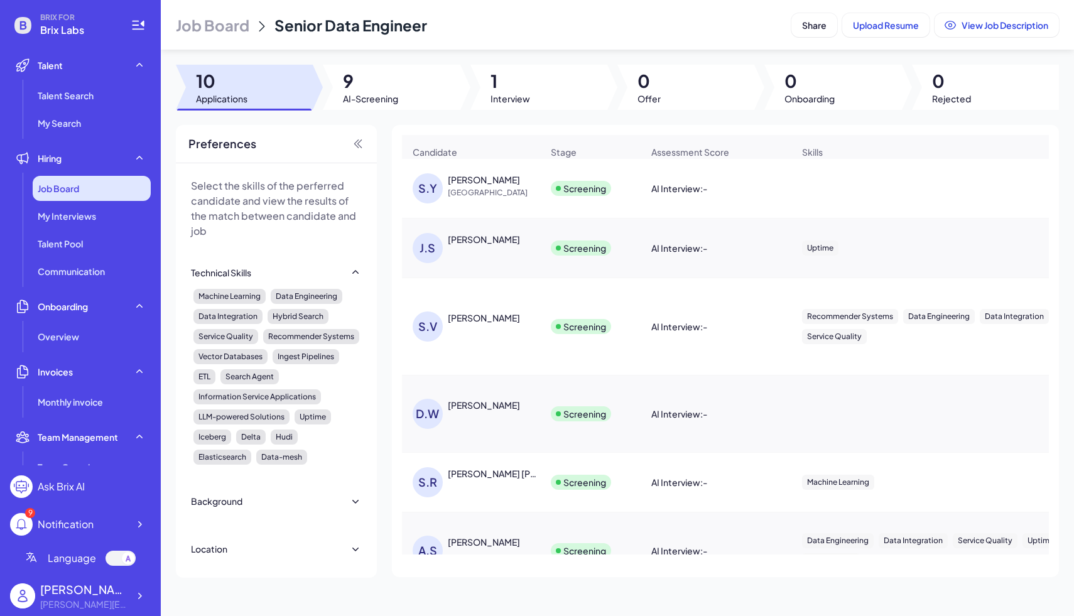
click at [58, 187] on span "Job Board" at bounding box center [58, 188] width 41 height 13
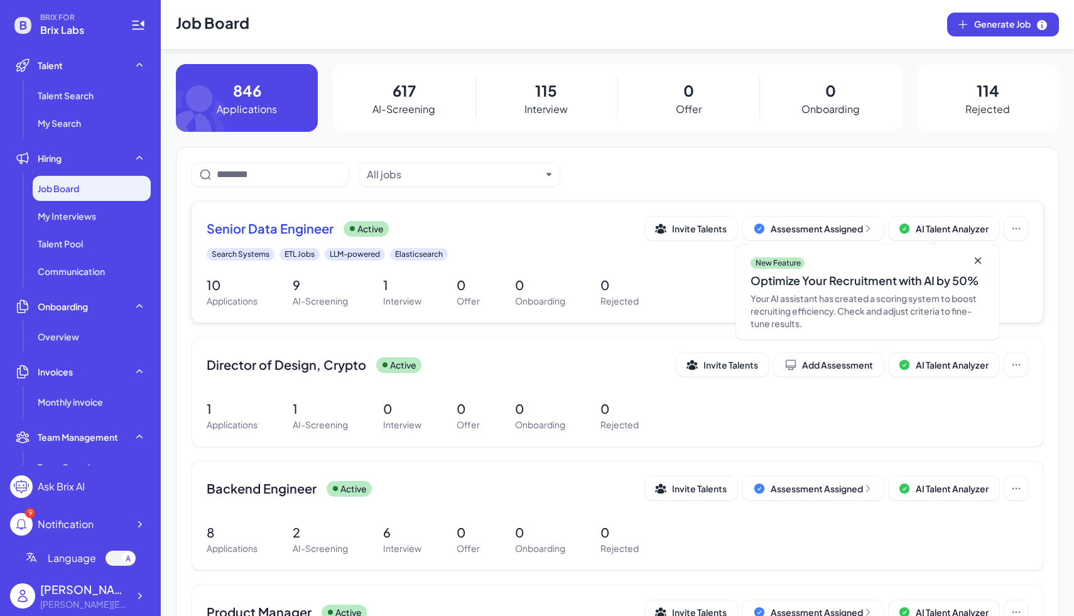
click at [536, 232] on div "Senior Data Engineer Active" at bounding box center [426, 229] width 438 height 18
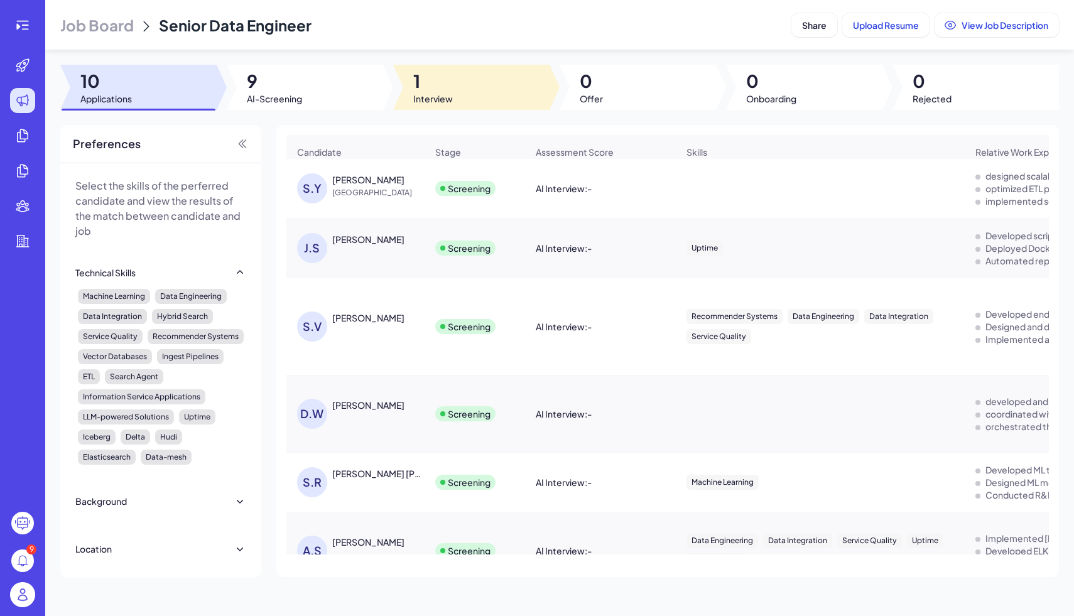
click at [428, 86] on span "1" at bounding box center [433, 81] width 40 height 23
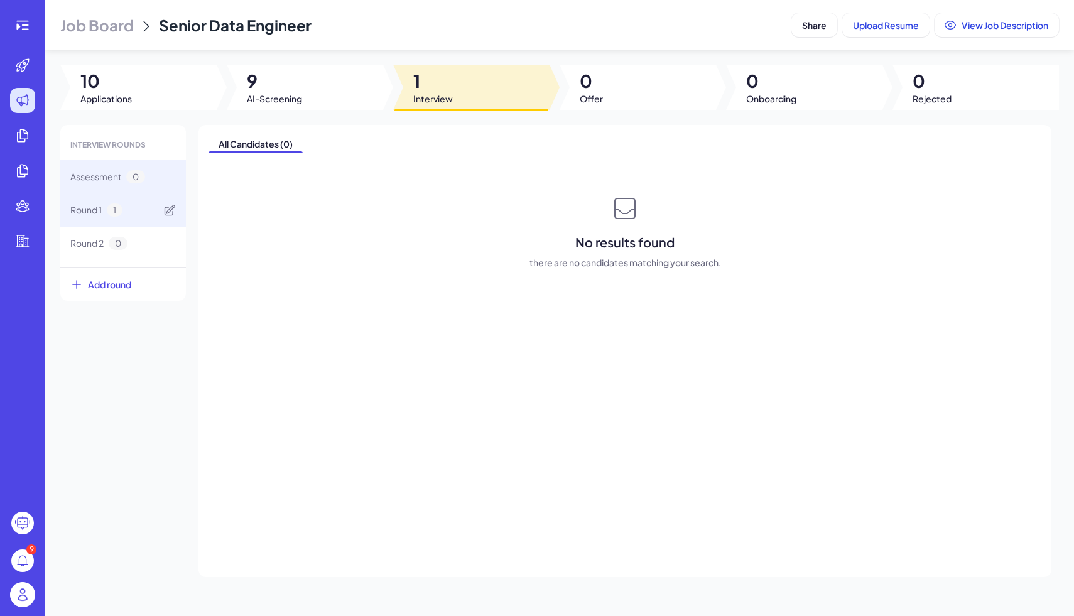
click at [156, 220] on div "Round 1 1" at bounding box center [123, 209] width 126 height 33
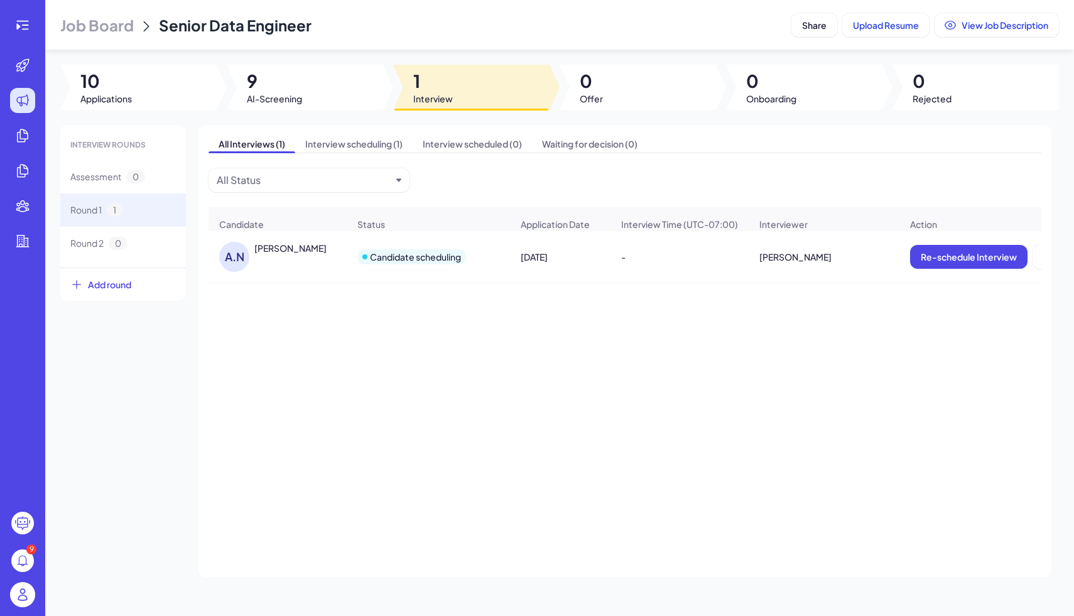
click at [305, 253] on div "[PERSON_NAME]" at bounding box center [301, 248] width 94 height 13
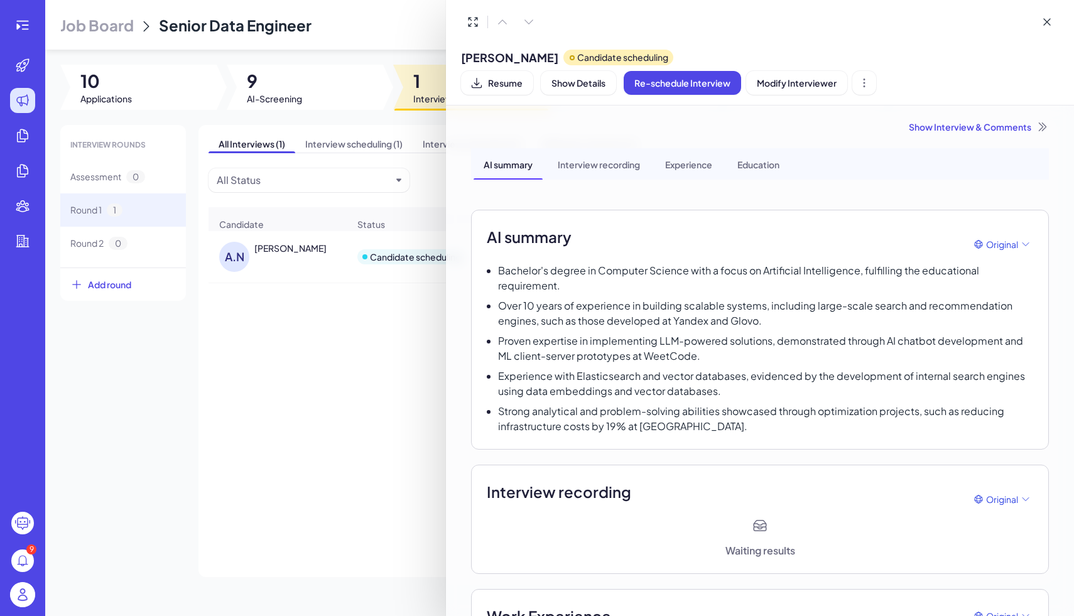
click at [610, 148] on div "Interview recording" at bounding box center [599, 163] width 102 height 31
click at [688, 148] on div "Experience" at bounding box center [688, 163] width 67 height 31
click at [518, 148] on div "AI summary" at bounding box center [507, 163] width 69 height 31
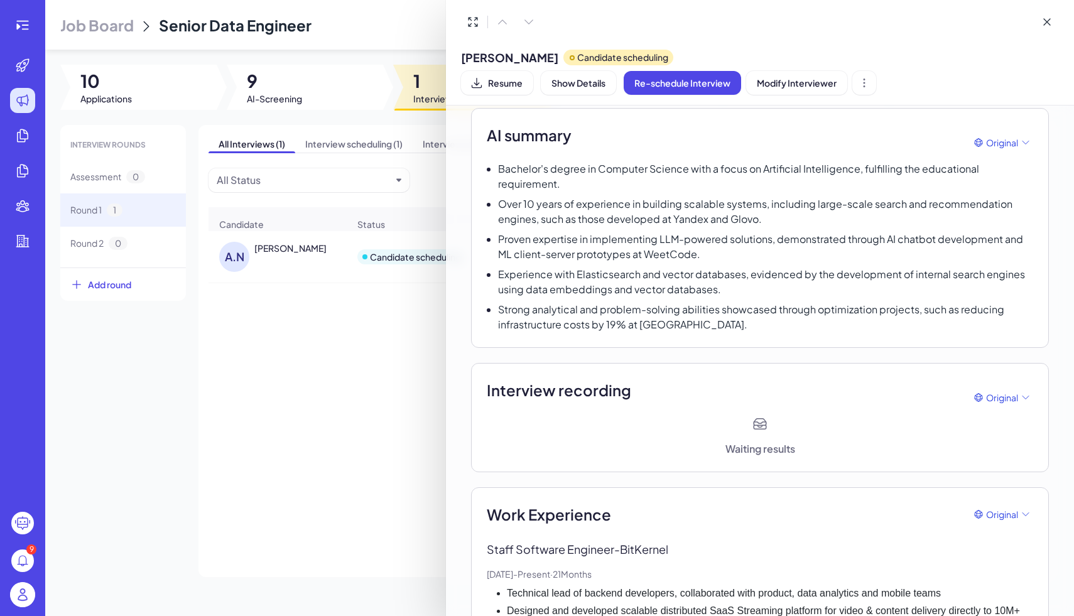
scroll to position [104, 0]
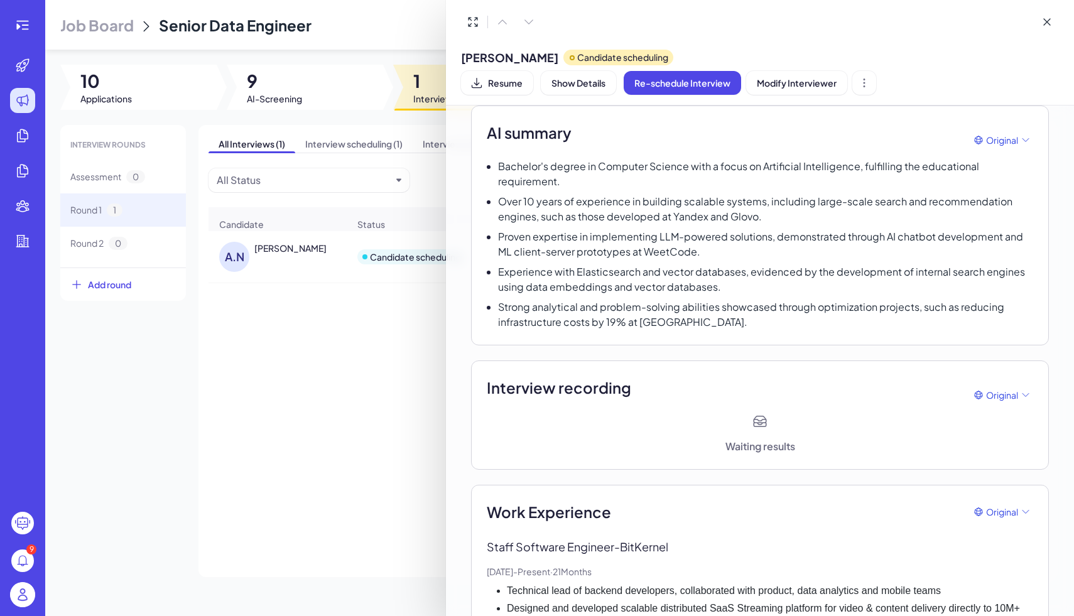
click at [19, 31] on div at bounding box center [537, 308] width 1074 height 616
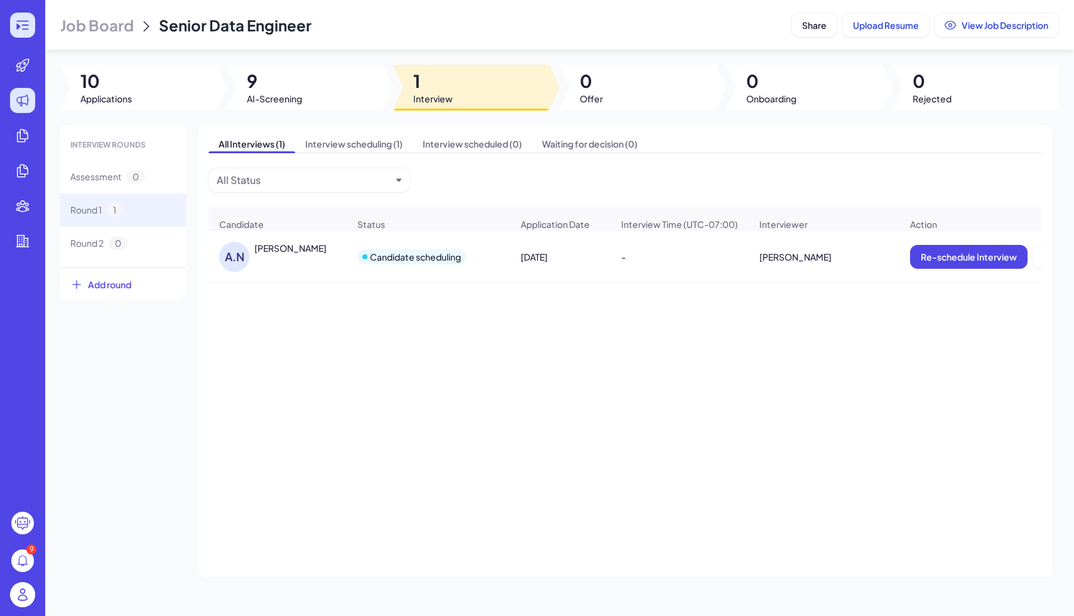
click at [24, 21] on icon at bounding box center [22, 25] width 12 height 9
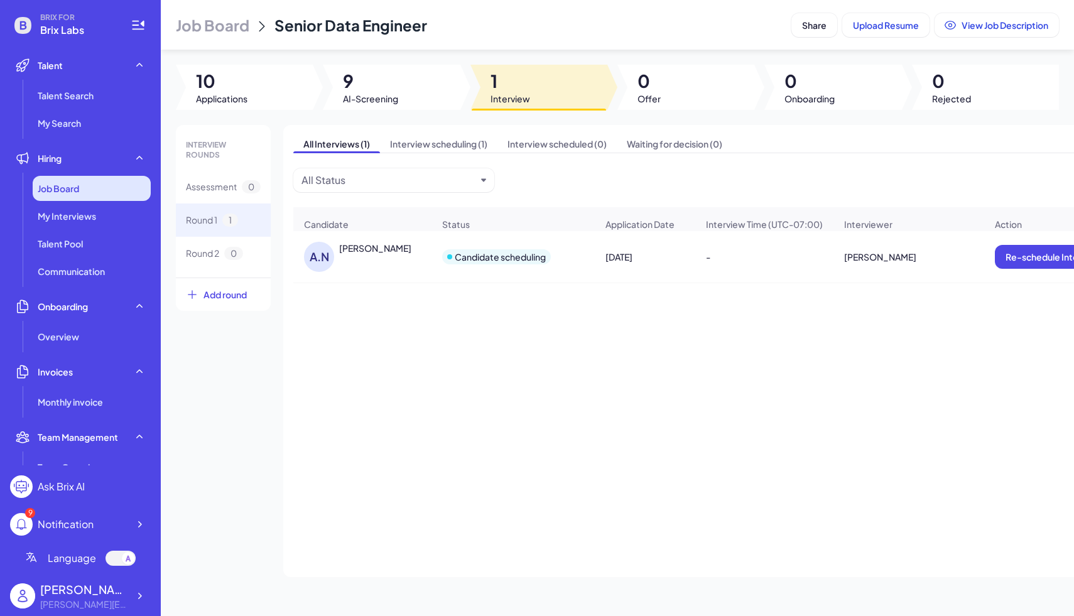
click at [67, 176] on div "Job Board" at bounding box center [92, 188] width 118 height 25
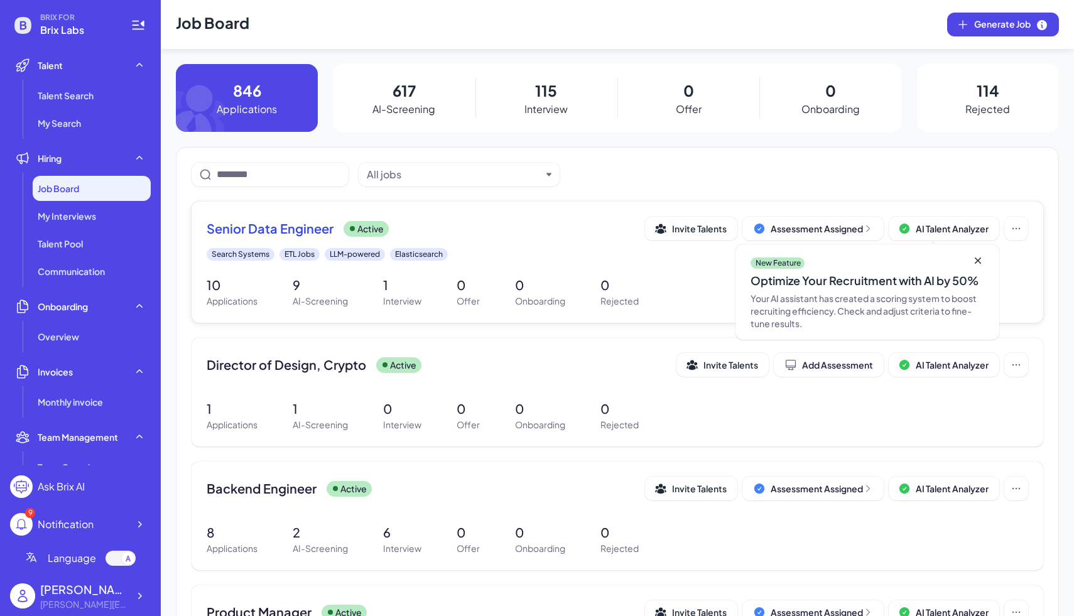
click at [617, 264] on div "Senior Data Engineer Active Invite Talents Assessment Assigned AI Talent Analyz…" at bounding box center [618, 262] width 852 height 121
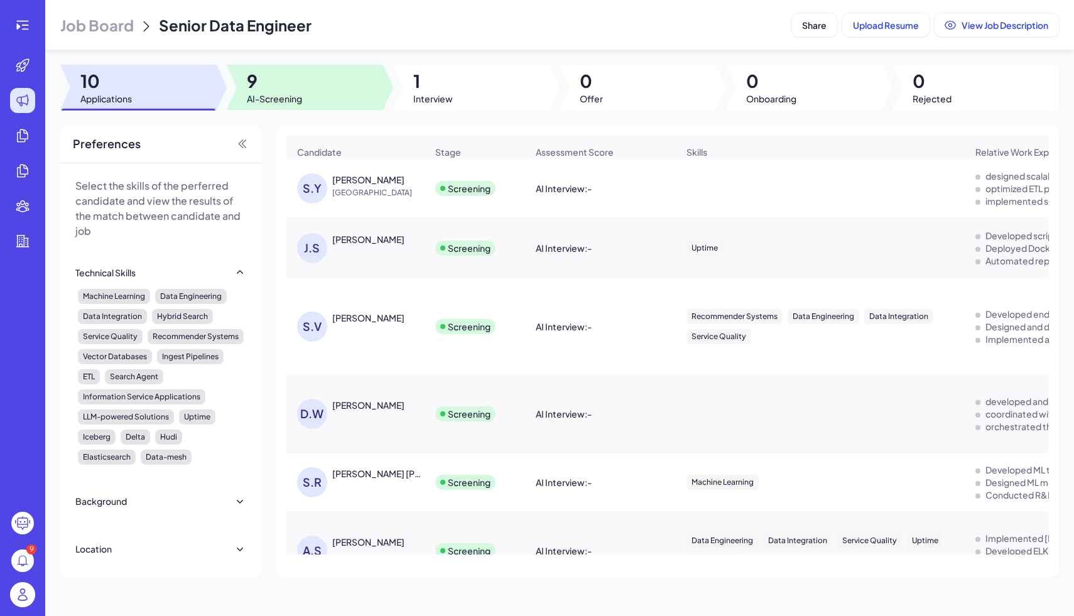
click at [306, 85] on div at bounding box center [305, 87] width 156 height 45
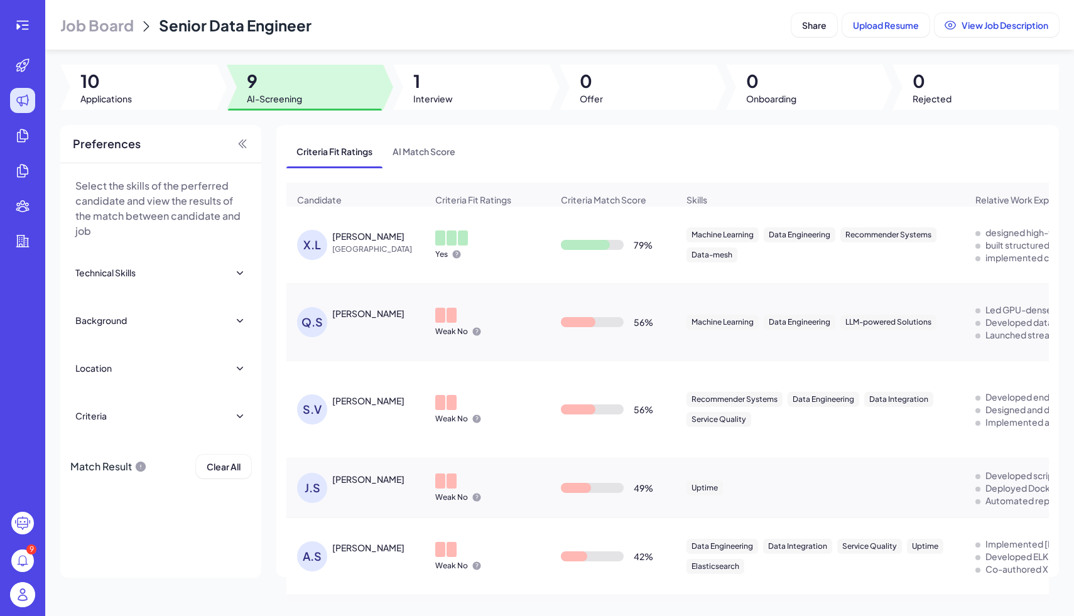
click at [391, 240] on div "[PERSON_NAME]" at bounding box center [379, 236] width 94 height 13
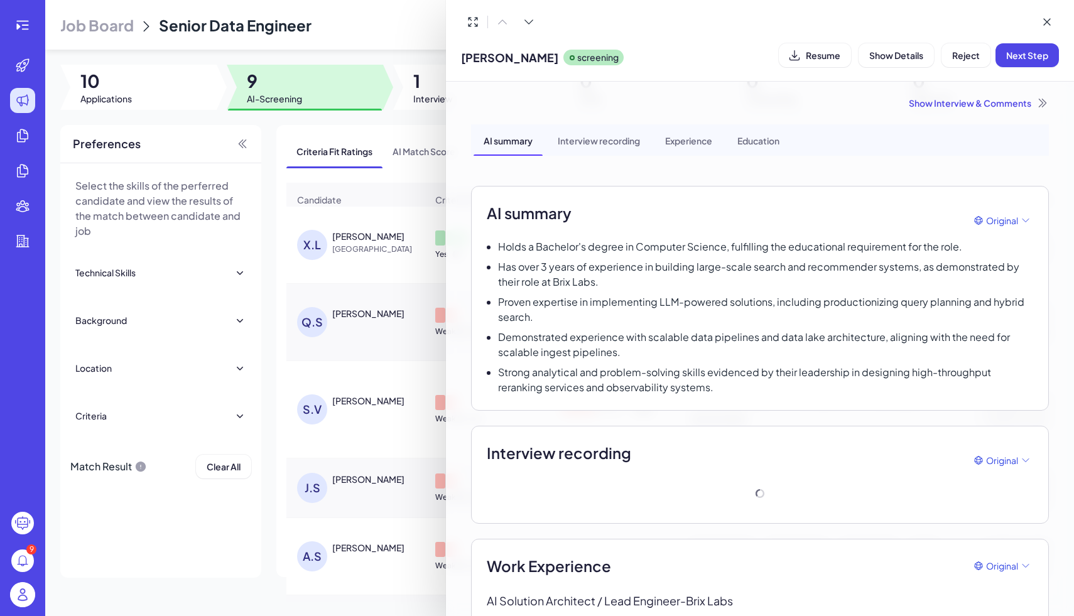
click at [612, 139] on div "Interview recording" at bounding box center [599, 139] width 102 height 31
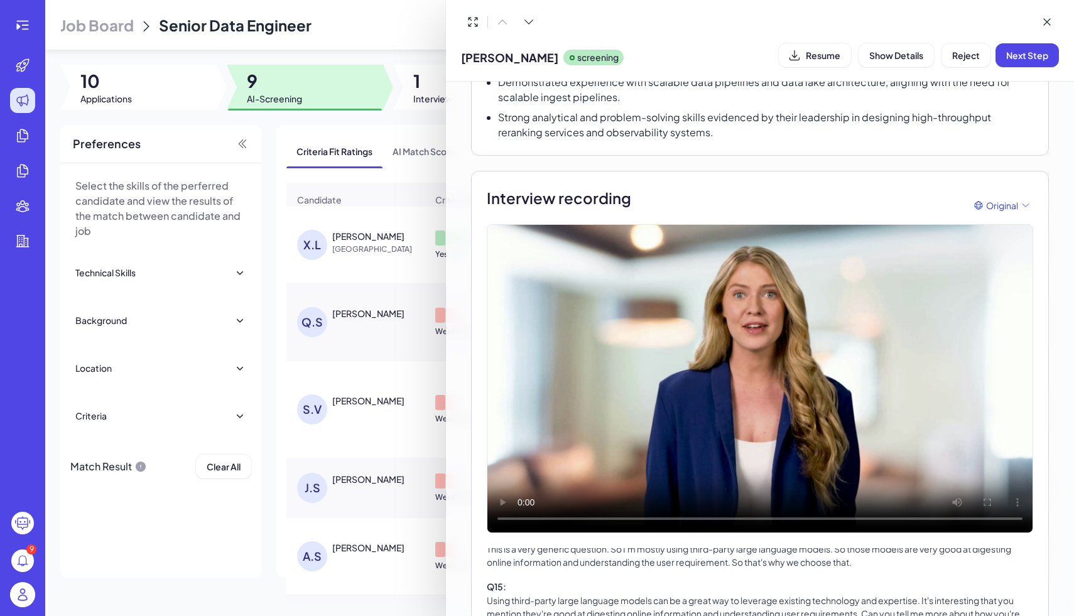
scroll to position [257, 0]
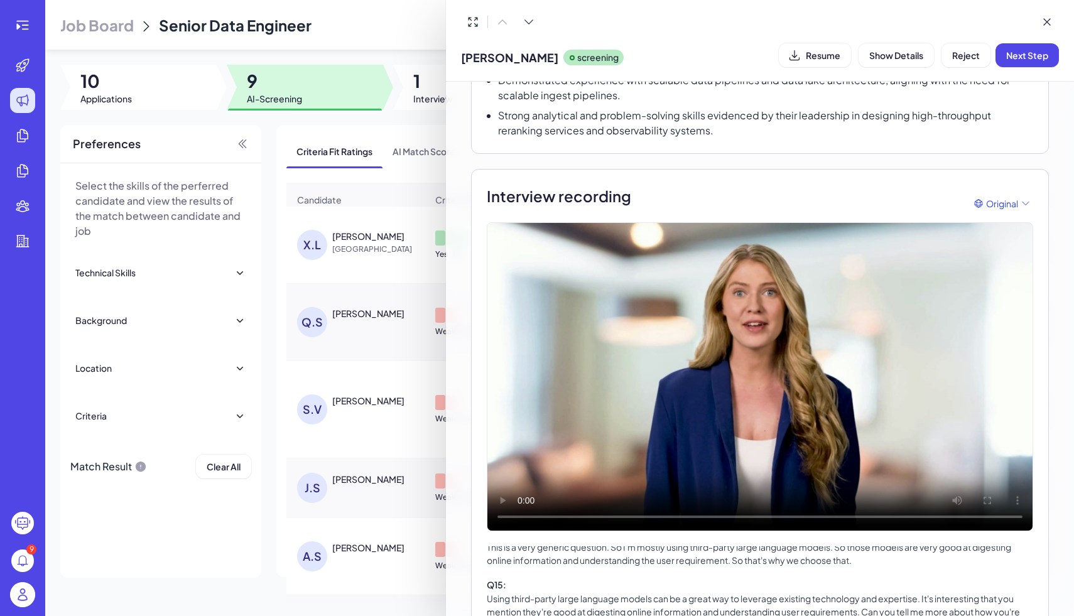
click at [376, 53] on div at bounding box center [537, 308] width 1074 height 616
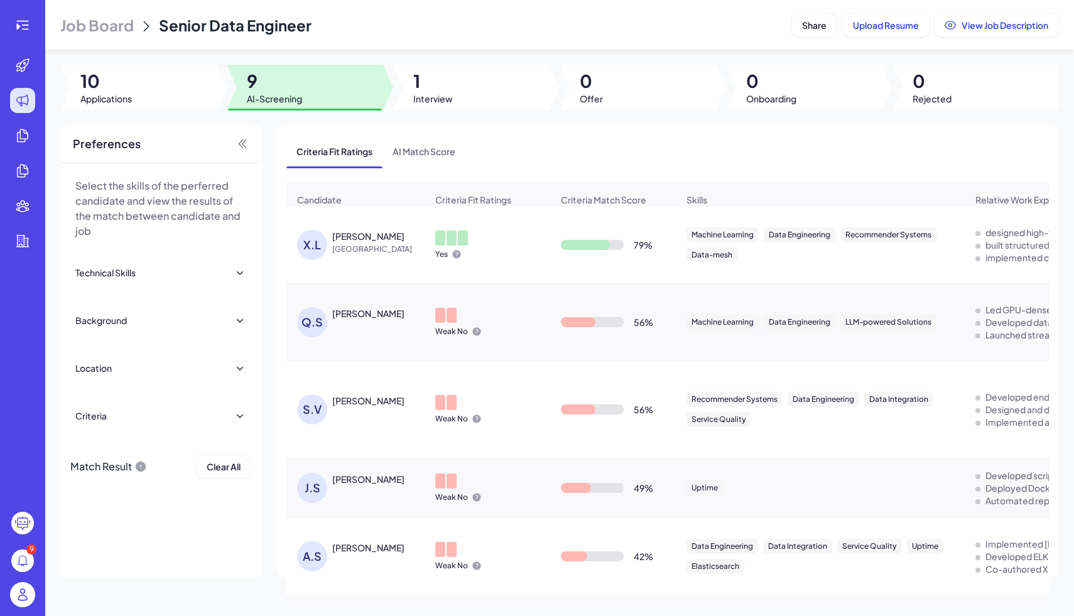
click at [279, 30] on span "Senior Data Engineer" at bounding box center [235, 25] width 153 height 19
click at [112, 22] on span "Job Board" at bounding box center [96, 25] width 73 height 20
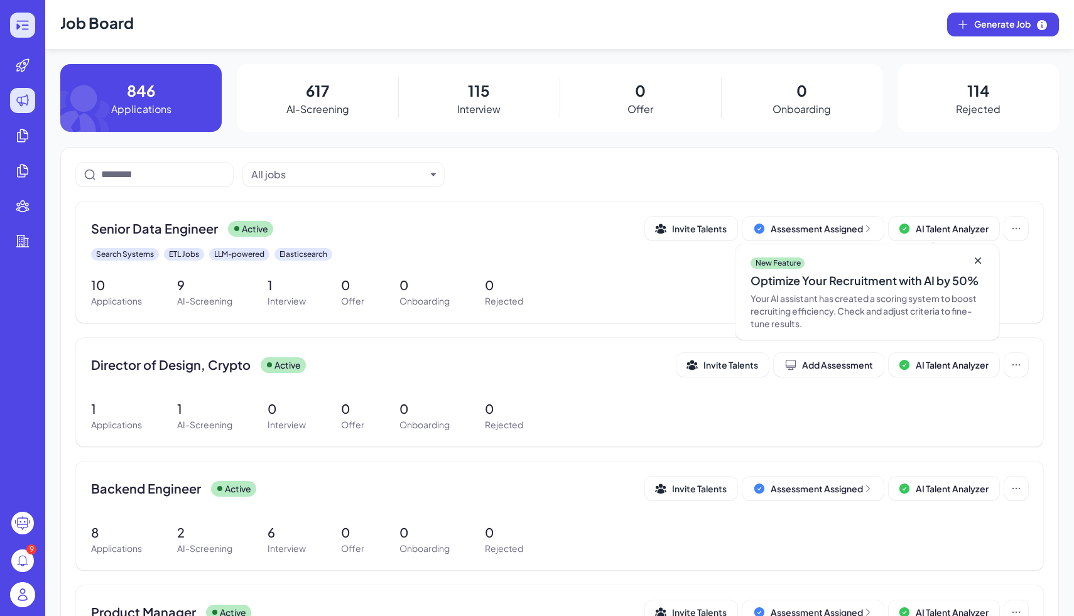
click at [28, 24] on icon at bounding box center [25, 24] width 7 height 1
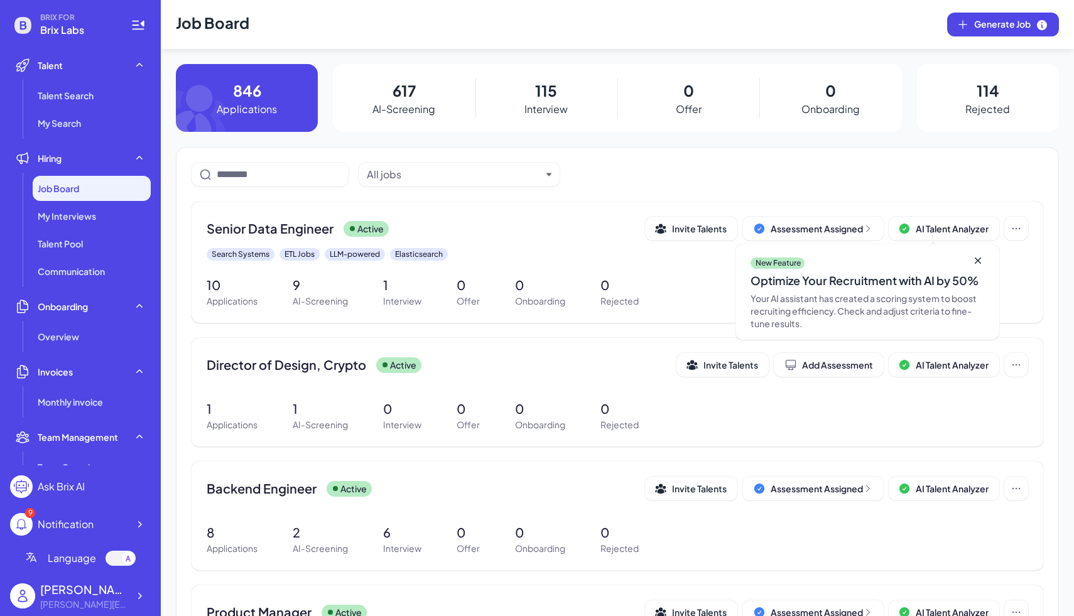
click at [89, 180] on div "Job Board" at bounding box center [92, 188] width 118 height 25
click at [293, 235] on span "Senior Data Engineer" at bounding box center [270, 229] width 127 height 18
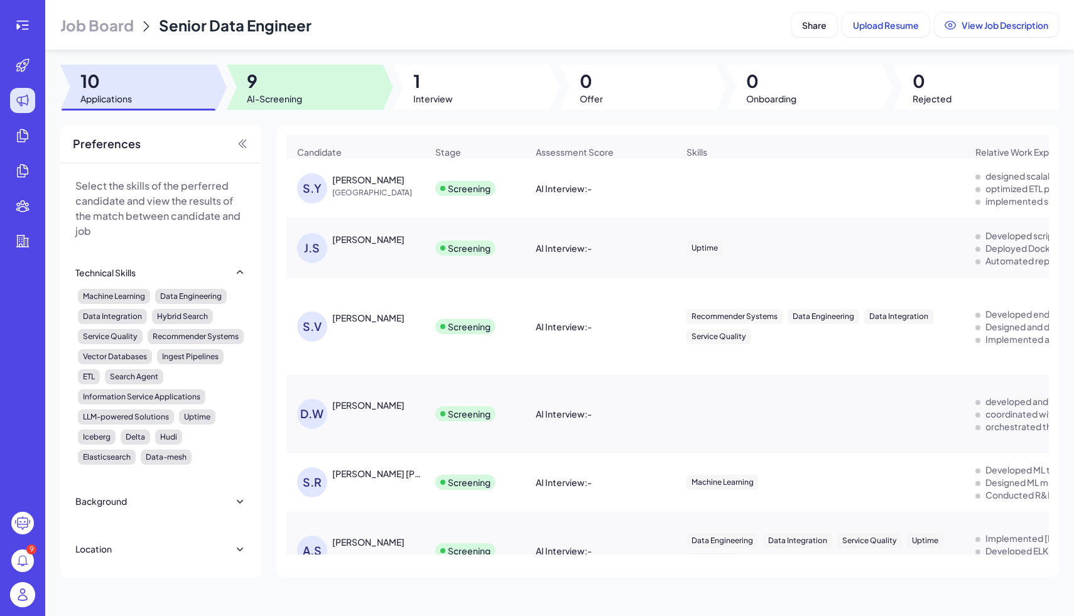
click at [354, 85] on div at bounding box center [305, 87] width 156 height 45
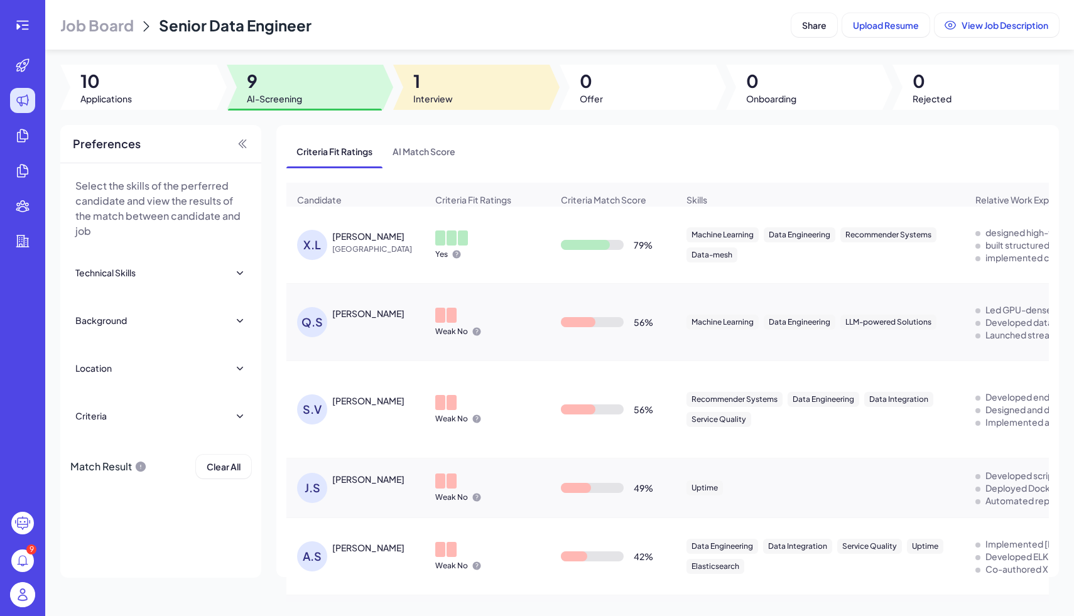
click at [457, 99] on div at bounding box center [471, 87] width 156 height 45
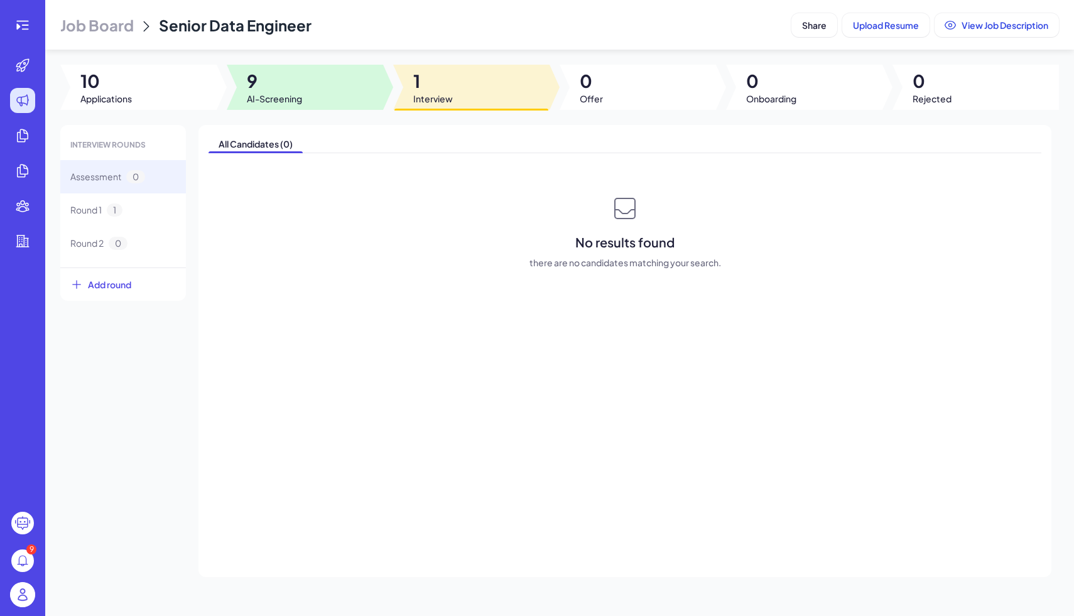
click at [337, 99] on div at bounding box center [305, 87] width 156 height 45
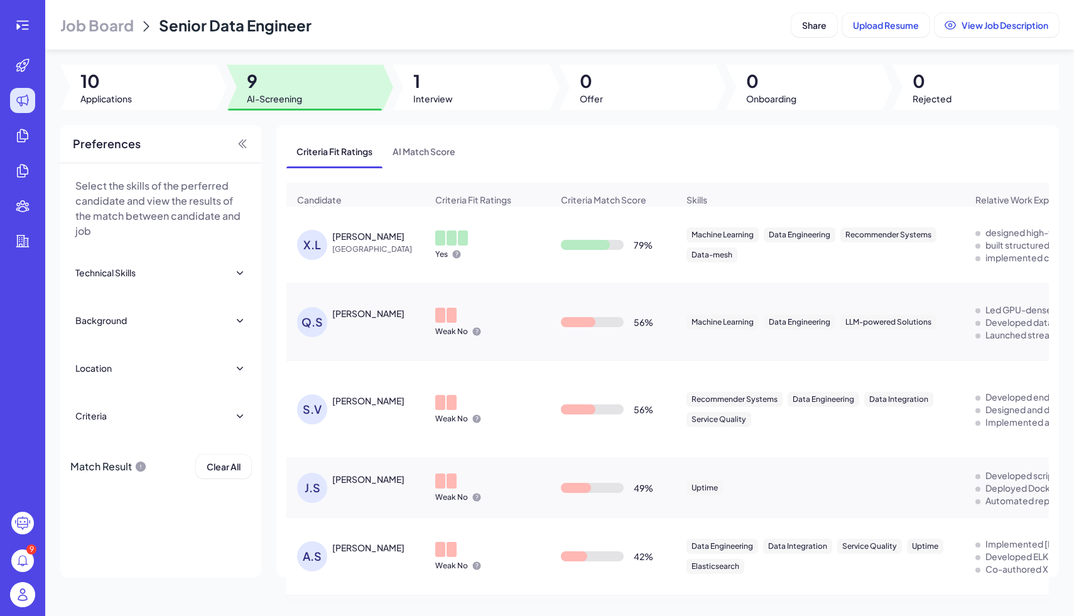
click at [374, 251] on span "[GEOGRAPHIC_DATA]" at bounding box center [379, 249] width 94 height 13
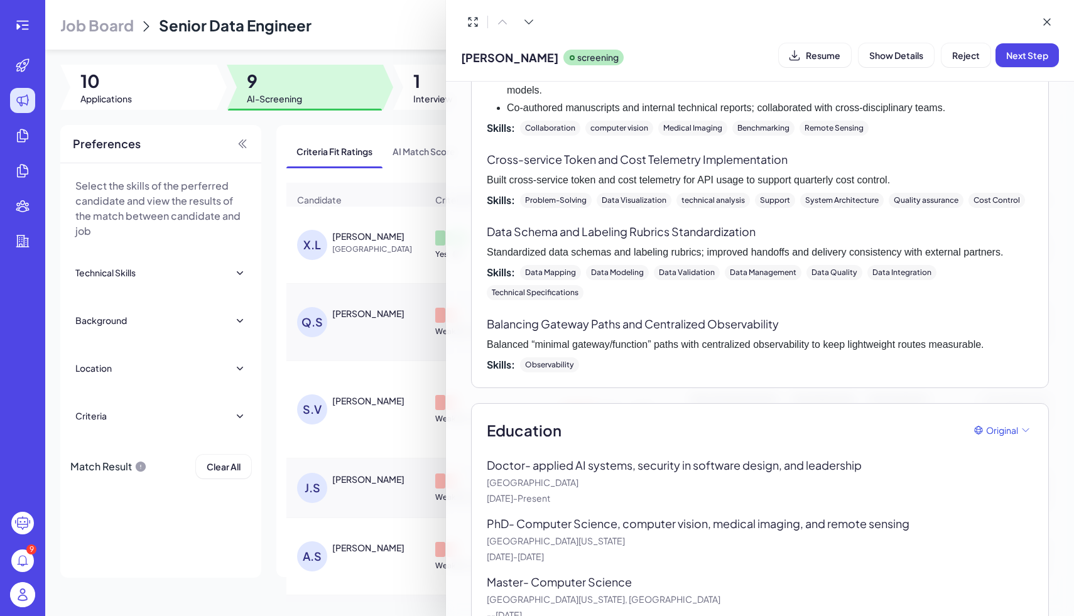
scroll to position [1478, 0]
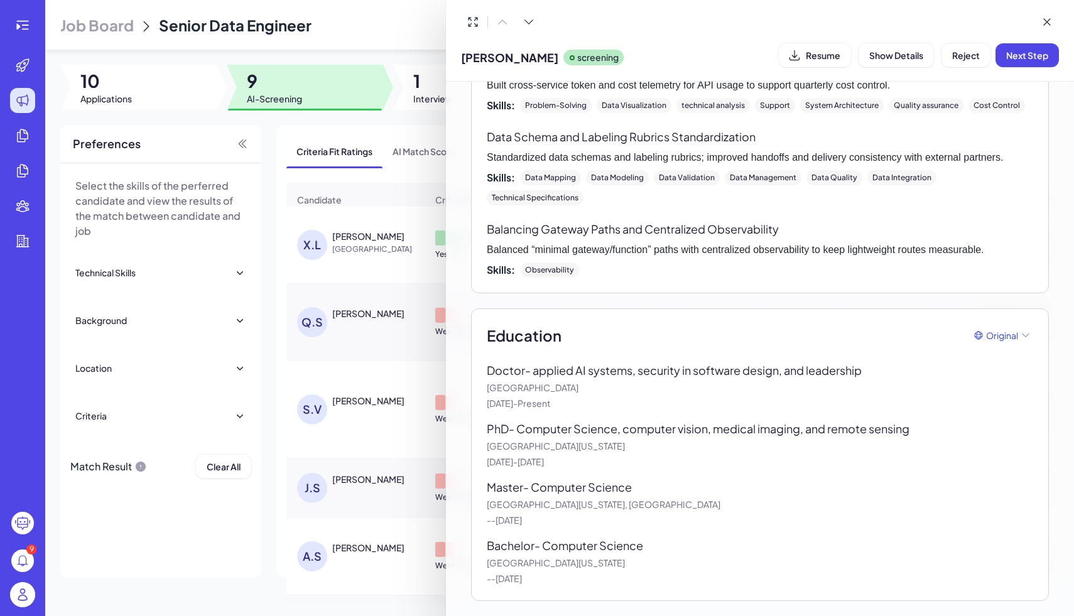
click at [386, 234] on div at bounding box center [537, 308] width 1074 height 616
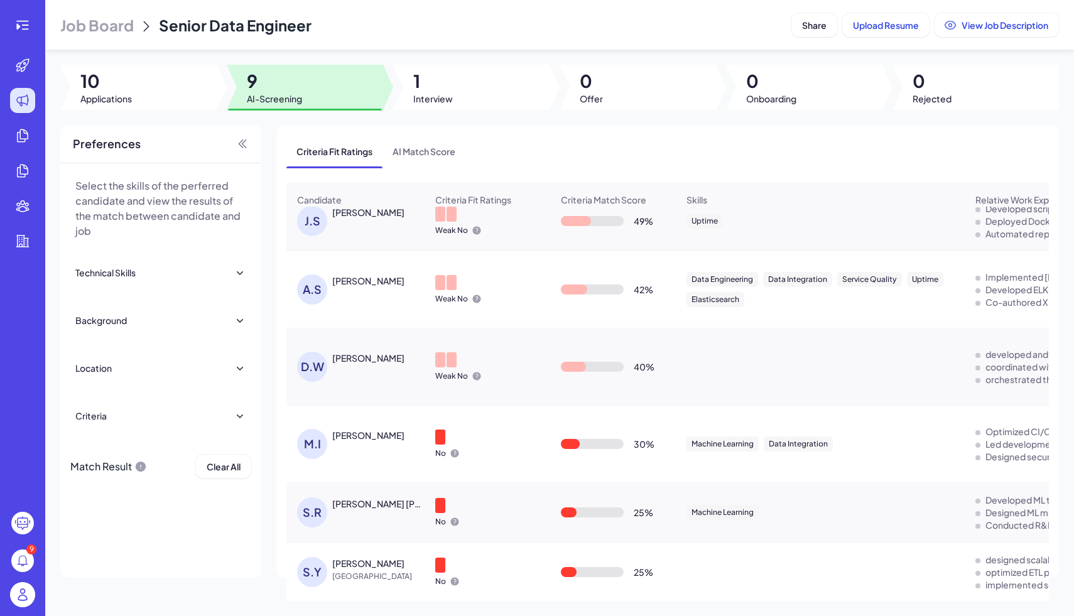
scroll to position [0, 0]
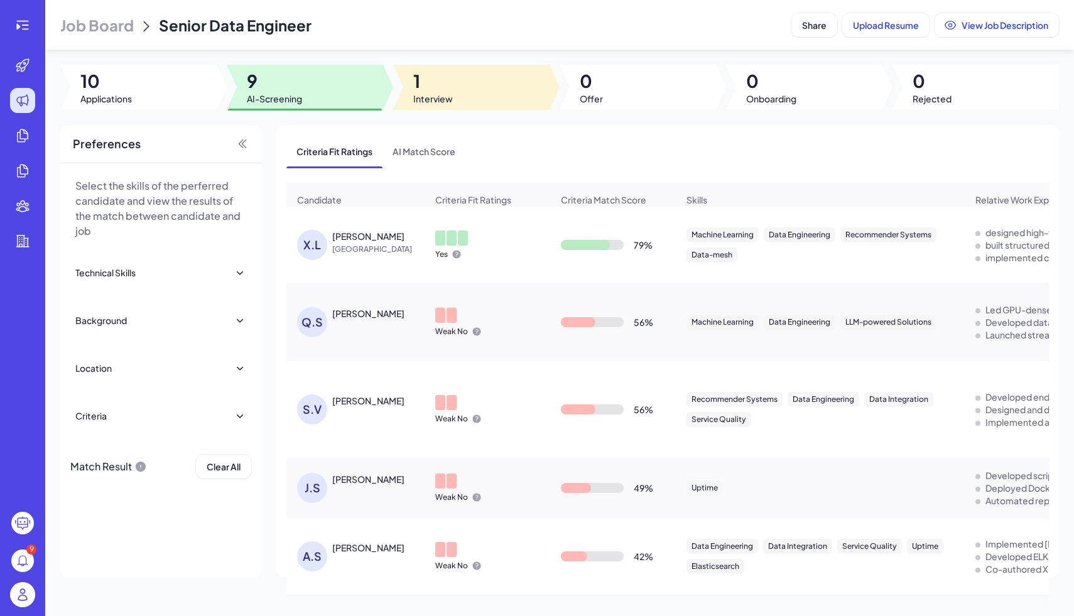
click at [475, 100] on div at bounding box center [471, 87] width 156 height 45
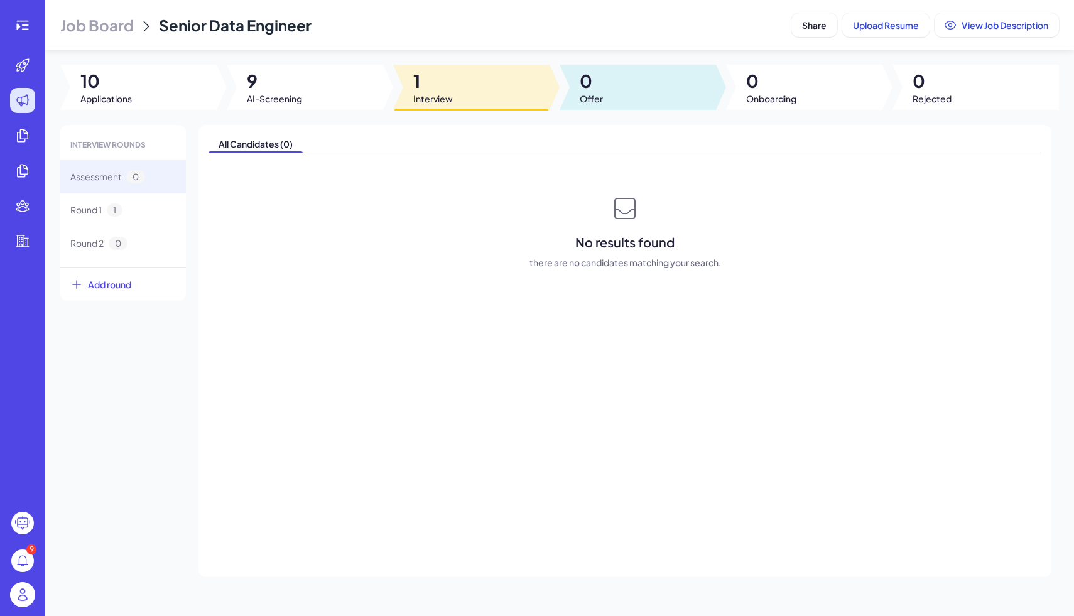
click at [611, 85] on div at bounding box center [638, 87] width 156 height 45
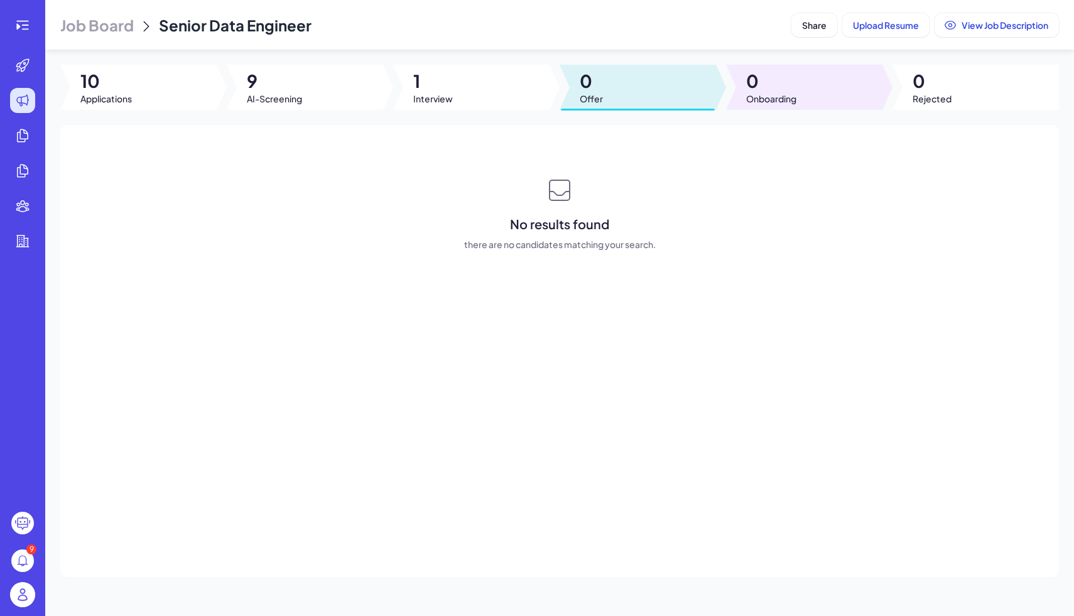
click at [811, 90] on div at bounding box center [804, 87] width 156 height 45
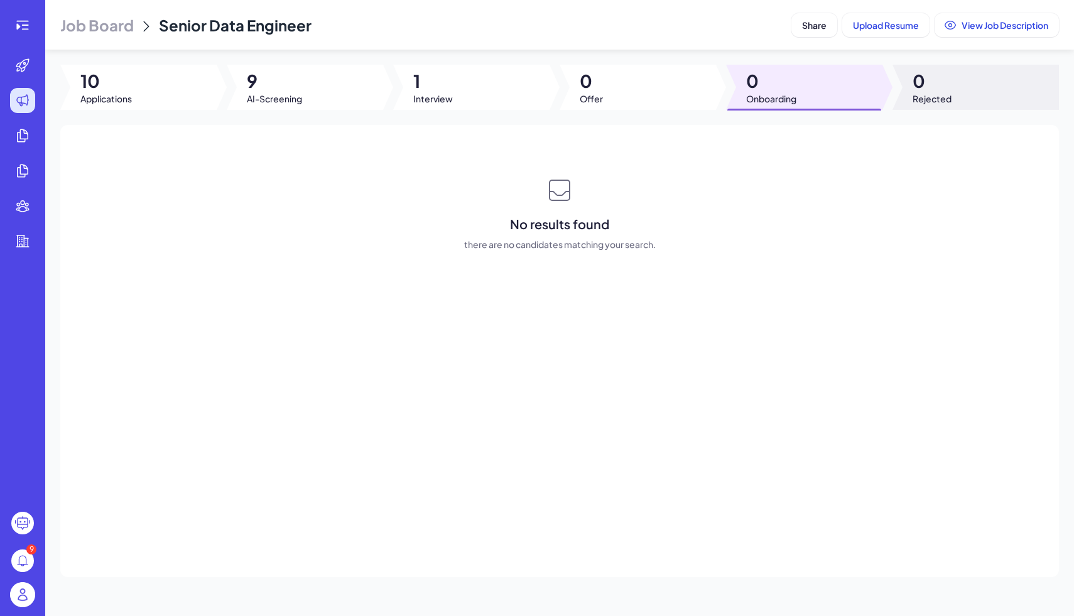
click at [953, 94] on div at bounding box center [975, 87] width 166 height 45
click at [809, 92] on div at bounding box center [804, 87] width 156 height 45
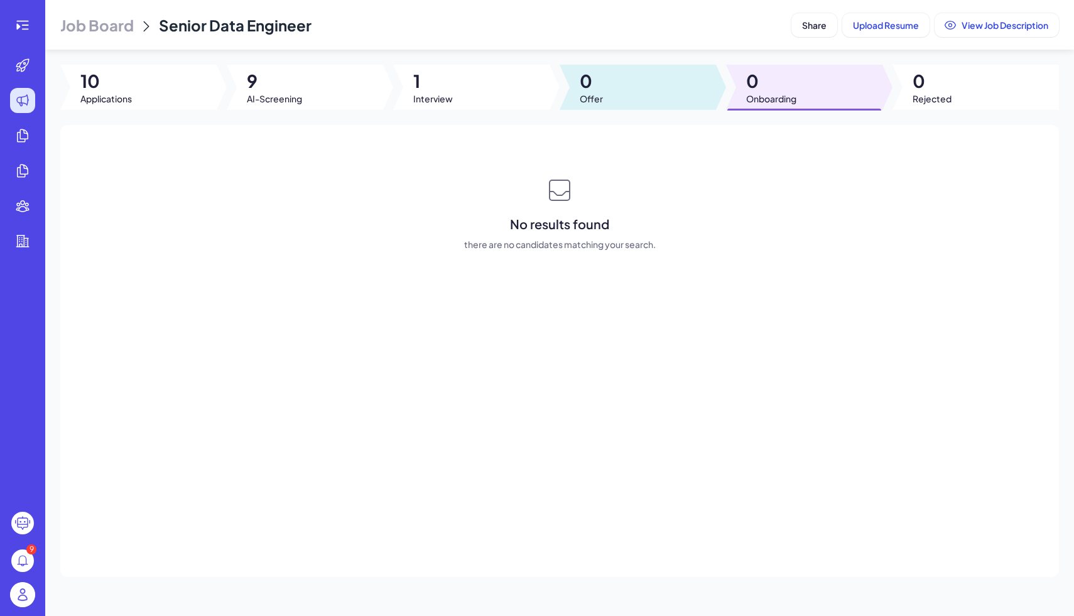
click at [641, 92] on div at bounding box center [638, 87] width 156 height 45
click at [480, 110] on div "Job Board Senior Data Engineer Share Upload Resume View Job Description 10 Appl…" at bounding box center [559, 308] width 1029 height 616
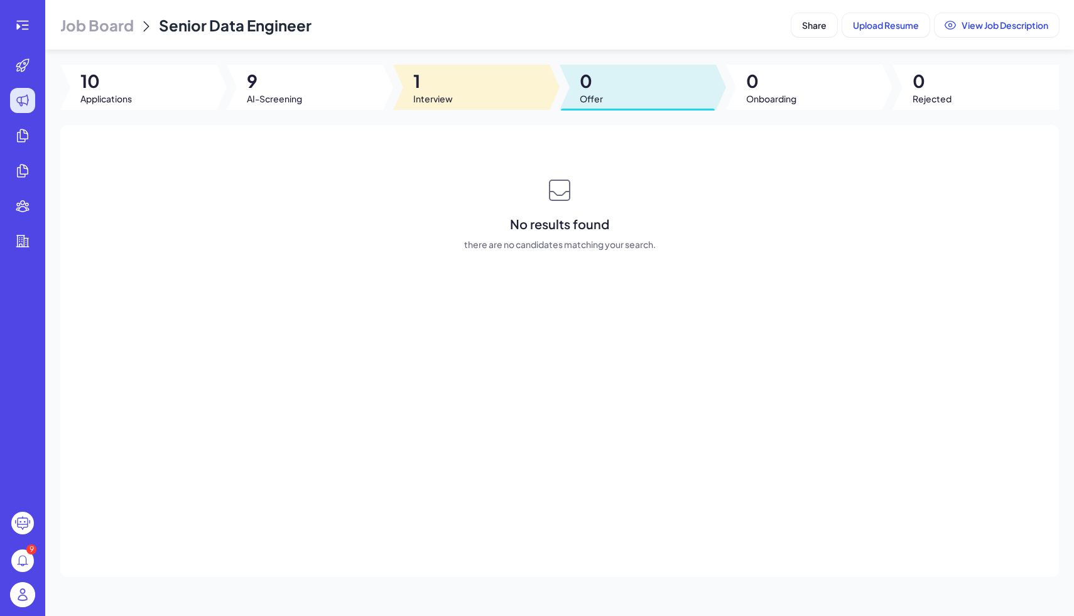
click at [441, 90] on span "1" at bounding box center [433, 81] width 40 height 23
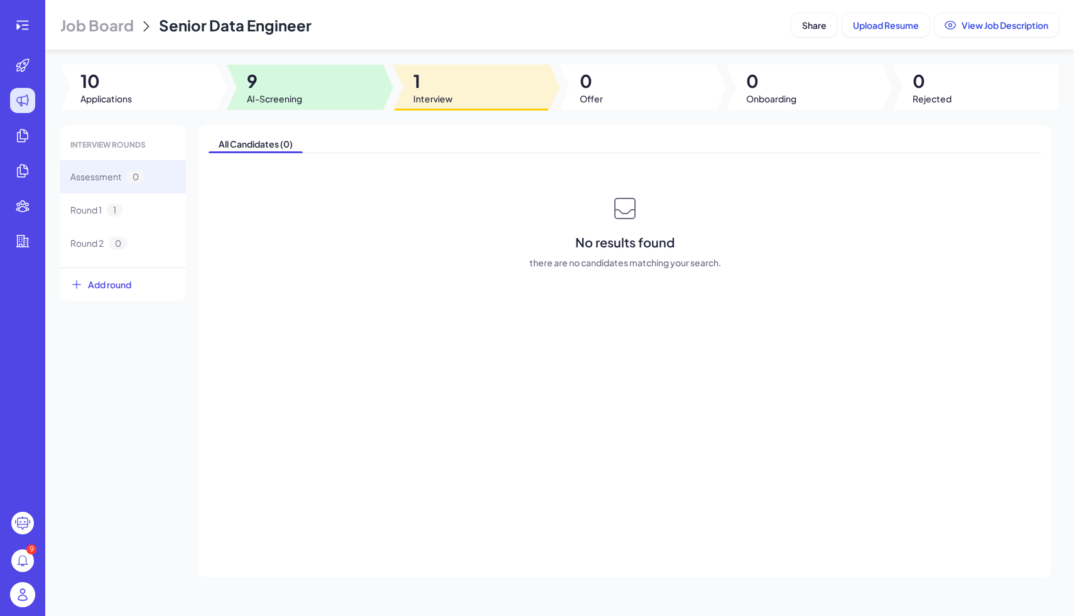
click at [299, 95] on span "AI-Screening" at bounding box center [274, 98] width 55 height 13
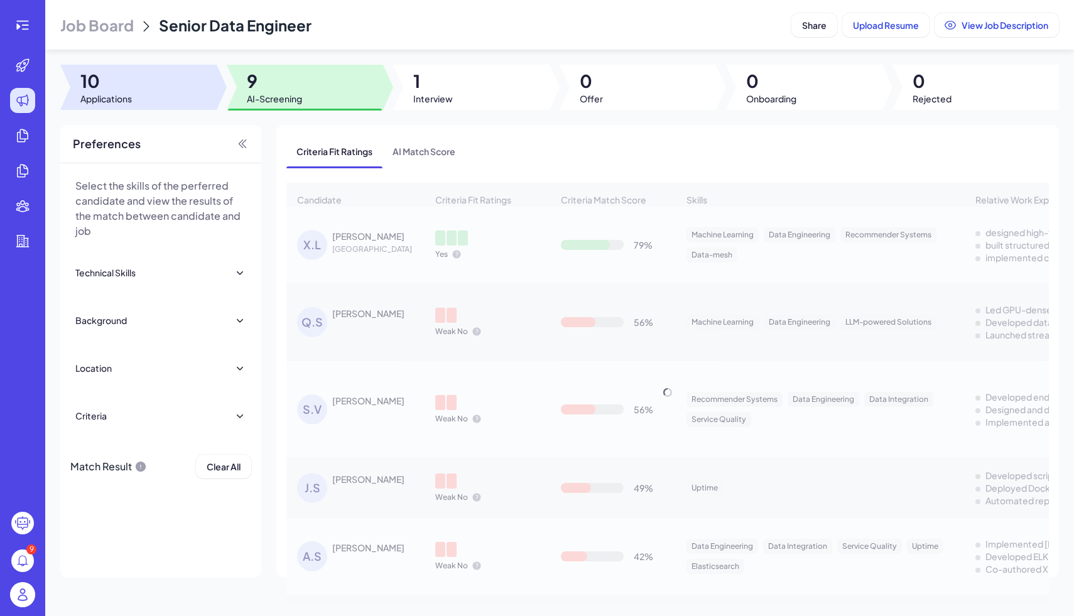
click at [153, 98] on div at bounding box center [138, 87] width 156 height 45
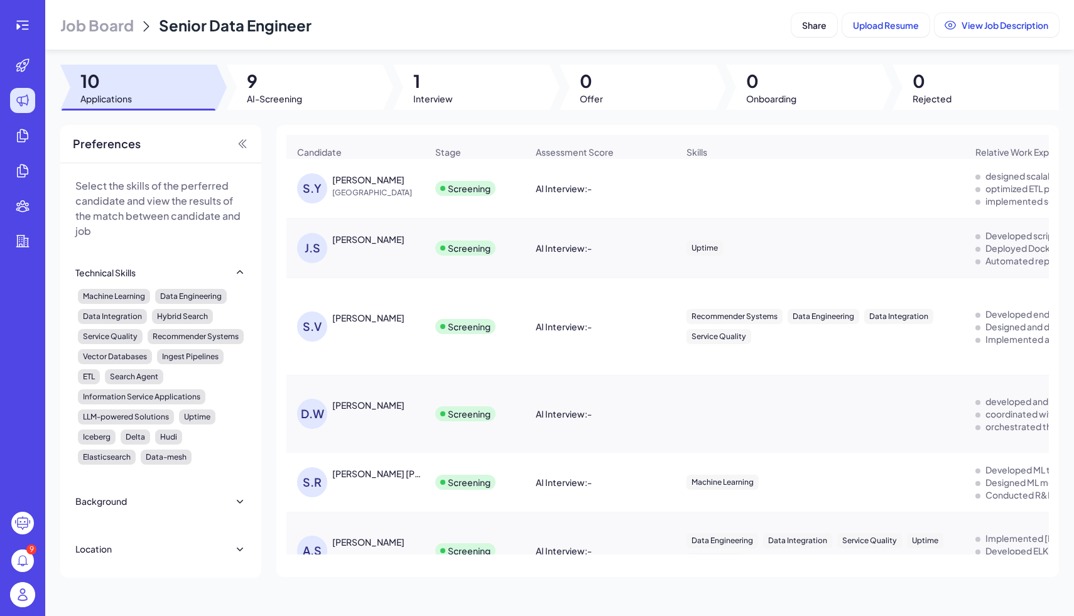
click at [176, 83] on div at bounding box center [138, 87] width 156 height 45
click at [318, 65] on div at bounding box center [305, 87] width 156 height 45
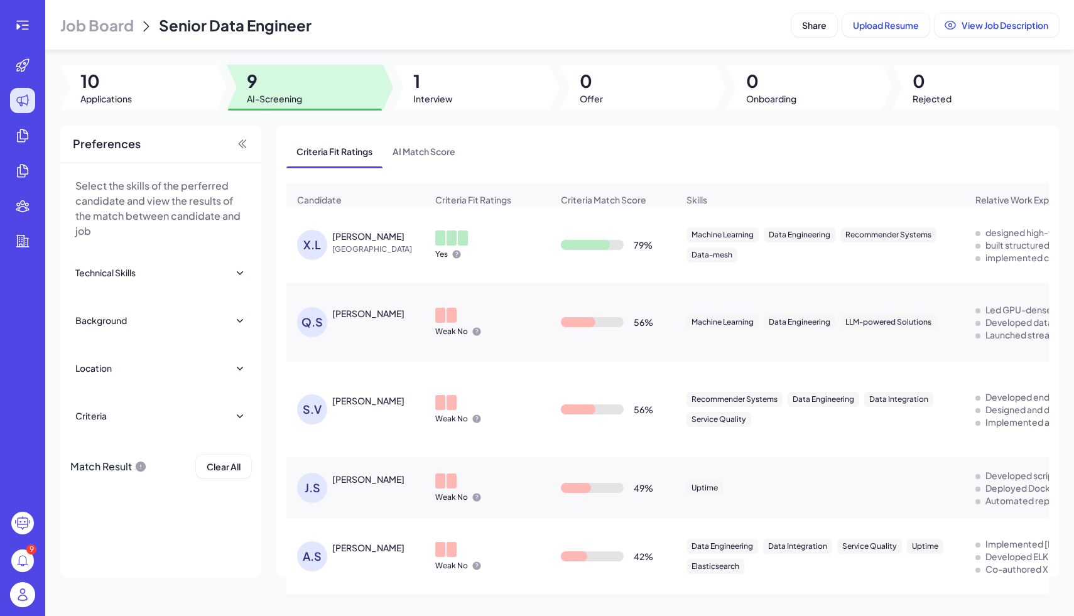
click at [456, 239] on div at bounding box center [451, 237] width 10 height 15
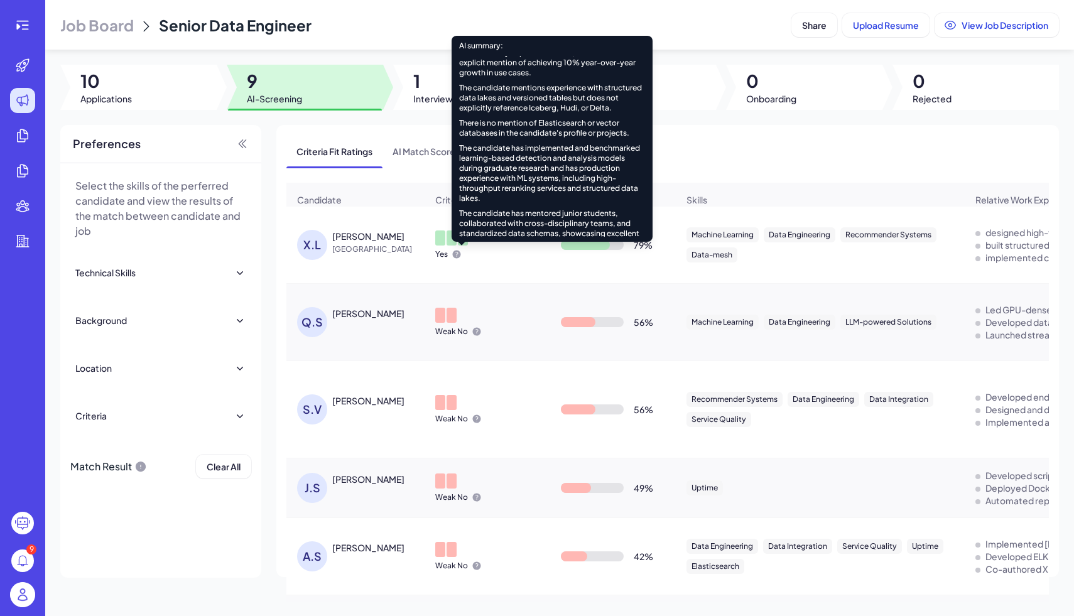
scroll to position [492, 0]
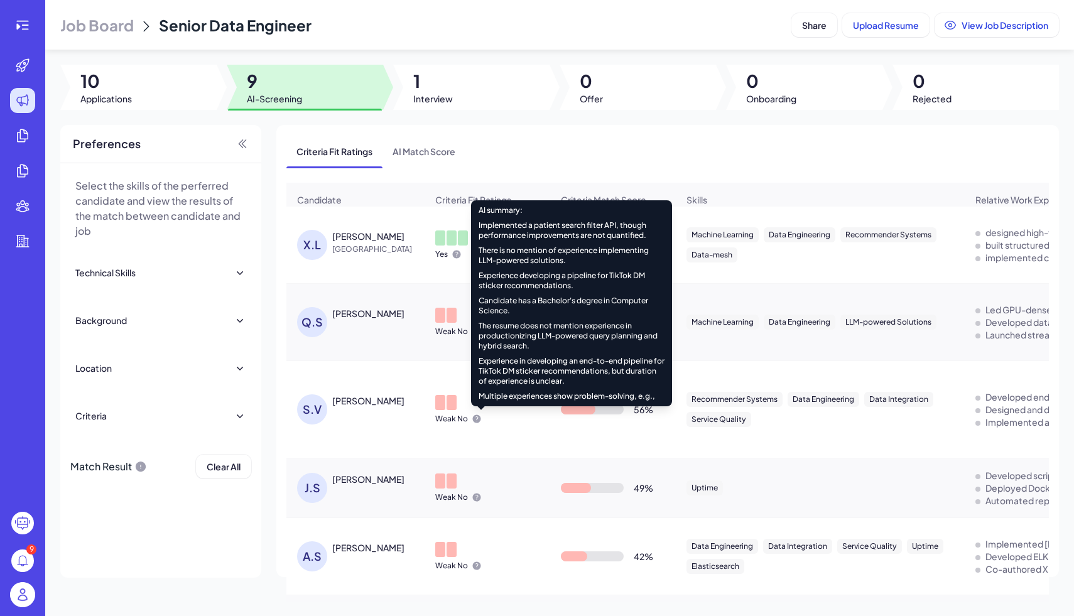
click at [475, 420] on icon at bounding box center [477, 419] width 8 height 8
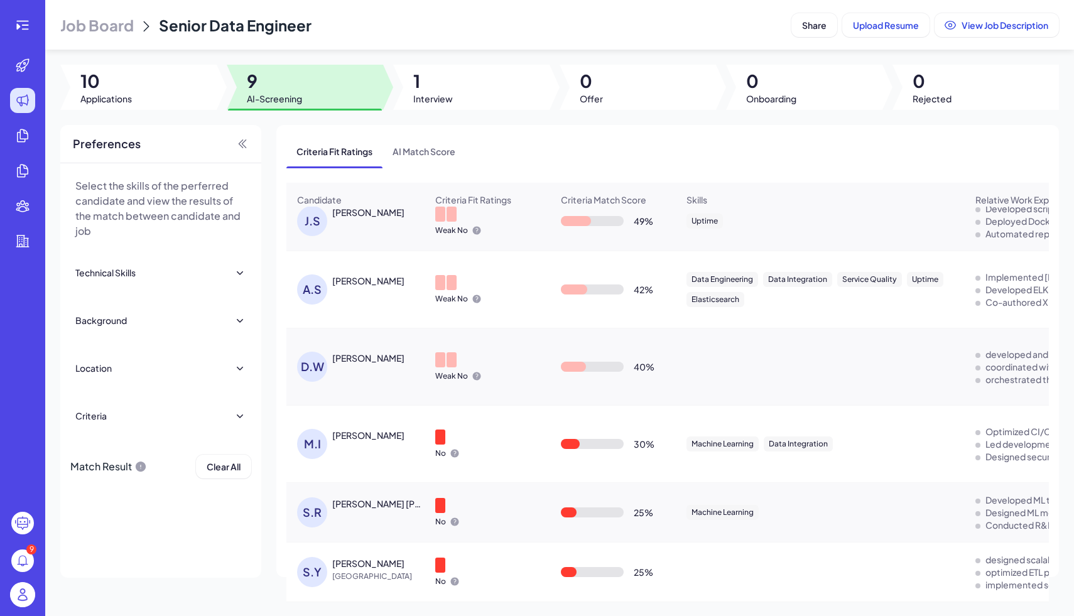
scroll to position [0, 0]
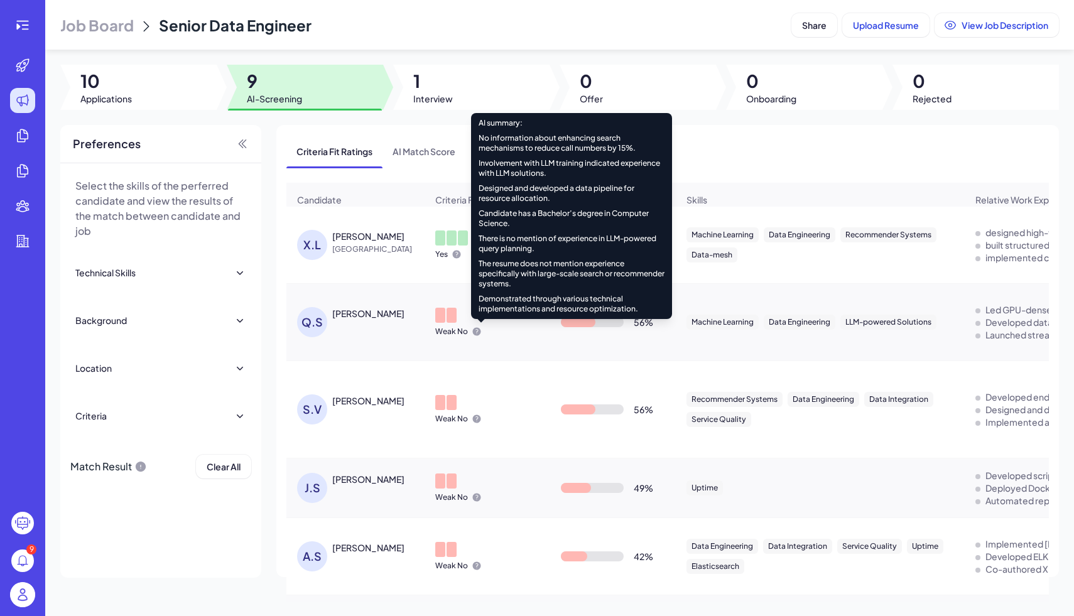
click at [480, 334] on icon at bounding box center [477, 332] width 10 height 10
